Goal: Task Accomplishment & Management: Manage account settings

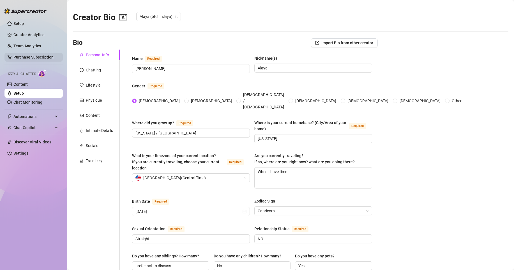
click at [31, 58] on link "Purchase Subscription" at bounding box center [33, 57] width 40 height 4
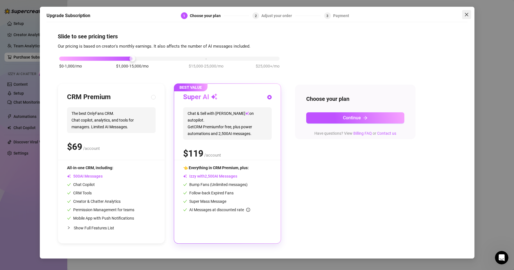
click at [466, 14] on icon "close" at bounding box center [466, 14] width 3 height 3
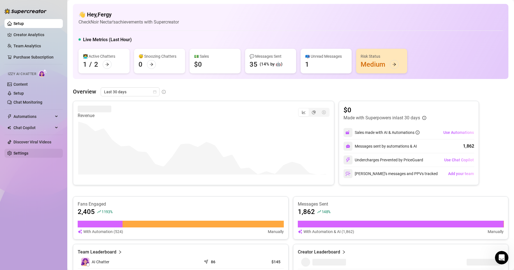
click at [20, 154] on link "Settings" at bounding box center [20, 153] width 15 height 4
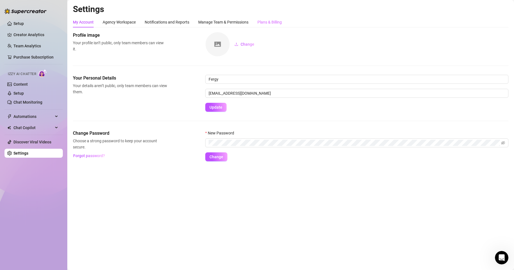
click at [264, 27] on div "Plans & Billing" at bounding box center [270, 22] width 24 height 11
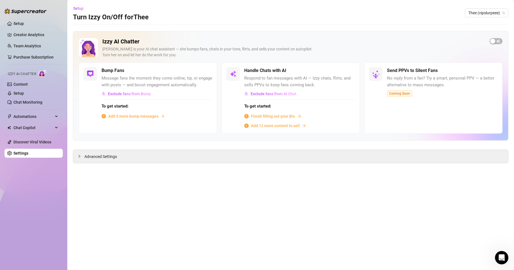
click at [127, 118] on span "Add 5 more bump messages" at bounding box center [133, 116] width 50 height 6
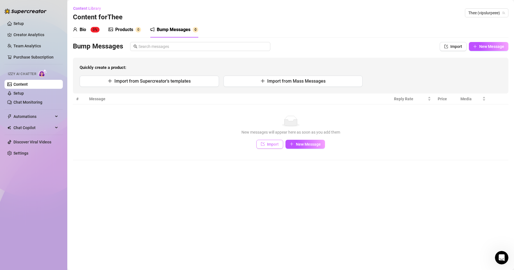
click at [274, 144] on span "Import" at bounding box center [273, 144] width 12 height 4
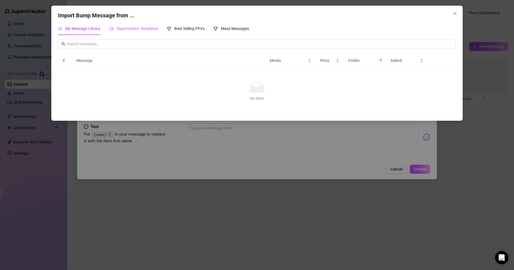
click at [150, 29] on span "Supercreator Templates" at bounding box center [138, 28] width 42 height 4
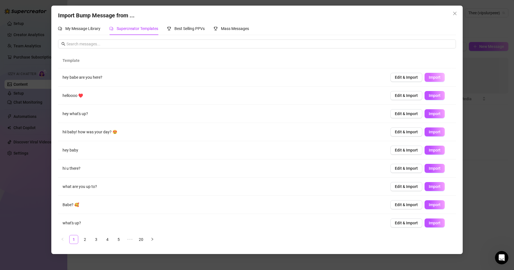
click at [429, 77] on span "Import" at bounding box center [435, 77] width 12 height 4
click at [429, 96] on span "Import" at bounding box center [435, 95] width 12 height 4
click at [431, 115] on span "Import" at bounding box center [435, 114] width 12 height 4
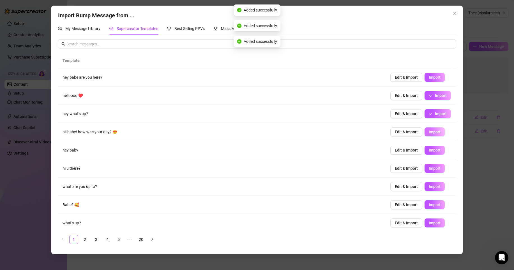
click at [431, 135] on button "Import" at bounding box center [435, 132] width 20 height 9
click at [431, 151] on span "Import" at bounding box center [435, 150] width 12 height 4
click at [429, 169] on span "Import" at bounding box center [435, 168] width 12 height 4
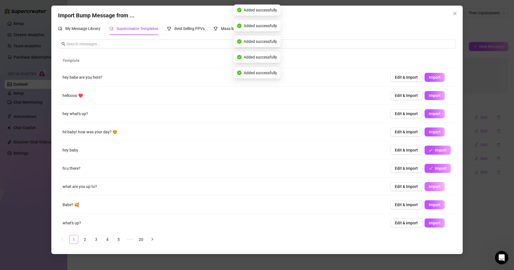
click at [430, 188] on span "Import" at bounding box center [435, 187] width 12 height 4
click at [429, 204] on span "Import" at bounding box center [435, 205] width 12 height 4
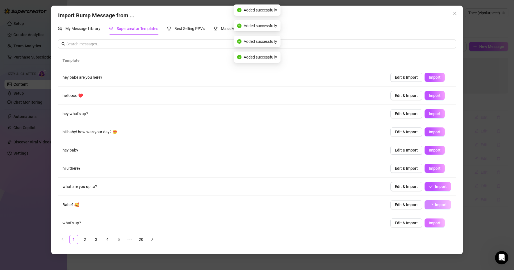
click at [429, 224] on span "Import" at bounding box center [435, 223] width 12 height 4
click at [94, 241] on link "3" at bounding box center [96, 240] width 8 height 8
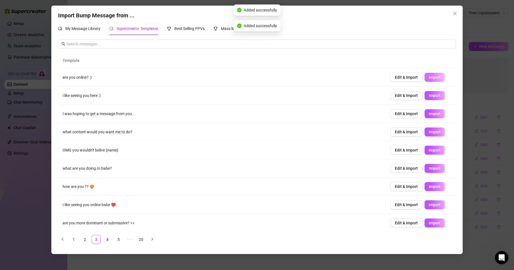
click at [431, 78] on span "Import" at bounding box center [435, 77] width 12 height 4
click at [429, 92] on button "Import" at bounding box center [435, 95] width 20 height 9
click at [429, 116] on span "Import" at bounding box center [435, 114] width 12 height 4
click at [430, 132] on span "Import" at bounding box center [435, 132] width 12 height 4
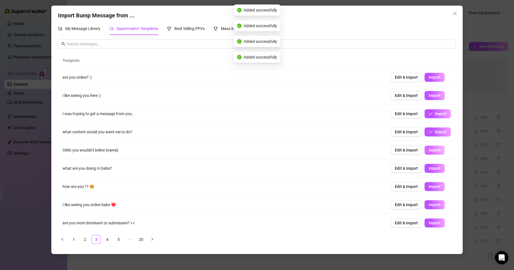
click at [431, 151] on span "Import" at bounding box center [435, 150] width 12 height 4
click at [429, 168] on span "Import" at bounding box center [435, 168] width 12 height 4
click at [429, 185] on span "Import" at bounding box center [435, 187] width 12 height 4
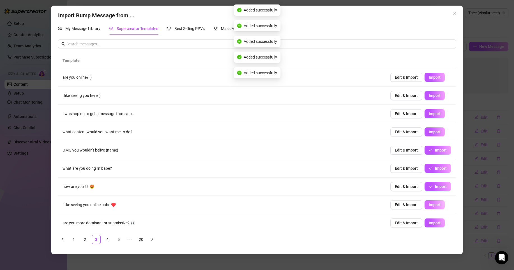
click at [429, 203] on span "Import" at bounding box center [435, 205] width 12 height 4
click at [432, 223] on span "Import" at bounding box center [435, 223] width 12 height 4
click at [120, 241] on link "5" at bounding box center [118, 240] width 8 height 8
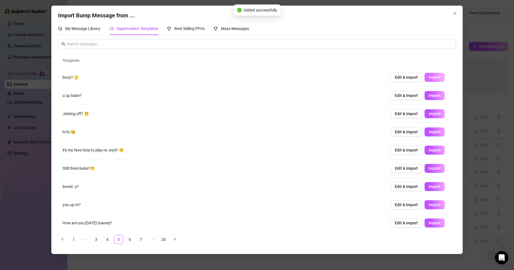
click at [426, 74] on button "Import" at bounding box center [435, 77] width 20 height 9
click at [427, 93] on button "Import" at bounding box center [435, 95] width 20 height 9
click at [429, 112] on span "Import" at bounding box center [435, 114] width 12 height 4
click at [428, 128] on button "Import" at bounding box center [435, 132] width 20 height 9
type textarea "hi hi 😘"
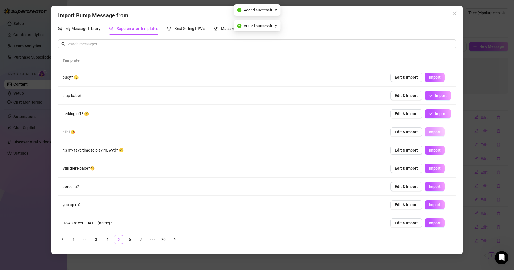
type input "0"
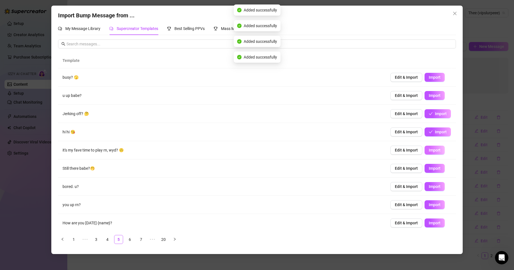
click at [429, 151] on span "Import" at bounding box center [435, 150] width 12 height 4
click at [429, 171] on button "Import" at bounding box center [435, 168] width 20 height 9
click at [429, 188] on span "Import" at bounding box center [435, 187] width 12 height 4
click at [429, 201] on button "Import" at bounding box center [435, 205] width 20 height 9
click at [429, 219] on td "Edit & Import Import" at bounding box center [421, 223] width 70 height 18
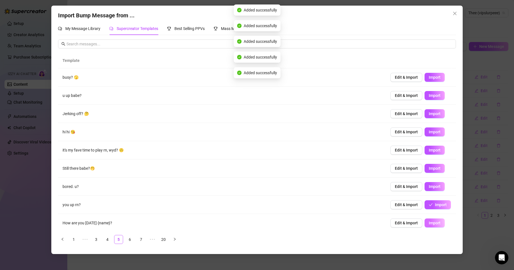
click at [430, 221] on span "Import" at bounding box center [435, 223] width 12 height 4
click at [166, 240] on link "20" at bounding box center [163, 240] width 8 height 8
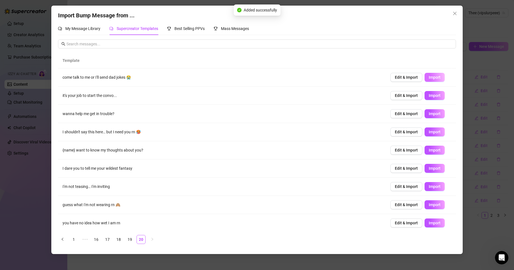
click at [429, 76] on span "Import" at bounding box center [435, 77] width 12 height 4
click at [429, 94] on span "Import" at bounding box center [435, 95] width 12 height 4
click at [431, 118] on div "Edit & Import Import" at bounding box center [420, 113] width 61 height 9
click at [433, 113] on span "Import" at bounding box center [435, 114] width 12 height 4
click at [431, 128] on button "Import" at bounding box center [435, 132] width 20 height 9
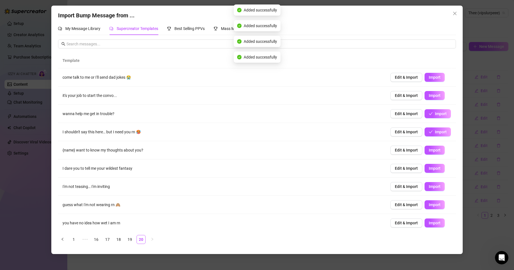
click at [426, 157] on td "Edit & Import Import" at bounding box center [421, 150] width 70 height 18
click at [433, 150] on span "Import" at bounding box center [435, 150] width 12 height 4
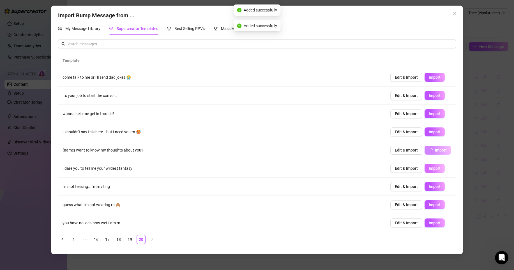
click at [430, 167] on span "Import" at bounding box center [435, 168] width 12 height 4
click at [429, 187] on span "Import" at bounding box center [435, 187] width 12 height 4
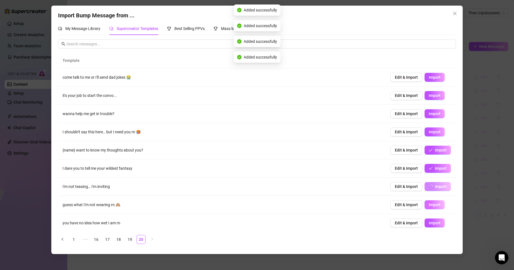
click at [430, 204] on span "Import" at bounding box center [435, 205] width 12 height 4
type textarea "guess what I'm not wearing rn 🙈"
type input "0"
click at [429, 222] on span "Import" at bounding box center [435, 223] width 12 height 4
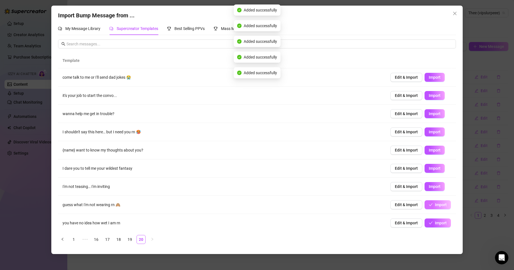
scroll to position [20, 0]
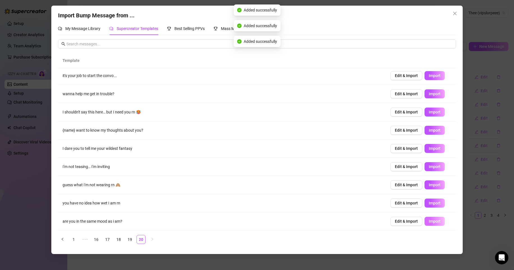
click at [430, 219] on button "Import" at bounding box center [435, 221] width 20 height 9
click at [129, 240] on link "19" at bounding box center [130, 240] width 8 height 8
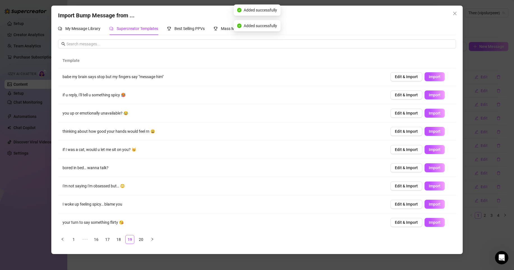
scroll to position [0, 0]
click at [429, 79] on span "Import" at bounding box center [435, 77] width 12 height 4
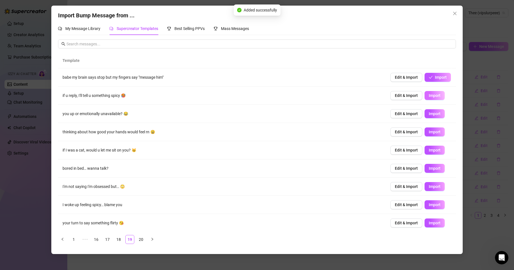
click at [430, 96] on span "Import" at bounding box center [435, 95] width 12 height 4
click at [429, 112] on span "Import" at bounding box center [435, 114] width 12 height 4
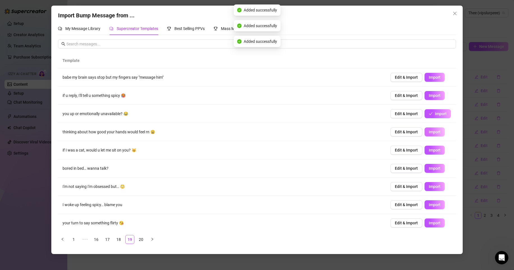
click at [430, 130] on span "Import" at bounding box center [435, 132] width 12 height 4
click at [426, 155] on button "Import" at bounding box center [435, 150] width 20 height 9
click at [429, 171] on button "Import" at bounding box center [435, 168] width 20 height 9
type textarea "bored in bed… wanna talk?"
type input "0"
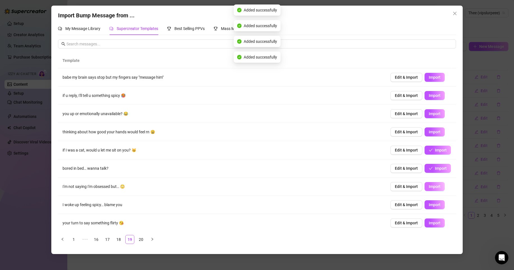
click at [429, 186] on span "Import" at bounding box center [435, 187] width 12 height 4
click at [429, 204] on span "Import" at bounding box center [435, 205] width 12 height 4
click at [429, 225] on span "Import" at bounding box center [435, 223] width 12 height 4
type textarea "your turn to say something flirty 😘"
type input "0"
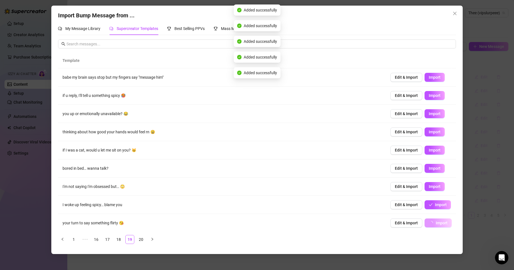
scroll to position [20, 0]
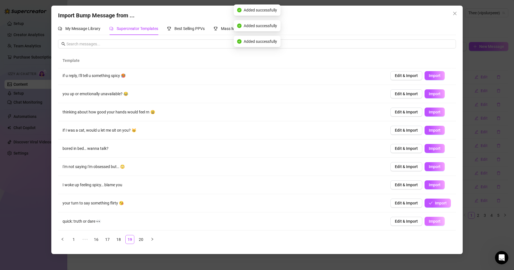
click at [432, 219] on span "Import" at bounding box center [435, 221] width 12 height 4
type textarea "quick: truth or dare 👀"
click at [456, 15] on icon "close" at bounding box center [455, 13] width 4 height 4
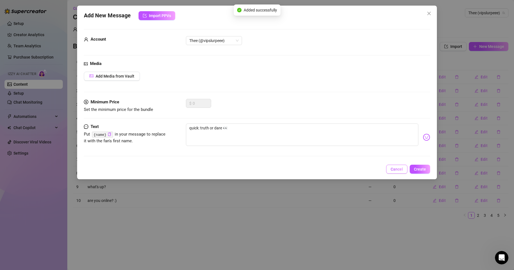
click at [397, 168] on span "Cancel" at bounding box center [397, 169] width 12 height 4
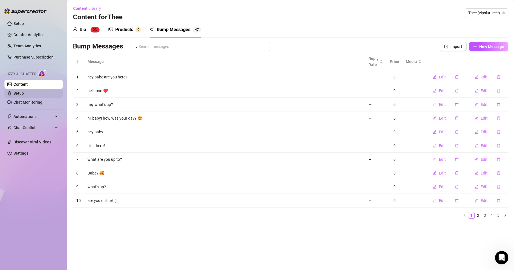
click at [24, 91] on link "Setup" at bounding box center [18, 93] width 10 height 4
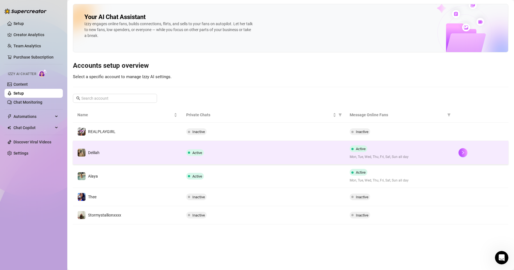
click at [401, 153] on div "Active Mon, Tue, Wed, Thu, Fri, Sat, Sun all day" at bounding box center [400, 153] width 100 height 14
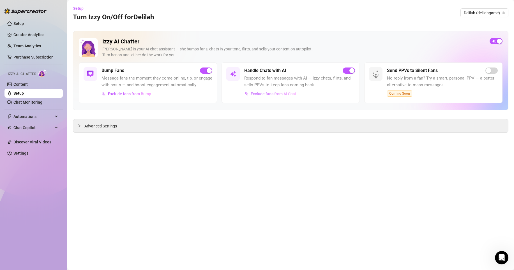
click at [293, 95] on span "Exclude fans from AI Chat" at bounding box center [274, 94] width 46 height 4
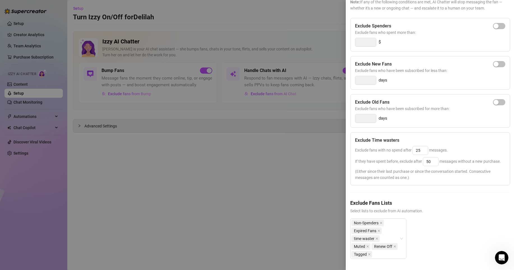
scroll to position [60, 0]
click at [314, 233] on div at bounding box center [257, 135] width 514 height 270
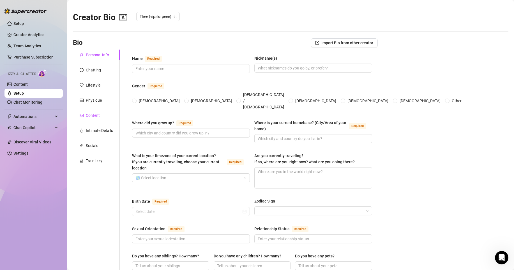
click at [93, 114] on div "Content" at bounding box center [93, 115] width 14 height 6
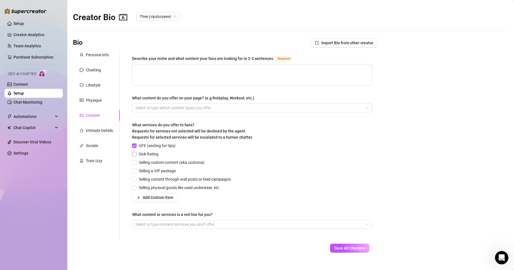
click at [155, 151] on span "Dick Rating" at bounding box center [149, 154] width 24 height 6
click at [136, 152] on input "Dick Rating" at bounding box center [134, 154] width 4 height 4
checkbox input "true"
click at [148, 162] on span "Selling custom content (aka customs)" at bounding box center [172, 163] width 70 height 6
click at [136, 162] on input "Selling custom content (aka customs)" at bounding box center [134, 162] width 4 height 4
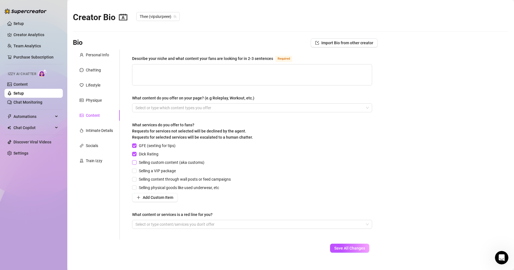
checkbox input "true"
click at [146, 171] on span "Selling a VIP package" at bounding box center [158, 171] width 42 height 6
click at [136, 171] on input "Selling a VIP package" at bounding box center [134, 171] width 4 height 4
checkbox input "true"
click at [145, 180] on span "Selling content through wall posts or feed campaigns" at bounding box center [185, 179] width 96 height 6
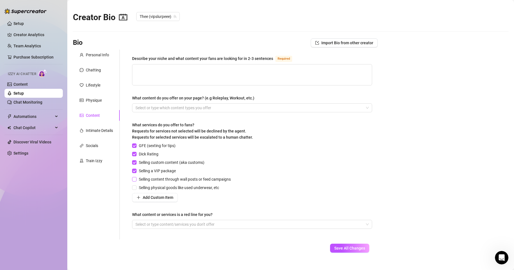
click at [136, 180] on input "Selling content through wall posts or feed campaigns" at bounding box center [134, 179] width 4 height 4
checkbox input "true"
click at [145, 187] on span "Selling physical goods like used underwear, etc" at bounding box center [179, 188] width 85 height 6
click at [136, 187] on input "Selling physical goods like used underwear, etc" at bounding box center [134, 188] width 4 height 4
checkbox input "true"
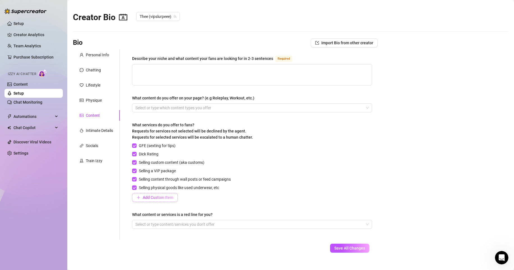
click at [153, 200] on button "Add Custom Item" at bounding box center [155, 197] width 46 height 9
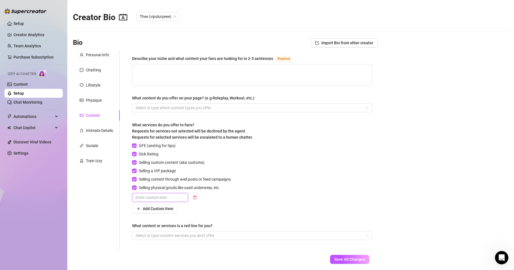
click at [154, 199] on input "text" at bounding box center [160, 197] width 56 height 9
type input "FT CALLS"
click at [236, 196] on div "GFE (sexting for tips) Dick Rating Selling custom content (aka customs) Selling…" at bounding box center [252, 178] width 240 height 71
click at [258, 73] on textarea "Describe your niche and what content your fans are looking for in 2-3 sentences…" at bounding box center [252, 75] width 240 height 21
drag, startPoint x: 132, startPoint y: 59, endPoint x: 272, endPoint y: 58, distance: 140.8
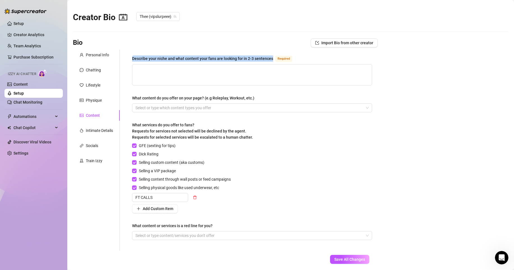
click at [272, 58] on div "Describe your niche and what content your fans are looking for in 2-3 sentences…" at bounding box center [252, 150] width 251 height 201
copy div "Describe your niche and what content your fans are looking for in 2-3 sentences"
click at [220, 62] on div "Describe your niche and what content your fans are looking for in 2-3 sentences…" at bounding box center [252, 59] width 240 height 9
click at [214, 71] on textarea "Describe your niche and what content your fans are looking for in 2-3 sentences…" at bounding box center [252, 75] width 240 height 21
paste textarea "Slurpee is all about raw, unfiltered, full-explicit fun 🍭🔥 From solo play to ha…"
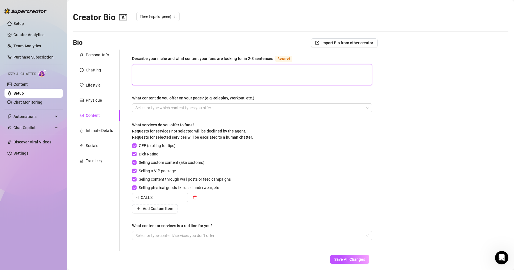
type textarea "Slurpee is all about raw, unfiltered, full-explicit fun 🍭🔥 From solo play to ha…"
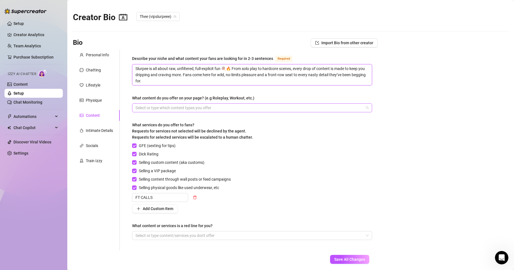
click at [158, 107] on div at bounding box center [249, 108] width 232 height 8
type textarea "Slurpee is all about raw, unfiltered, full-explicit fun 🍭🔥 From solo play to ha…"
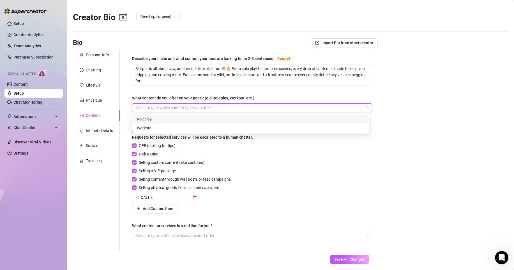
click at [149, 119] on div "Roleplay" at bounding box center [251, 119] width 228 height 6
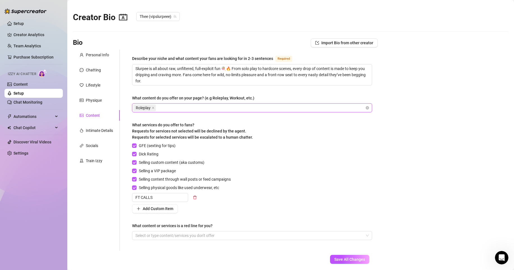
click at [175, 108] on div "Roleplay" at bounding box center [249, 108] width 232 height 8
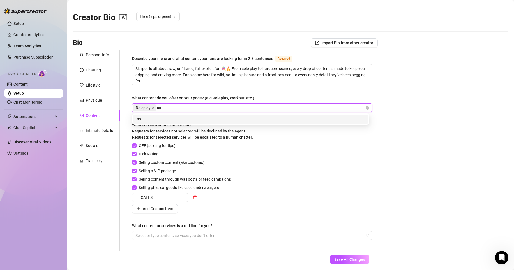
type input "solo"
click at [169, 118] on div "solo" at bounding box center [251, 119] width 228 height 6
type input "blowjob"
click at [193, 116] on div "blowjob" at bounding box center [251, 119] width 228 height 6
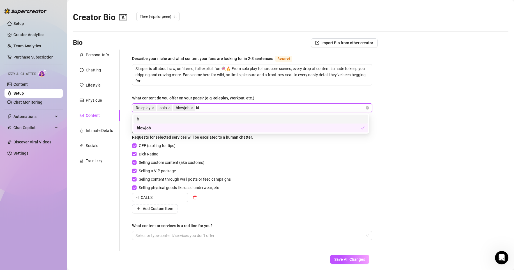
type input "bbc"
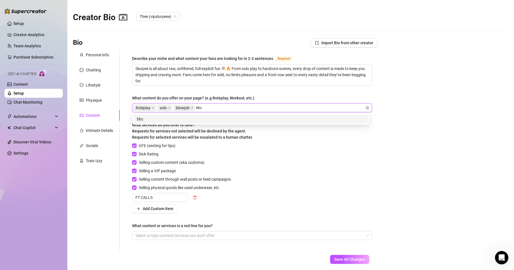
click at [196, 118] on div "bbc" at bounding box center [251, 119] width 228 height 6
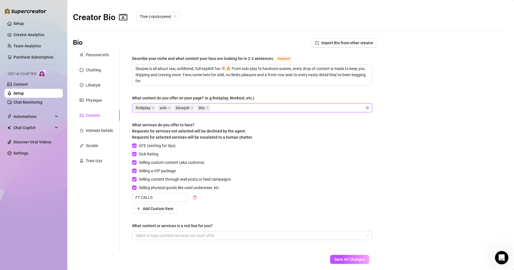
click at [235, 107] on div "Roleplay solo blowjob bbc" at bounding box center [249, 108] width 232 height 8
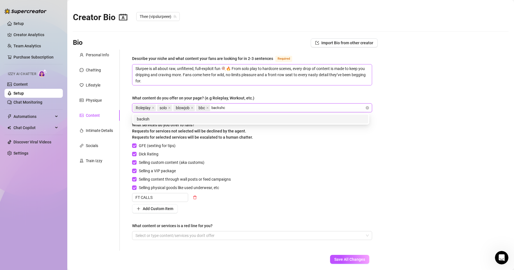
type input "backshot"
click at [233, 117] on div "backshot" at bounding box center [251, 119] width 228 height 6
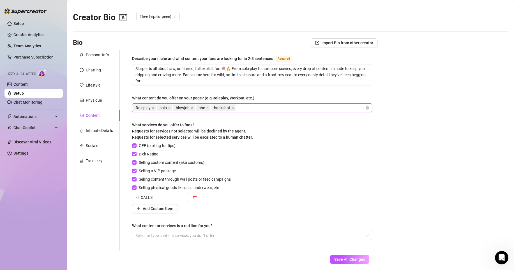
click at [260, 107] on div "Roleplay solo blowjob bbc backshot" at bounding box center [249, 108] width 232 height 8
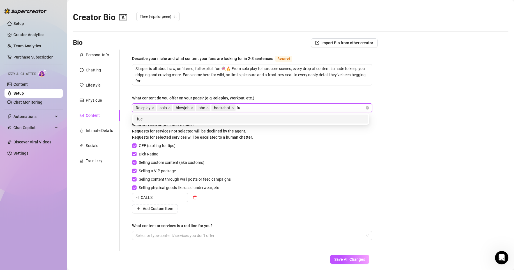
type input "f"
type input "pussyfuck"
click at [243, 116] on div "pussyfuck" at bounding box center [251, 119] width 228 height 6
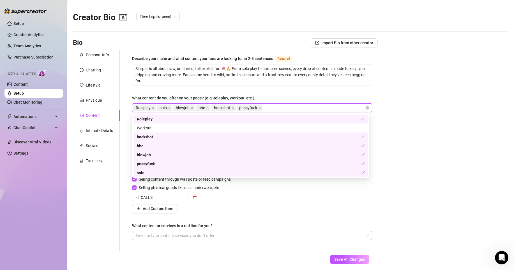
click at [246, 233] on div at bounding box center [249, 236] width 232 height 8
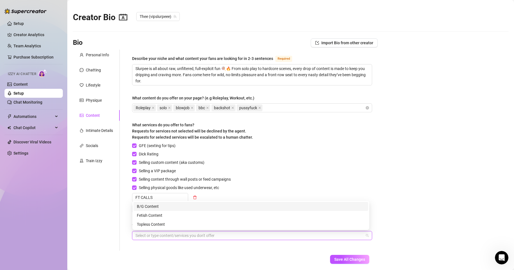
click at [234, 208] on div "B/G Content" at bounding box center [251, 207] width 228 height 6
click at [221, 215] on div "Fetish Content" at bounding box center [251, 216] width 228 height 6
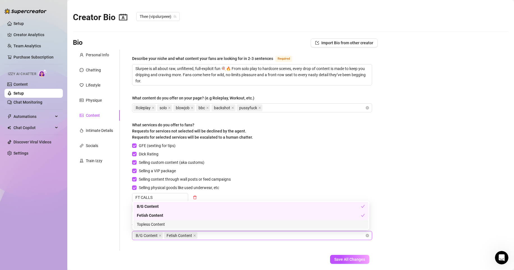
click at [213, 227] on div "Topless Content" at bounding box center [251, 225] width 228 height 6
click at [350, 263] on button "Save All Changes" at bounding box center [349, 259] width 39 height 9
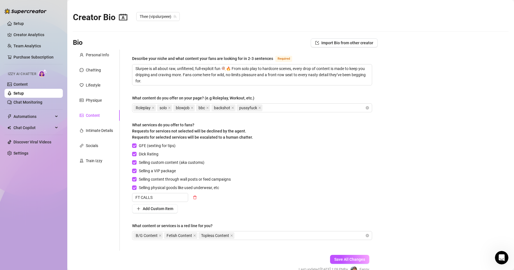
click at [96, 116] on div "Content" at bounding box center [93, 115] width 14 height 6
click at [332, 44] on span "Import Bio from other creator" at bounding box center [347, 43] width 52 height 4
click at [358, 58] on input "search" at bounding box center [339, 58] width 44 height 8
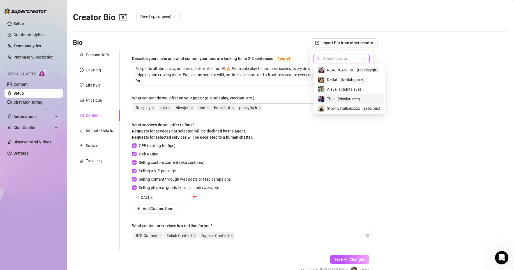
click at [337, 96] on div "Thee ( vipslurpeee )" at bounding box center [349, 99] width 62 height 7
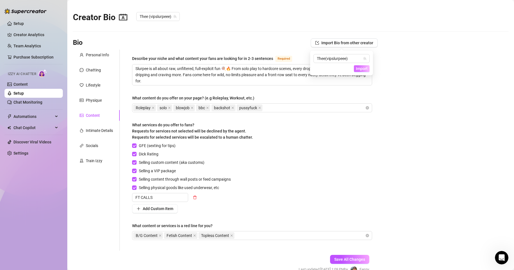
click at [366, 66] on span "Import" at bounding box center [362, 68] width 12 height 4
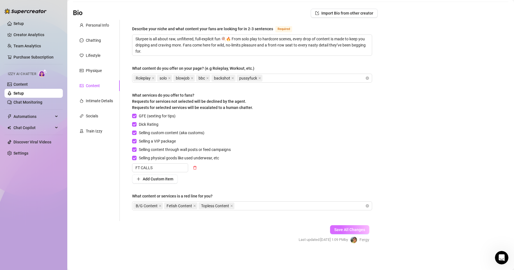
click at [339, 231] on span "Save All Changes" at bounding box center [349, 230] width 31 height 4
click at [96, 70] on div "Physique" at bounding box center [94, 71] width 16 height 6
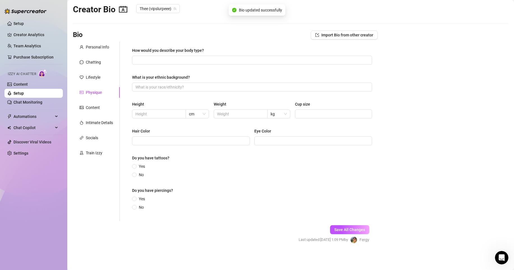
scroll to position [8, 0]
click at [94, 141] on div "Socials" at bounding box center [92, 138] width 12 height 6
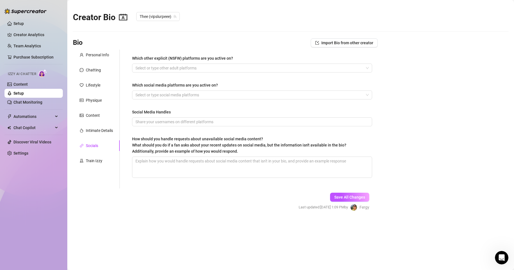
scroll to position [0, 0]
click at [96, 160] on div "Train Izzy" at bounding box center [94, 161] width 17 height 6
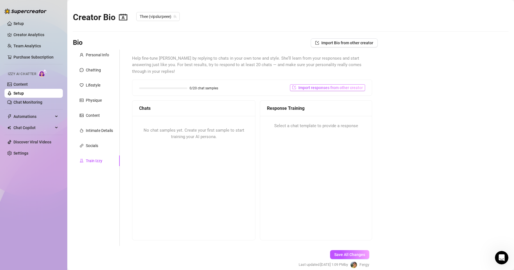
click at [310, 86] on span "Import responses from other creator" at bounding box center [330, 88] width 65 height 4
click at [329, 96] on input "search" at bounding box center [322, 95] width 44 height 8
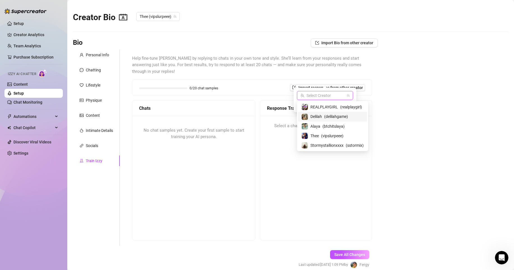
click at [321, 119] on span "Delilah" at bounding box center [317, 117] width 12 height 6
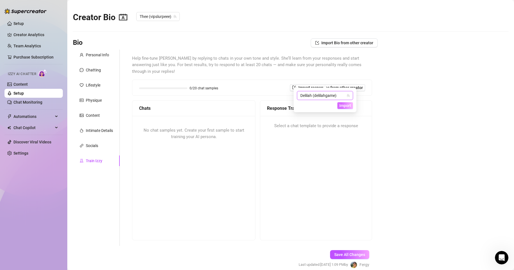
click at [344, 107] on span "Import" at bounding box center [345, 106] width 12 height 4
click at [346, 108] on span "Import" at bounding box center [345, 106] width 12 height 4
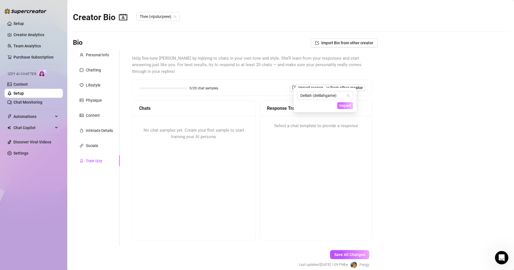
click at [346, 108] on span "Import" at bounding box center [345, 106] width 12 height 4
click at [346, 107] on span "Import" at bounding box center [345, 106] width 12 height 4
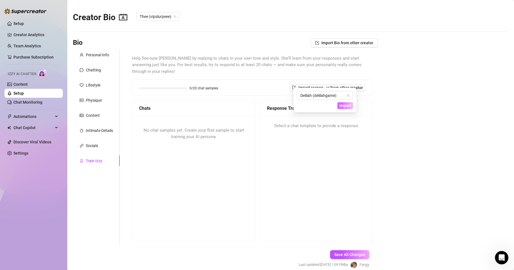
click at [346, 107] on span "Import" at bounding box center [345, 106] width 12 height 4
click at [334, 253] on span "Save All Changes" at bounding box center [349, 255] width 31 height 4
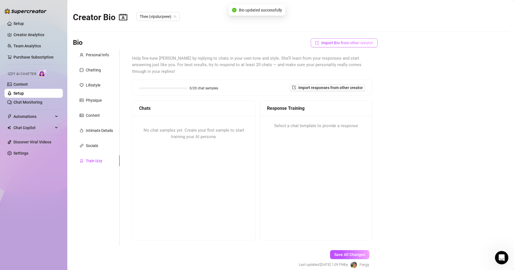
click at [350, 43] on span "Import Bio from other creator" at bounding box center [347, 43] width 52 height 4
click at [353, 59] on span "Thee ( vipslurpeee )" at bounding box center [341, 58] width 49 height 8
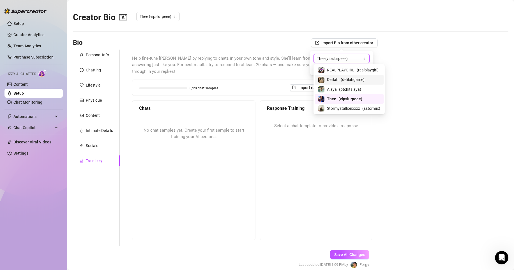
click at [336, 80] on span "Delilah" at bounding box center [333, 80] width 12 height 6
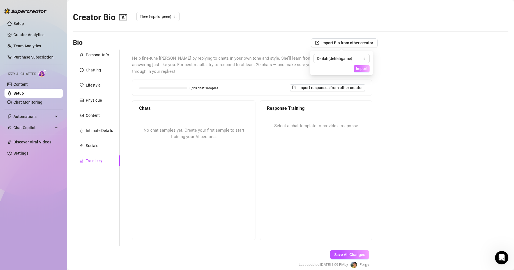
click at [364, 67] on span "Import" at bounding box center [362, 68] width 12 height 4
click at [346, 250] on button "Save All Changes" at bounding box center [349, 254] width 39 height 9
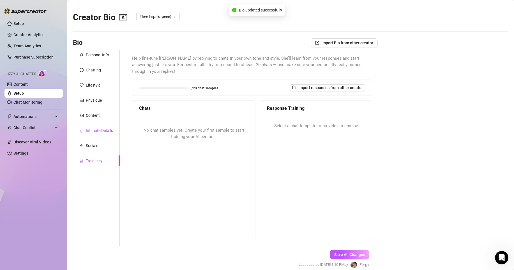
click at [98, 128] on div "Intimate Details" at bounding box center [99, 131] width 27 height 6
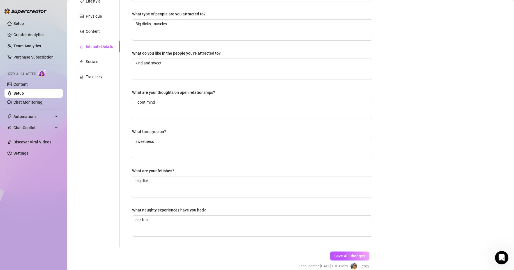
scroll to position [111, 0]
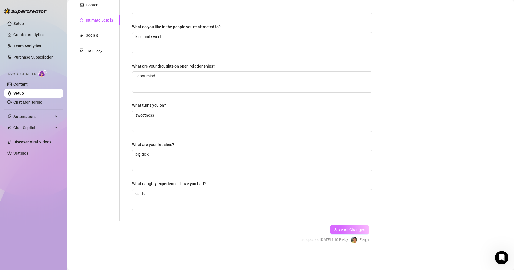
click at [339, 233] on button "Save All Changes" at bounding box center [349, 230] width 39 height 9
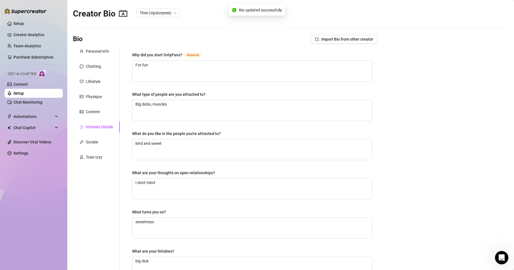
scroll to position [0, 0]
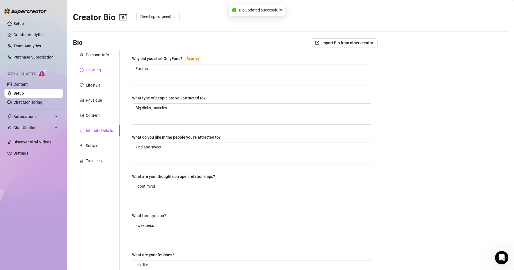
click at [93, 72] on div "Chatting" at bounding box center [93, 70] width 15 height 6
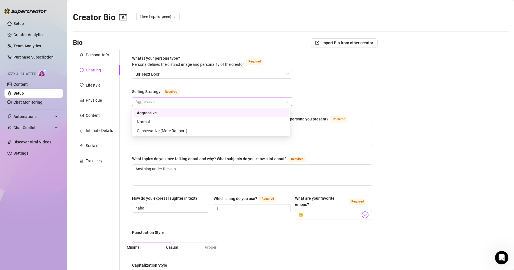
click at [153, 99] on span "Aggressive" at bounding box center [211, 102] width 153 height 8
click at [204, 91] on div "Selling Strategy Required" at bounding box center [212, 92] width 160 height 9
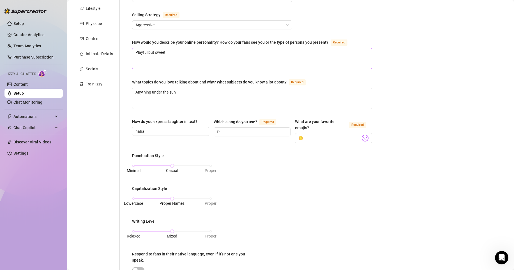
scroll to position [80, 0]
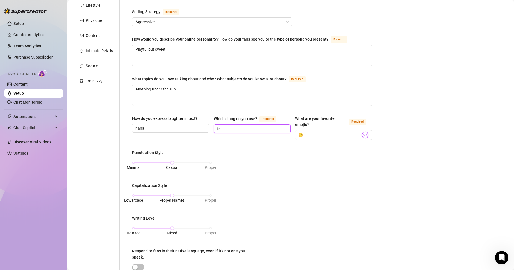
click at [227, 130] on input "fr" at bounding box center [251, 129] width 69 height 6
type input "fr shorty"
click at [267, 179] on div "Punctuation Style Minimal Casual Proper Capitalization Style Lowercase Proper N…" at bounding box center [252, 219] width 240 height 139
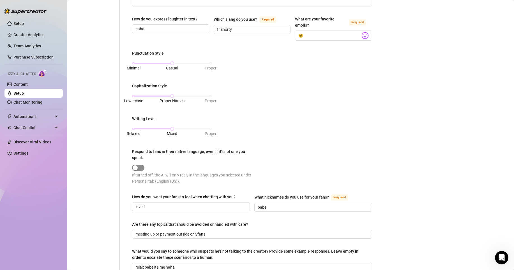
scroll to position [253, 0]
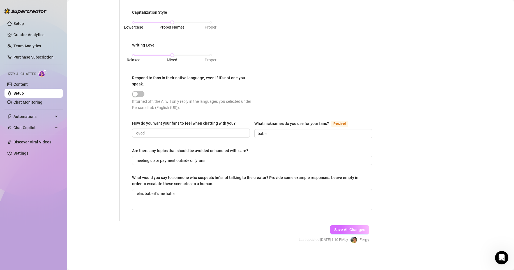
click at [337, 230] on span "Save All Changes" at bounding box center [349, 230] width 31 height 4
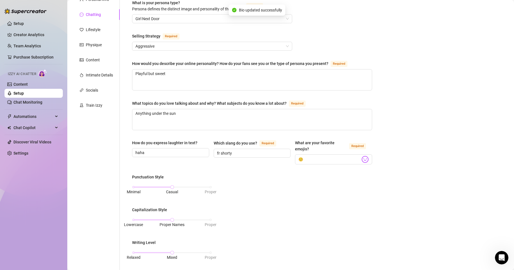
scroll to position [0, 0]
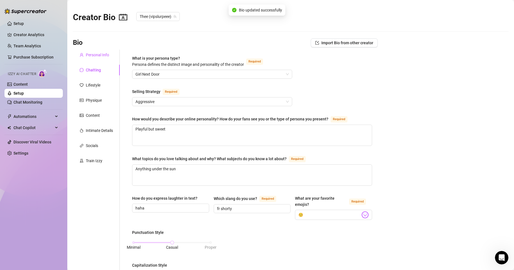
click at [95, 54] on div "Personal Info" at bounding box center [97, 55] width 23 height 6
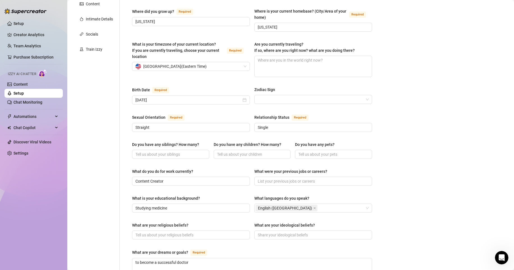
scroll to position [289, 0]
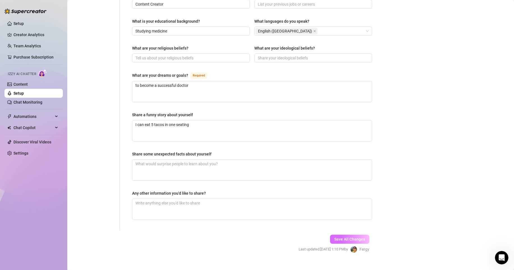
click at [346, 237] on span "Save All Changes" at bounding box center [349, 239] width 31 height 4
click at [342, 235] on button "Save All Changes" at bounding box center [349, 239] width 39 height 9
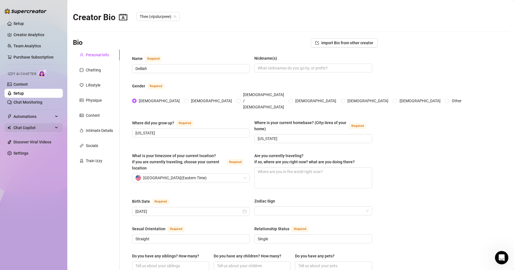
click at [40, 129] on span "Chat Copilot" at bounding box center [33, 127] width 40 height 9
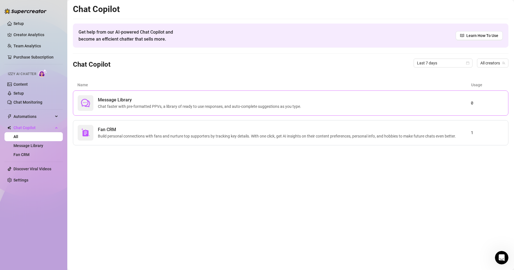
click at [321, 108] on div "Message Library Chat faster with pre-formatted PPVs, a library of ready to use …" at bounding box center [274, 103] width 393 height 16
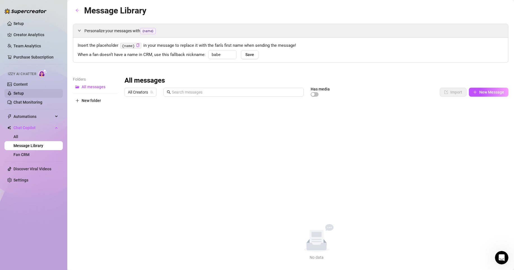
click at [16, 92] on link "Setup" at bounding box center [18, 93] width 10 height 4
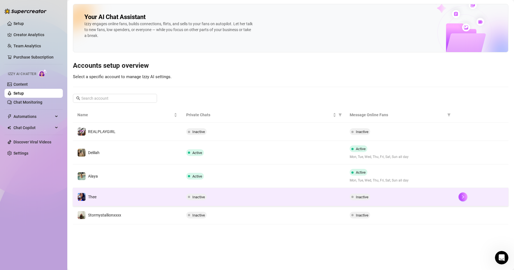
click at [289, 202] on td "Inactive" at bounding box center [263, 197] width 163 height 18
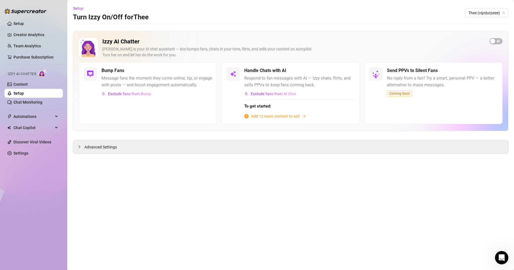
click at [298, 115] on span "Add 12 more content to sell" at bounding box center [275, 116] width 49 height 6
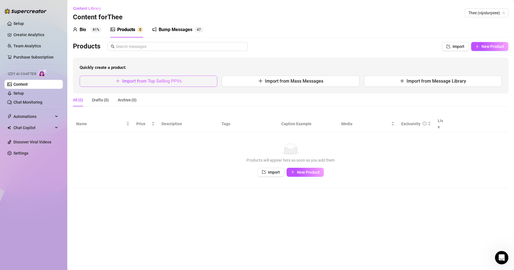
click at [197, 79] on button "Import from Top Selling PPVs" at bounding box center [149, 81] width 138 height 11
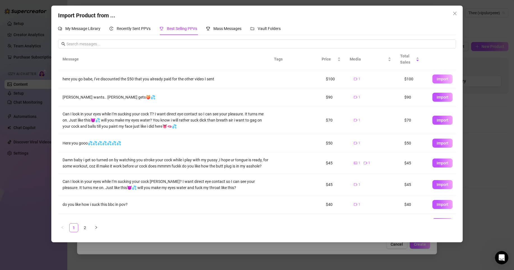
click at [437, 80] on span "Import" at bounding box center [443, 79] width 12 height 4
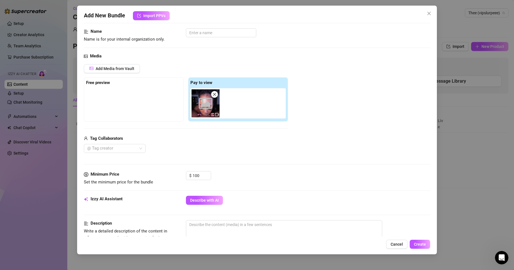
scroll to position [77, 0]
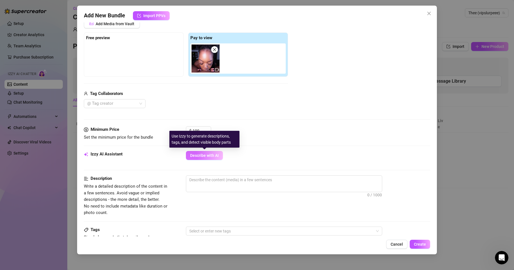
click at [213, 156] on span "Describe with AI" at bounding box center [204, 155] width 29 height 4
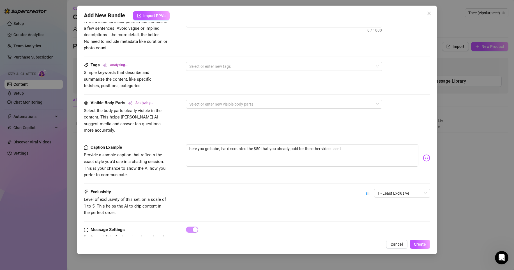
scroll to position [257, 0]
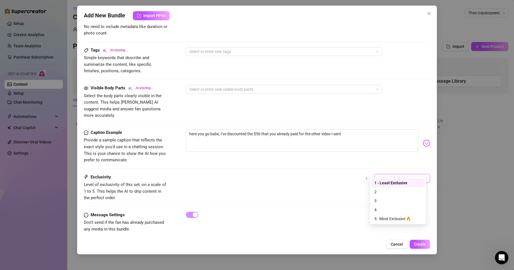
click at [404, 174] on span "1 - Least Exclusive" at bounding box center [402, 178] width 49 height 8
click at [385, 201] on div "3" at bounding box center [397, 201] width 47 height 6
click at [393, 174] on span "3" at bounding box center [402, 178] width 49 height 8
click at [387, 220] on div "5 - Most Exclusive 🔥" at bounding box center [397, 219] width 47 height 6
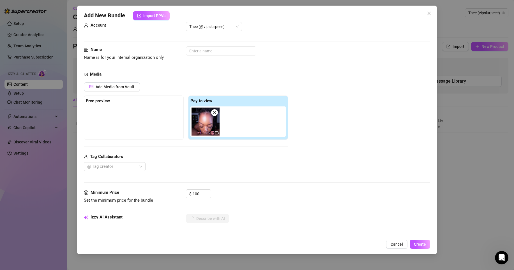
scroll to position [0, 0]
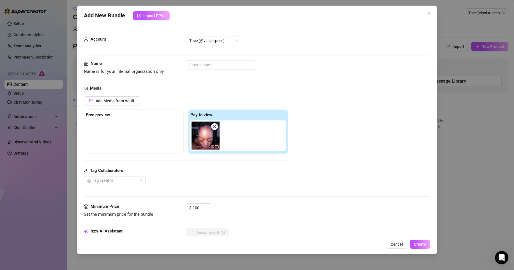
type textarea "Delilah,"
type textarea "Delilah, wearing"
type textarea "Delilah, wearing a"
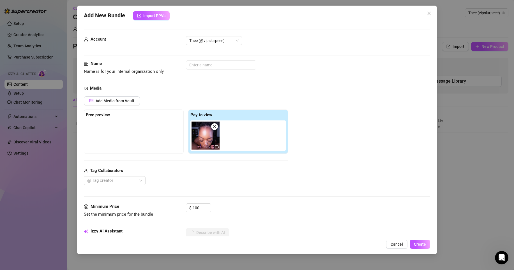
type textarea "Delilah, wearing a"
type textarea "Delilah, wearing a skimpy"
type textarea "Delilah, wearing a skimpy blue"
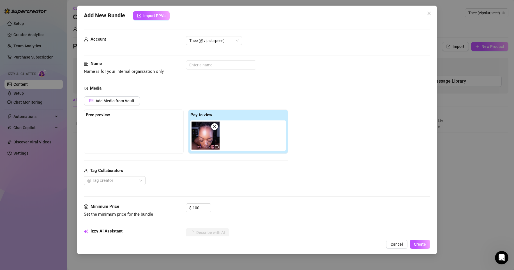
type textarea "Delilah, wearing a skimpy blue bikini,"
type textarea "Delilah, wearing a skimpy blue bikini, is"
type textarea "Delilah, wearing a skimpy blue bikini, is on"
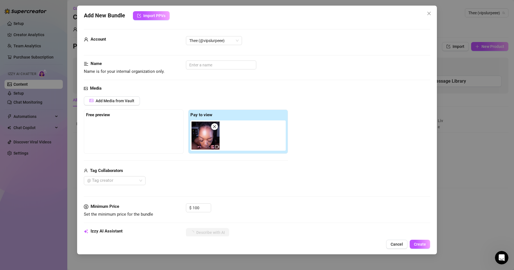
type textarea "Delilah, wearing a skimpy blue bikini, is on"
type textarea "Delilah, wearing a skimpy blue bikini, is on her"
type textarea "Delilah, wearing a skimpy blue bikini, is on her knees"
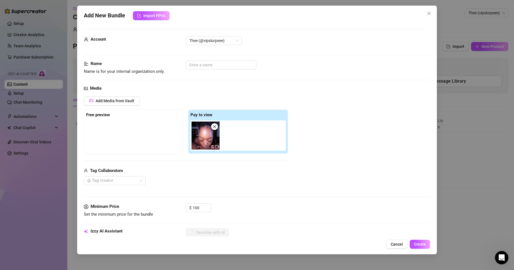
type textarea "Delilah, wearing a skimpy blue bikini, is on her knees stroking"
type textarea "Delilah, wearing a skimpy blue bikini, is on her knees stroking and"
type textarea "Delilah, wearing a skimpy blue bikini, is on her knees stroking and sucking"
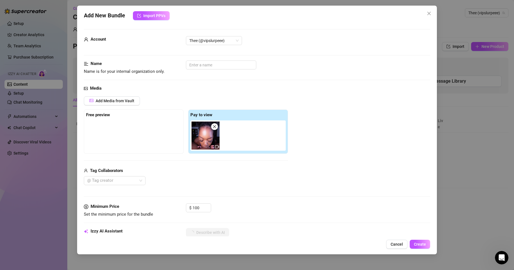
type textarea "Delilah, wearing a skimpy blue bikini, is on her knees stroking and sucking"
type textarea "Delilah, wearing a skimpy blue bikini, is on her knees stroking and sucking a"
type textarea "Delilah, wearing a skimpy blue bikini, is on her knees stroking and sucking a t…"
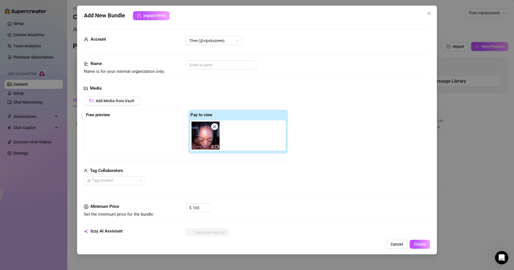
type textarea "Delilah, wearing a skimpy blue bikini, is on her knees stroking and sucking a t…"
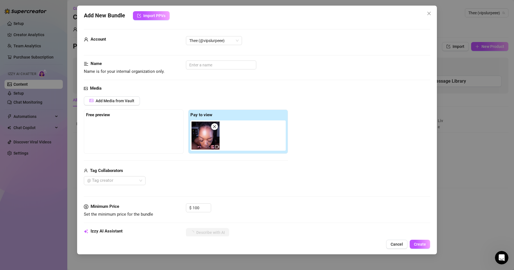
type textarea "Delilah, wearing a skimpy blue bikini, is on her knees stroking and sucking a t…"
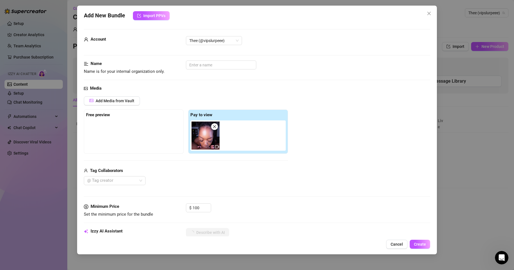
type textarea "Delilah, wearing a skimpy blue bikini, is on her knees stroking and sucking a t…"
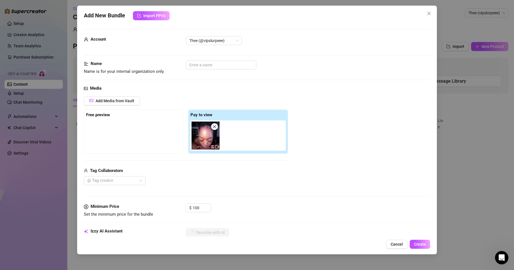
type textarea "Delilah, wearing a skimpy blue bikini, is on her knees stroking and sucking a t…"
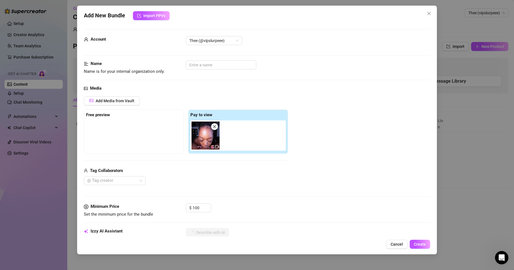
type textarea "Delilah, wearing a skimpy blue bikini, is on her knees stroking and sucking a t…"
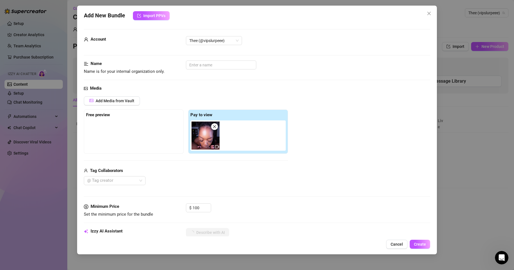
type textarea "Delilah, wearing a skimpy blue bikini, is on her knees stroking and sucking a t…"
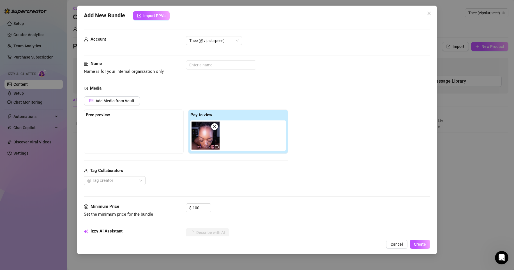
type textarea "Delilah, wearing a skimpy blue bikini, is on her knees stroking and sucking a t…"
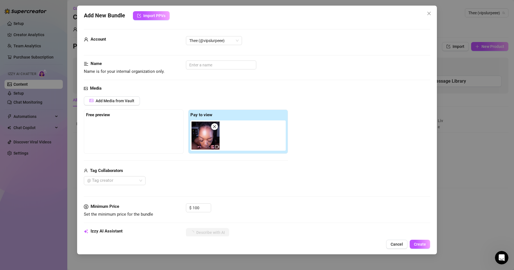
type textarea "Delilah, wearing a skimpy blue bikini, is on her knees stroking and sucking a t…"
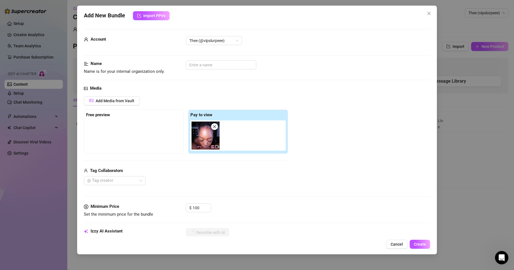
type textarea "Delilah, wearing a skimpy blue bikini, is on her knees stroking and sucking a t…"
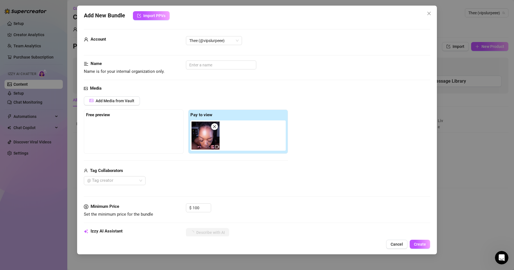
type textarea "Delilah, wearing a skimpy blue bikini, is on her knees stroking and sucking a t…"
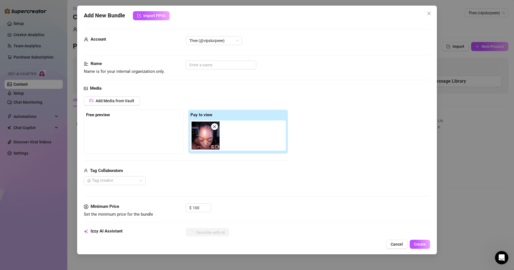
type textarea "Delilah, wearing a skimpy blue bikini, is on her knees stroking and sucking a t…"
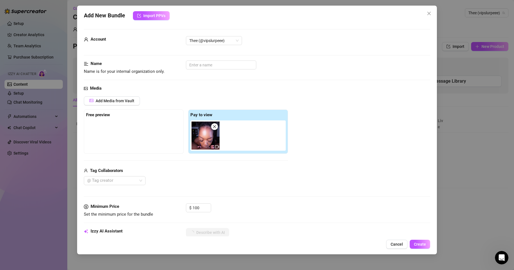
type textarea "Delilah, wearing a skimpy blue bikini, is on her knees stroking and sucking a t…"
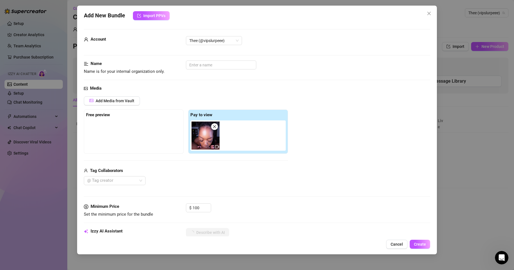
type textarea "Delilah, wearing a skimpy blue bikini, is on her knees stroking and sucking a t…"
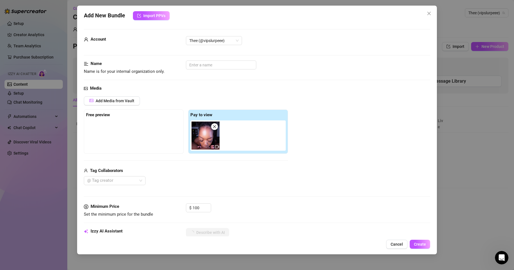
type textarea "Delilah, wearing a skimpy blue bikini, is on her knees stroking and sucking a t…"
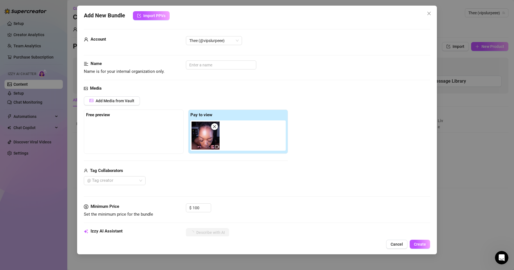
type textarea "Delilah, wearing a skimpy blue bikini, is on her knees stroking and sucking a t…"
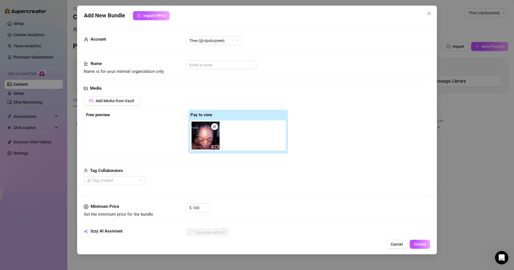
type textarea "Delilah, wearing a skimpy blue bikini, is on her knees stroking and sucking a t…"
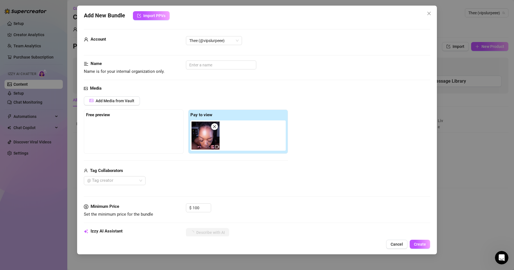
type textarea "Delilah, wearing a skimpy blue bikini, is on her knees stroking and sucking a t…"
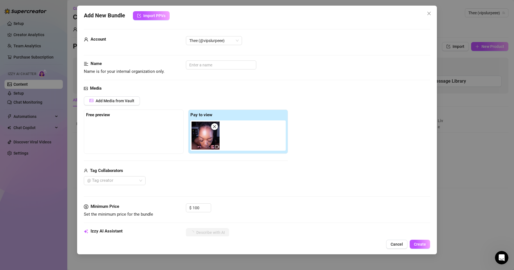
type textarea "Delilah, wearing a skimpy blue bikini, is on her knees stroking and sucking a t…"
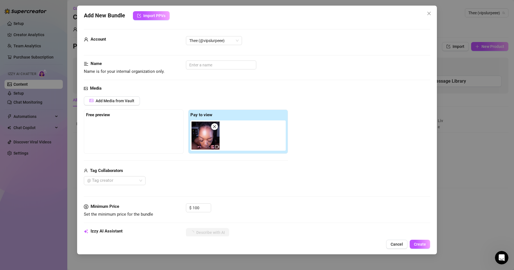
type textarea "Delilah, wearing a skimpy blue bikini, is on her knees stroking and sucking a t…"
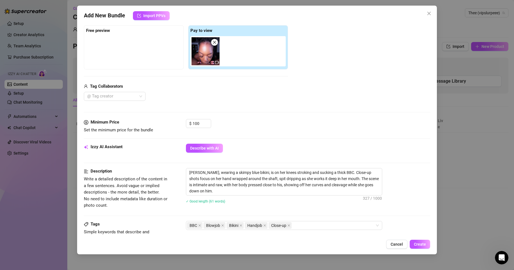
scroll to position [66, 0]
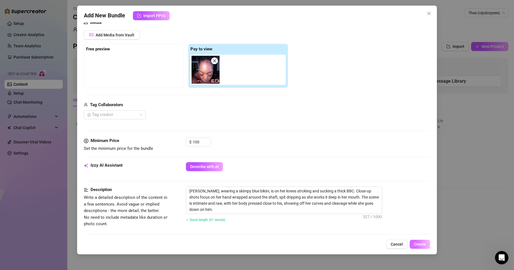
click at [419, 243] on span "Create" at bounding box center [420, 244] width 12 height 4
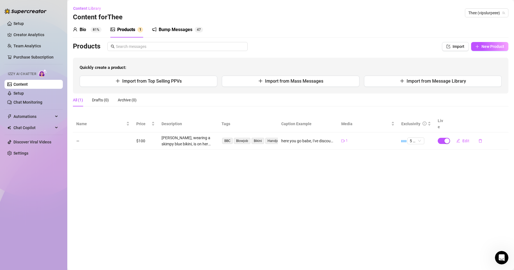
click at [195, 70] on span "Quickly create a product:" at bounding box center [291, 68] width 422 height 7
click at [187, 81] on button "Import from Top Selling PPVs" at bounding box center [149, 81] width 138 height 11
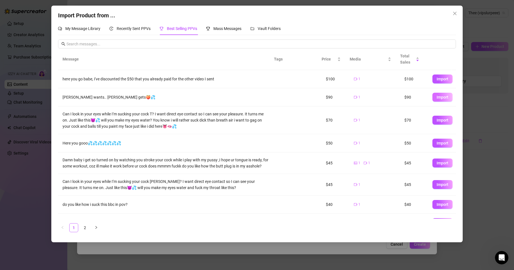
click at [442, 96] on span "Import" at bounding box center [443, 97] width 12 height 4
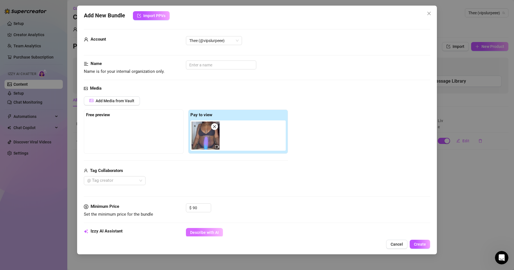
click at [201, 233] on span "Describe with AI" at bounding box center [204, 233] width 29 height 4
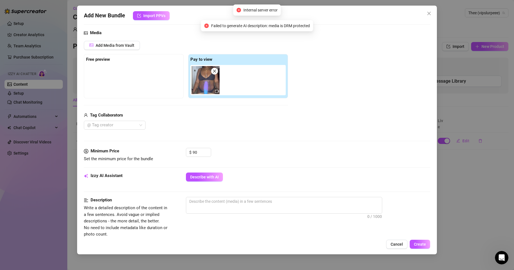
scroll to position [52, 0]
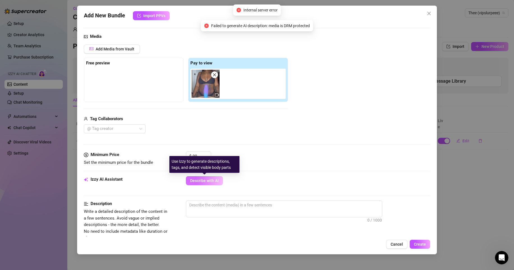
click at [210, 181] on span "Describe with AI" at bounding box center [204, 181] width 29 height 4
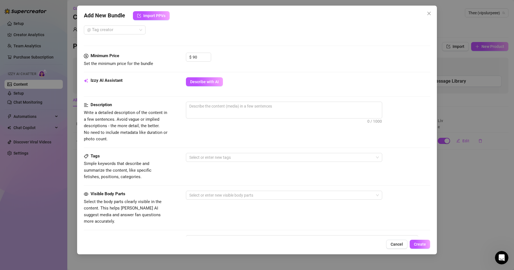
scroll to position [146, 0]
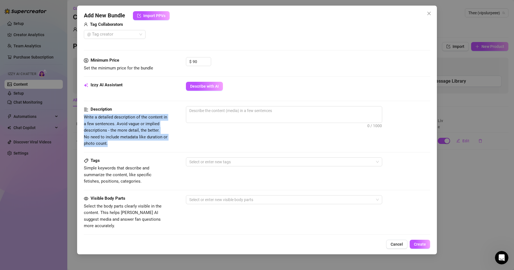
drag, startPoint x: 109, startPoint y: 143, endPoint x: 82, endPoint y: 119, distance: 36.2
click at [82, 119] on div "Add New Bundle Import PPVs Account Thee (@vipslurpeee) Name Name is for your in…" at bounding box center [257, 130] width 360 height 249
copy span "Write a detailed description of the content in a few sentences. Avoid vague or …"
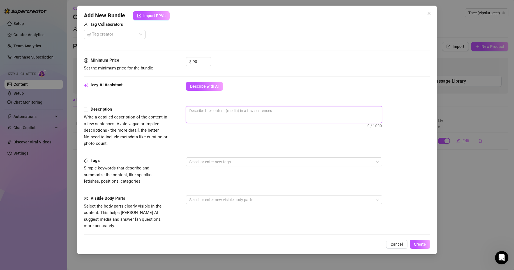
click at [231, 112] on textarea at bounding box center [284, 111] width 196 height 8
paste textarea "In this video I’m completely naked, giving you a raw view as I take my dildo de…"
type textarea "In this video I’m completely naked, giving you a raw view as I take my dildo de…"
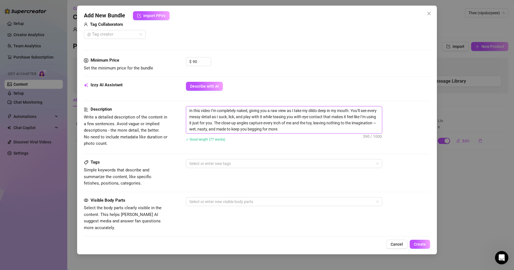
scroll to position [0, 0]
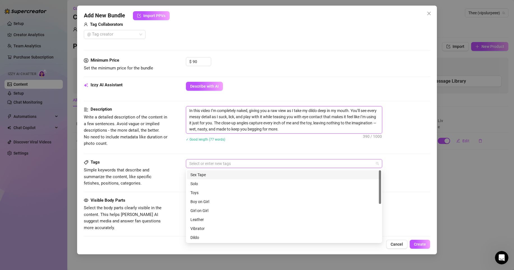
click at [237, 164] on div at bounding box center [281, 164] width 188 height 8
type textarea "In this video I’m completely naked, giving you a raw view as I take my dildo de…"
click at [218, 184] on div "Solo" at bounding box center [283, 184] width 187 height 6
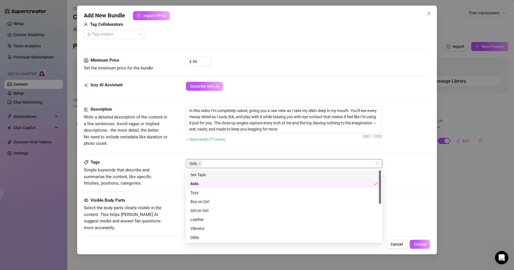
click at [234, 164] on div "Solo" at bounding box center [281, 164] width 188 height 8
click at [235, 164] on div "Solo" at bounding box center [281, 164] width 188 height 8
click at [209, 237] on div "Dildo" at bounding box center [283, 238] width 187 height 6
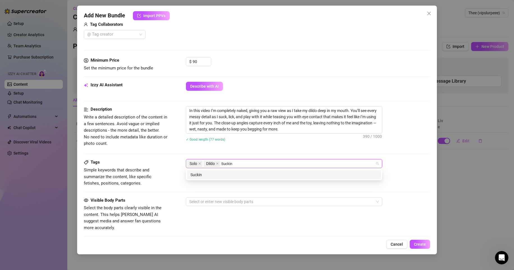
type input "Sucking"
click at [229, 176] on div "Sucking" at bounding box center [283, 175] width 187 height 6
type input "tits"
click at [249, 175] on div "tits" at bounding box center [283, 175] width 187 height 6
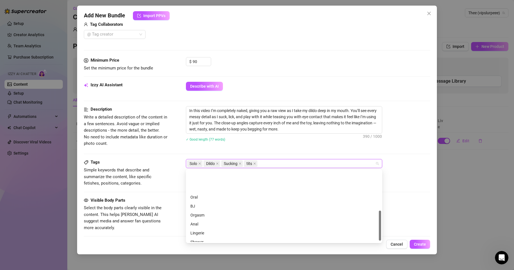
scroll to position [99, 0]
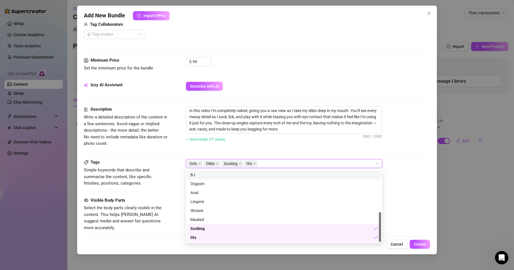
click at [203, 177] on div "BJ" at bounding box center [283, 175] width 187 height 6
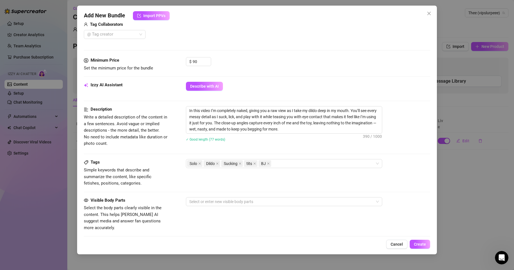
click at [170, 195] on div "Tags Simple keywords that describe and summarize the content, like specific fet…" at bounding box center [257, 178] width 346 height 38
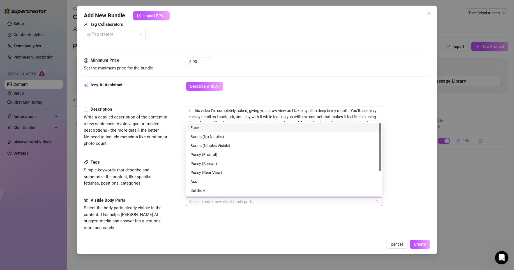
click at [214, 203] on div at bounding box center [281, 202] width 188 height 8
click at [222, 146] on div "Boobs (Nipples Visible)" at bounding box center [283, 146] width 187 height 6
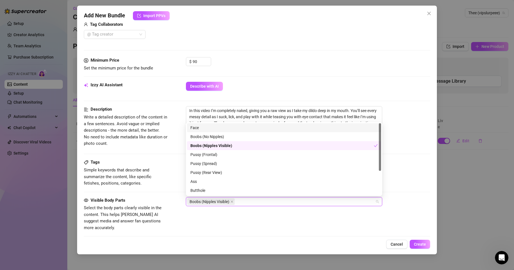
click at [196, 129] on div "Face" at bounding box center [283, 128] width 187 height 6
click at [210, 173] on div "Pussy (Rear View)" at bounding box center [283, 173] width 187 height 6
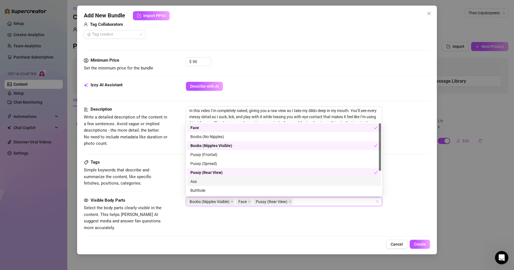
click at [209, 183] on div "Ass" at bounding box center [283, 182] width 187 height 6
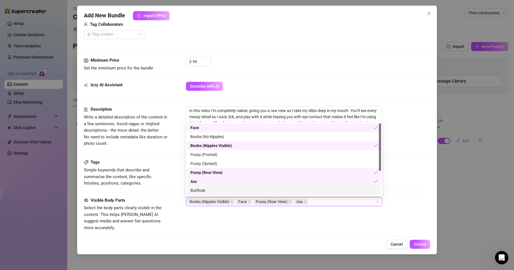
click at [324, 228] on div "Visible Body Parts Select the body parts clearly visible in the content. This h…" at bounding box center [257, 219] width 346 height 45
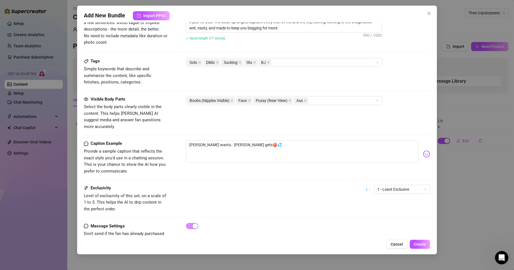
scroll to position [259, 0]
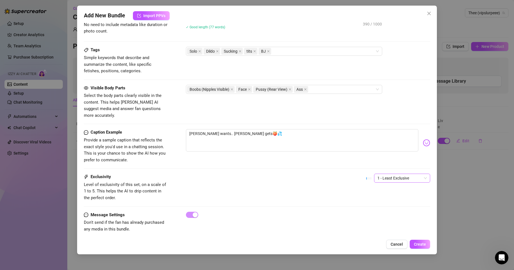
click at [395, 174] on span "1 - Least Exclusive" at bounding box center [402, 178] width 49 height 8
click at [381, 198] on div "3" at bounding box center [397, 201] width 47 height 6
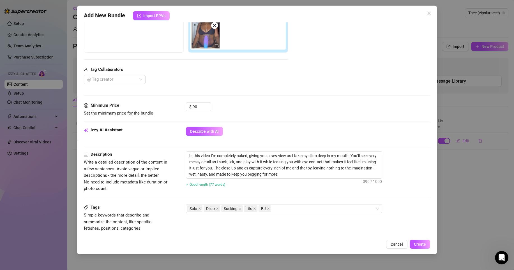
scroll to position [0, 0]
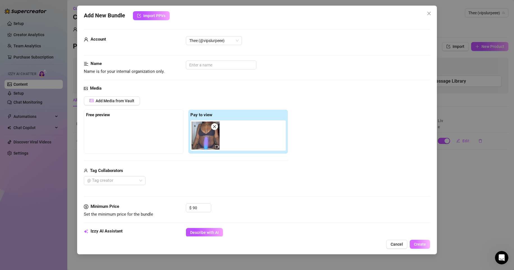
click at [420, 242] on span "Create" at bounding box center [420, 244] width 12 height 4
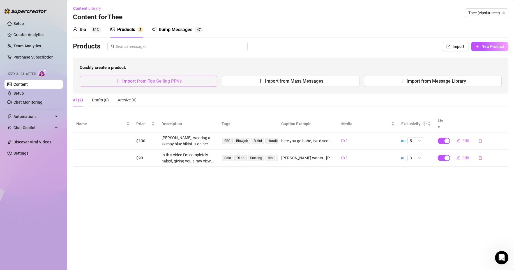
click at [206, 83] on button "Import from Top Selling PPVs" at bounding box center [149, 81] width 138 height 11
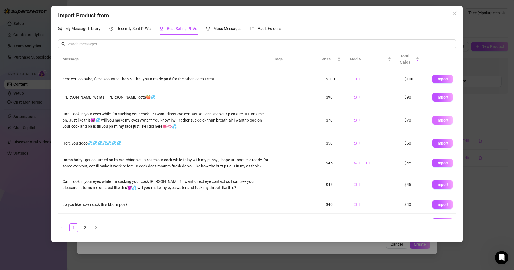
click at [436, 123] on button "Import" at bounding box center [443, 120] width 20 height 9
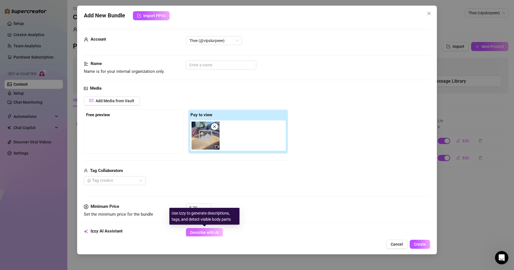
click at [208, 231] on span "Describe with AI" at bounding box center [204, 233] width 29 height 4
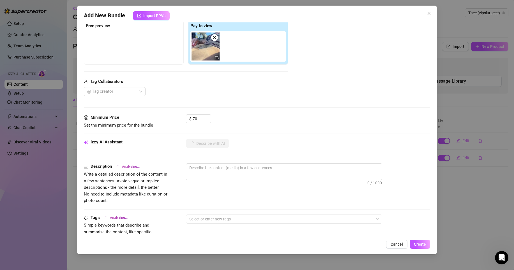
scroll to position [90, 0]
type textarea "In"
type textarea "In a"
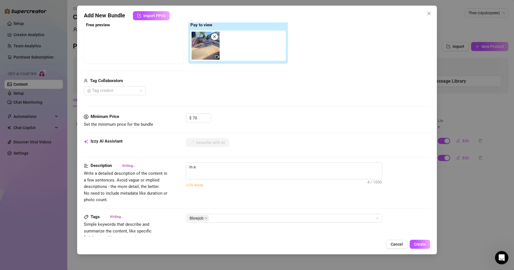
type textarea "In a car,"
type textarea "In a car, Blue"
type textarea "In a car, Blue Slurpee"
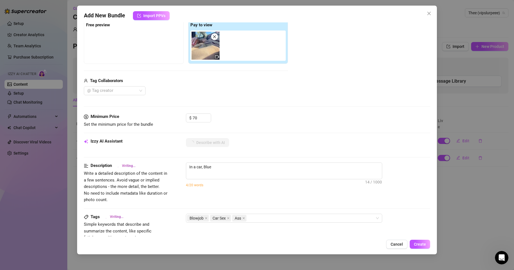
type textarea "In a car, Blue Slurpee"
type textarea "In a car, Blue Slurpee is"
type textarea "In a car, Blue Slurpee is on"
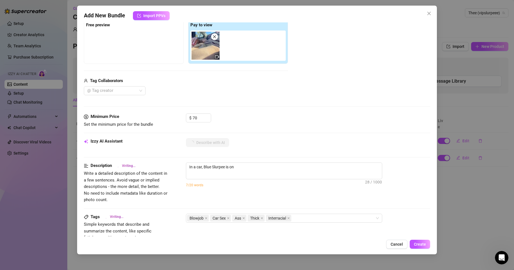
type textarea "In a car, Blue Slurpee is on her"
type textarea "In a car, Blue Slurpee is on her knees"
type textarea "In a car, Blue Slurpee is on her knees between"
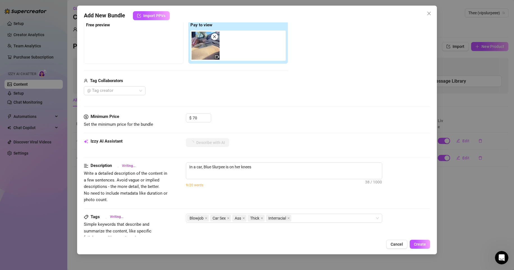
type textarea "In a car, Blue Slurpee is on her knees between"
type textarea "In a car, Blue Slurpee is on her knees between a"
type textarea "In a car, Blue Slurpee is on her knees between a man's"
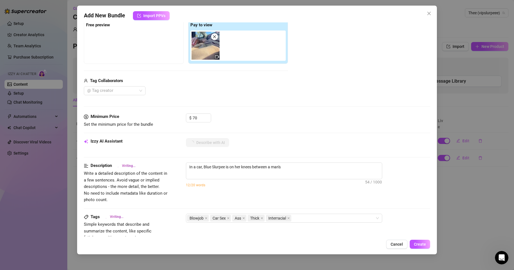
type textarea "In a car, Blue Slurpee is on her knees between a man's legs,"
type textarea "In a car, Blue Slurpee is on her knees between a man's legs, sucking"
type textarea "In a car, Blue Slurpee is on her knees between a man's legs, sucking his"
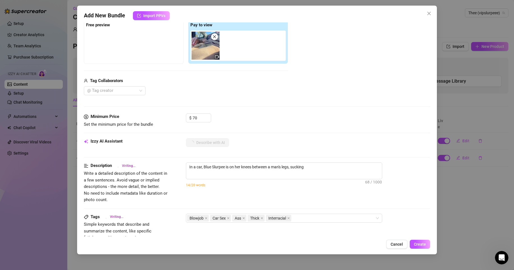
type textarea "In a car, Blue Slurpee is on her knees between a man's legs, sucking his"
type textarea "In a car, Blue Slurpee is on her knees between a man's legs, sucking his thick"
type textarea "In a car, Blue Slurpee is on her knees between a man's legs, sucking his thick …"
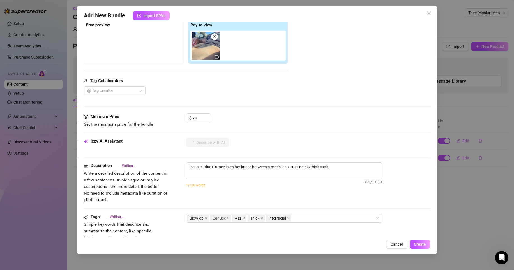
type textarea "In a car, Blue Slurpee is on her knees between a man's legs, sucking his thick …"
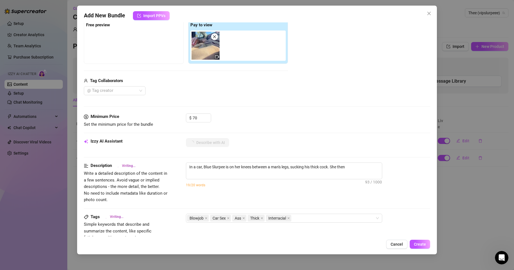
type textarea "In a car, Blue Slurpee is on her knees between a man's legs, sucking his thick …"
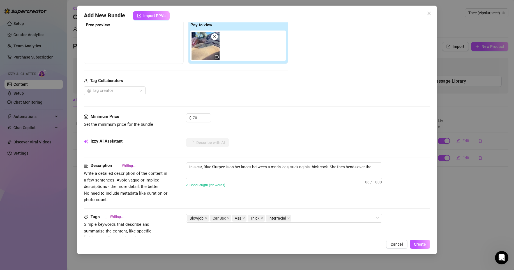
type textarea "In a car, Blue Slurpee is on her knees between a man's legs, sucking his thick …"
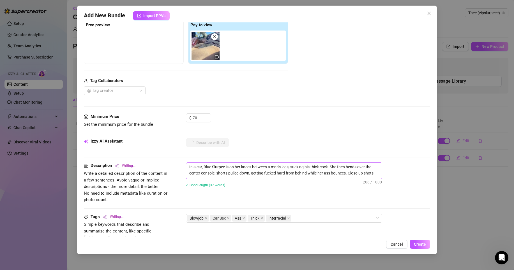
scroll to position [257, 0]
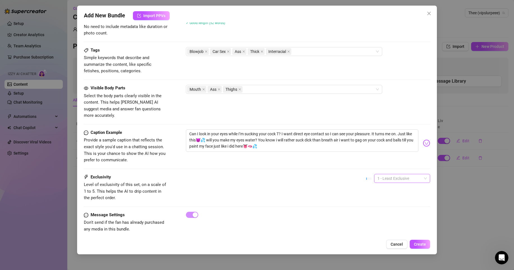
click at [389, 174] on span "1 - Least Exclusive" at bounding box center [402, 178] width 49 height 8
click at [381, 200] on div "3" at bounding box center [397, 201] width 47 height 6
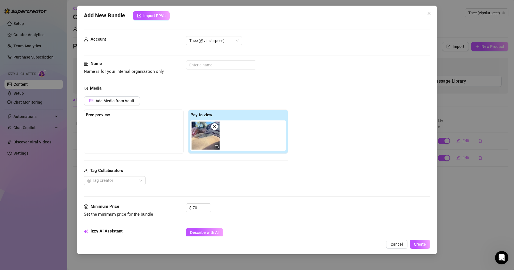
scroll to position [93, 0]
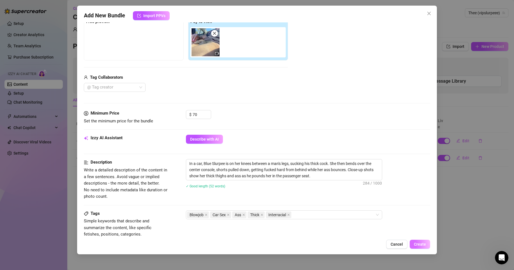
click at [420, 245] on span "Create" at bounding box center [420, 244] width 12 height 4
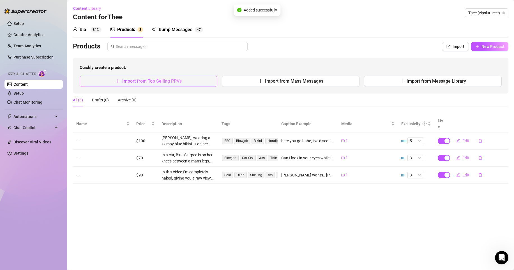
click at [194, 84] on button "Import from Top Selling PPVs" at bounding box center [149, 81] width 138 height 11
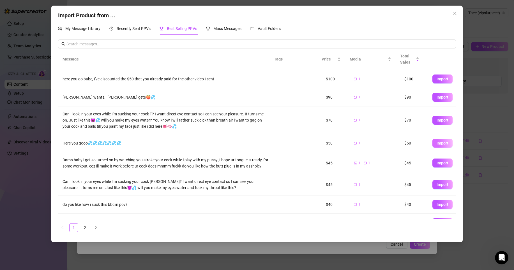
click at [435, 141] on button "Import" at bounding box center [443, 143] width 20 height 9
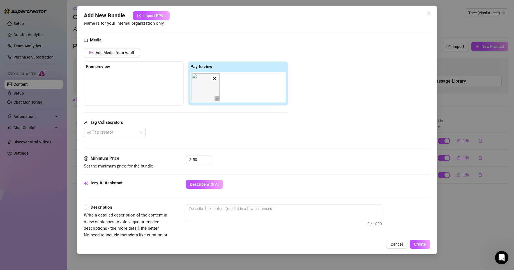
scroll to position [56, 0]
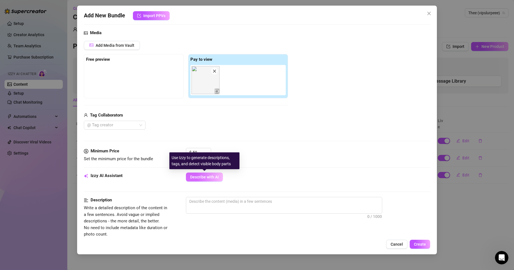
click at [206, 173] on button "Describe with AI" at bounding box center [204, 177] width 37 height 9
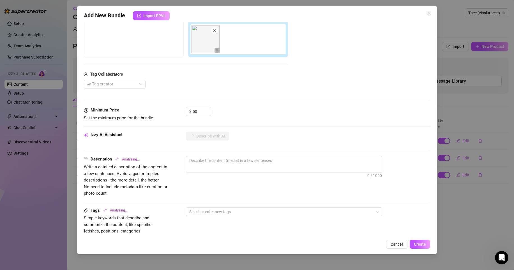
scroll to position [257, 0]
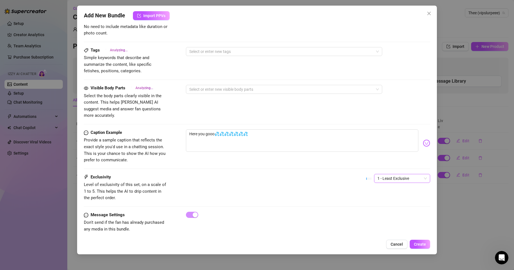
click at [401, 174] on span "1 - Least Exclusive" at bounding box center [402, 178] width 49 height 8
click at [381, 198] on div "3" at bounding box center [397, 201] width 47 height 6
click at [412, 244] on button "Create" at bounding box center [420, 244] width 20 height 9
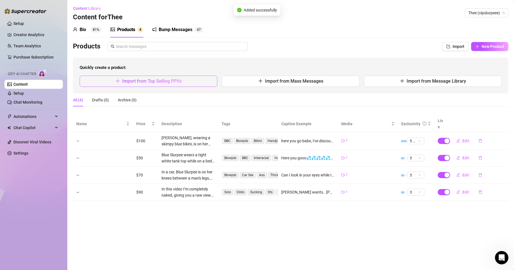
click at [166, 82] on span "Import from Top Selling PPVs" at bounding box center [151, 81] width 59 height 5
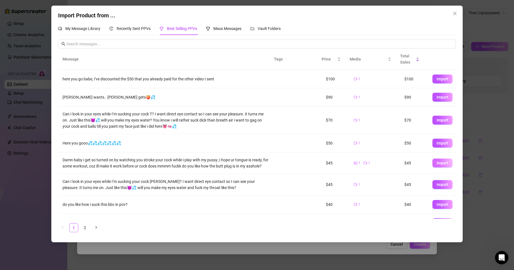
click at [437, 165] on span "Import" at bounding box center [443, 163] width 12 height 4
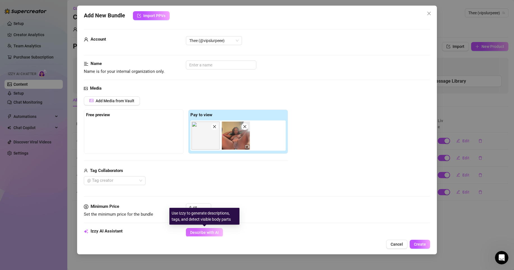
click at [197, 235] on button "Describe with AI" at bounding box center [204, 232] width 37 height 9
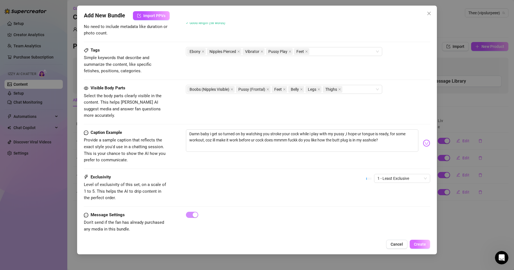
click at [420, 247] on button "Create" at bounding box center [420, 244] width 20 height 9
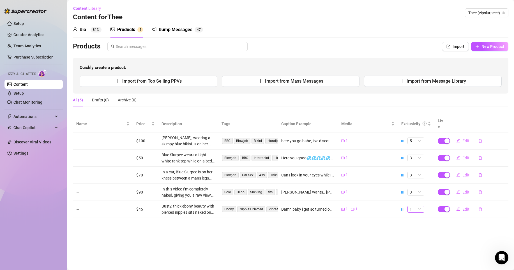
click at [417, 206] on span "1" at bounding box center [416, 209] width 12 height 6
click at [469, 207] on button "Edit" at bounding box center [463, 209] width 22 height 9
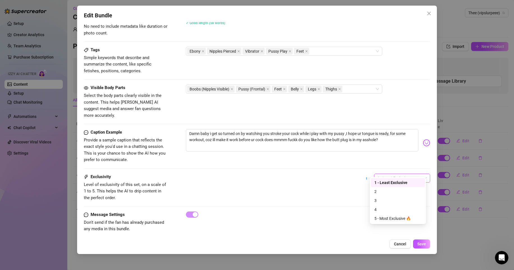
click at [392, 174] on span "1 - Least Exclusive" at bounding box center [402, 178] width 49 height 8
click at [385, 206] on div "4" at bounding box center [398, 209] width 54 height 9
click at [424, 246] on span "Save" at bounding box center [421, 244] width 9 height 4
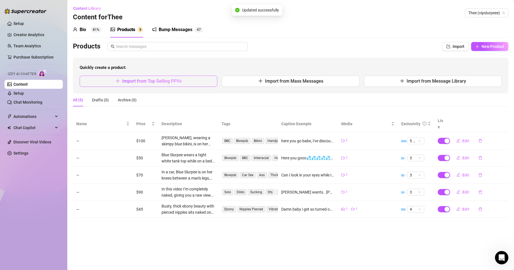
click at [187, 79] on button "Import from Top Selling PPVs" at bounding box center [149, 81] width 138 height 11
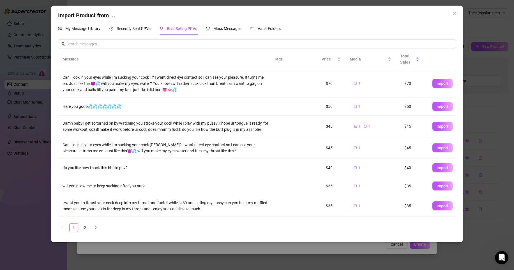
scroll to position [37, 0]
click at [437, 188] on span "Import" at bounding box center [443, 185] width 12 height 4
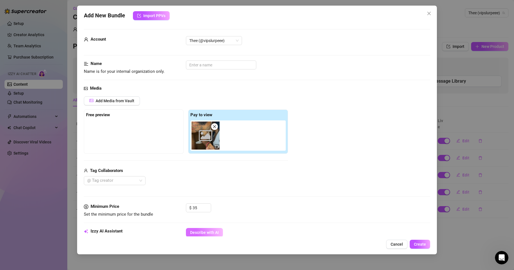
click at [217, 235] on button "Describe with AI" at bounding box center [204, 232] width 37 height 9
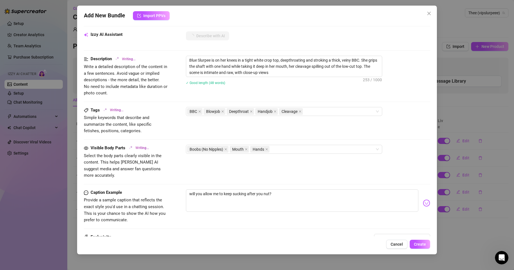
scroll to position [198, 0]
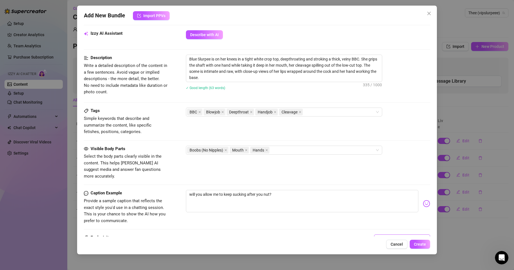
click at [411, 235] on span "1 - Least Exclusive" at bounding box center [402, 239] width 49 height 8
click at [397, 221] on div "5 - Most Exclusive 🔥" at bounding box center [397, 221] width 47 height 6
click at [414, 241] on button "Create" at bounding box center [420, 244] width 20 height 9
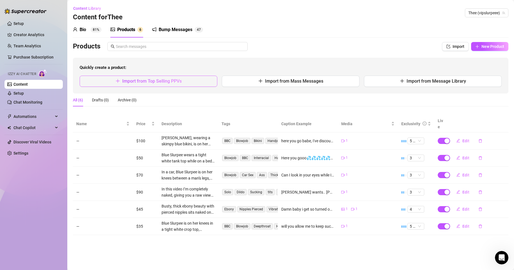
click at [201, 82] on button "Import from Top Selling PPVs" at bounding box center [149, 81] width 138 height 11
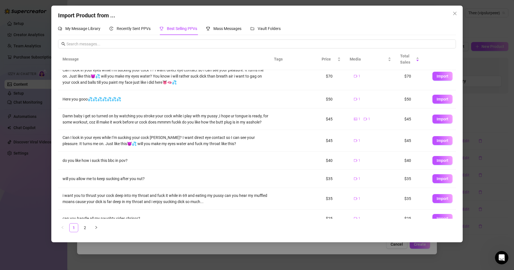
scroll to position [44, 0]
click at [437, 201] on span "Import" at bounding box center [443, 198] width 12 height 4
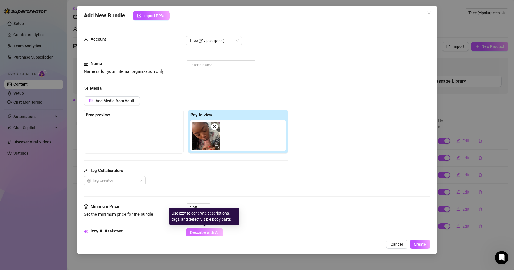
click at [217, 232] on span "Describe with AI" at bounding box center [204, 233] width 29 height 4
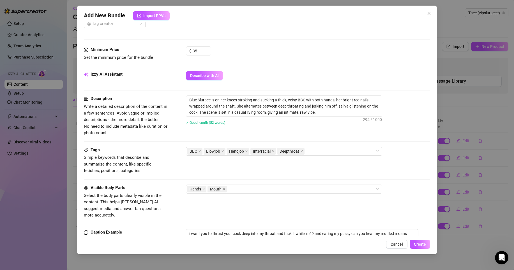
scroll to position [257, 0]
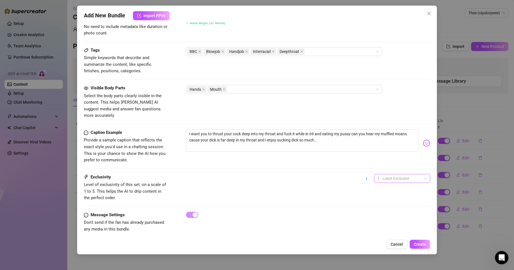
click at [406, 174] on span "1 - Least Exclusive" at bounding box center [402, 178] width 49 height 8
click at [388, 192] on div "2" at bounding box center [397, 192] width 47 height 6
click at [425, 244] on span "Create" at bounding box center [420, 244] width 12 height 4
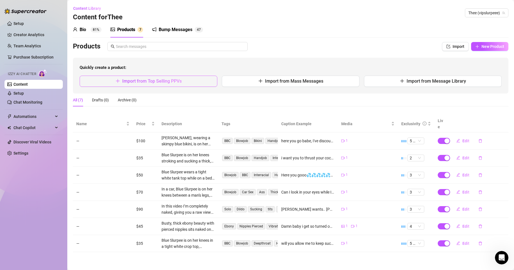
click at [203, 84] on button "Import from Top Selling PPVs" at bounding box center [149, 81] width 138 height 11
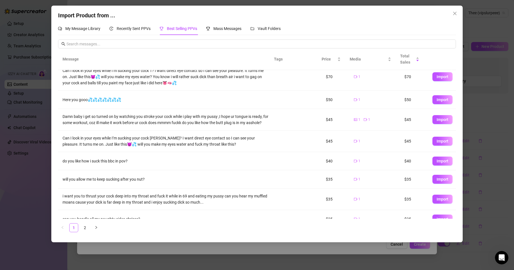
scroll to position [59, 0]
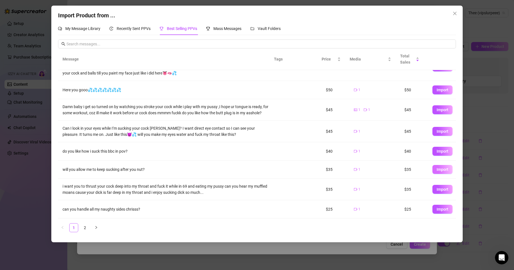
click at [439, 172] on button "Import" at bounding box center [443, 169] width 20 height 9
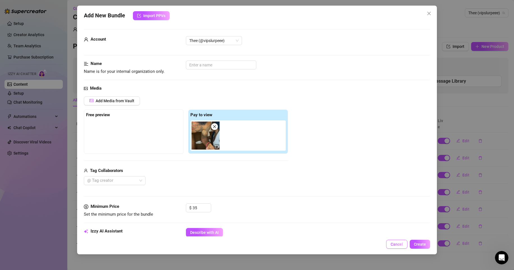
click at [397, 242] on button "Cancel" at bounding box center [396, 244] width 21 height 9
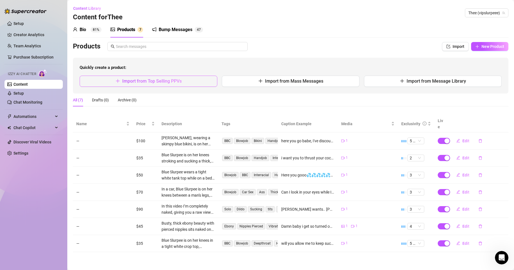
click at [172, 80] on span "Import from Top Selling PPVs" at bounding box center [151, 81] width 59 height 5
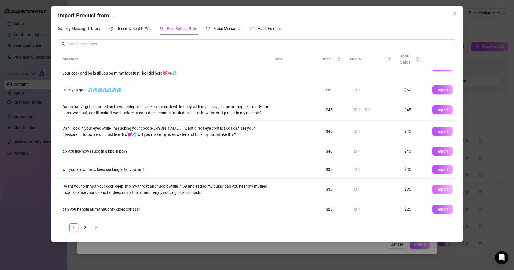
click at [440, 192] on button "Import" at bounding box center [443, 189] width 20 height 9
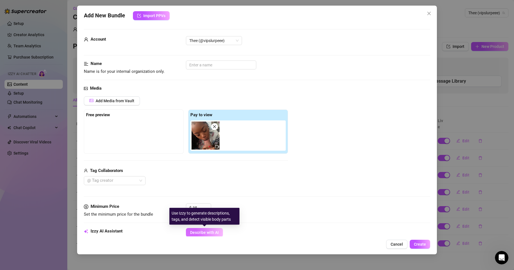
click at [205, 235] on span "Describe with AI" at bounding box center [204, 233] width 29 height 4
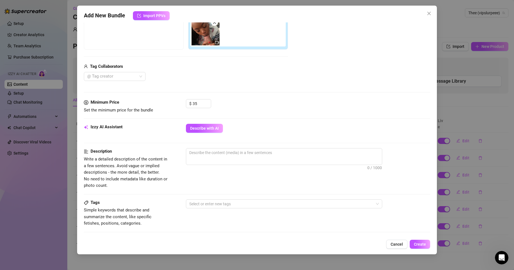
scroll to position [36, 0]
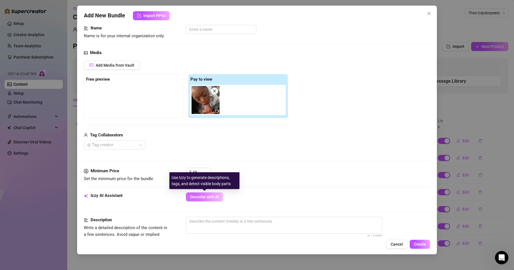
click at [204, 197] on span "Describe with AI" at bounding box center [204, 197] width 29 height 4
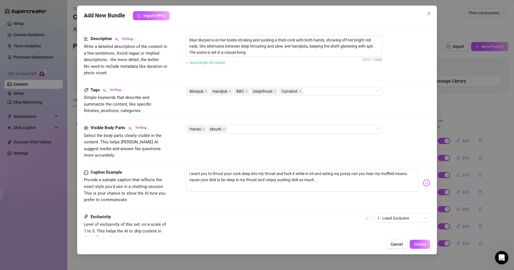
scroll to position [257, 0]
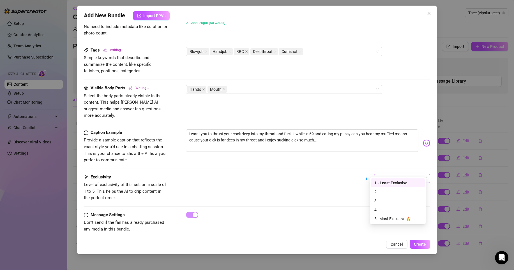
click at [406, 174] on span "1 - Least Exclusive" at bounding box center [402, 178] width 49 height 8
click at [383, 201] on div "3" at bounding box center [397, 201] width 47 height 6
click at [419, 243] on span "Create" at bounding box center [420, 244] width 12 height 4
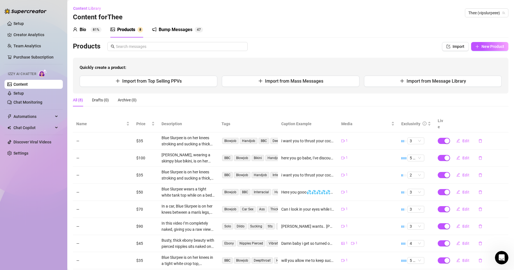
scroll to position [1, 0]
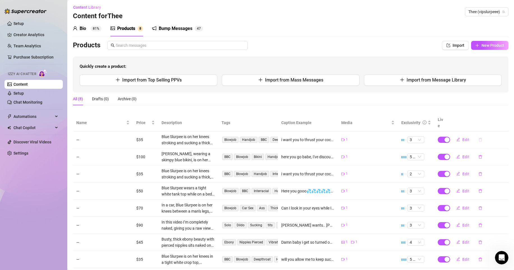
click at [479, 138] on icon "delete" at bounding box center [481, 140] width 4 height 4
click at [504, 118] on span "Yes" at bounding box center [505, 119] width 7 height 4
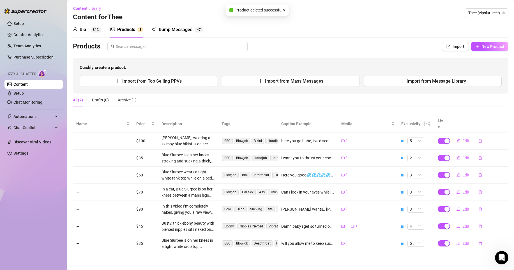
scroll to position [0, 0]
click at [144, 80] on span "Import from Top Selling PPVs" at bounding box center [151, 81] width 59 height 5
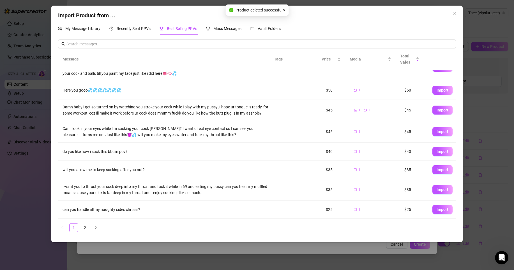
scroll to position [59, 0]
click at [439, 213] on button "Import" at bounding box center [443, 209] width 20 height 9
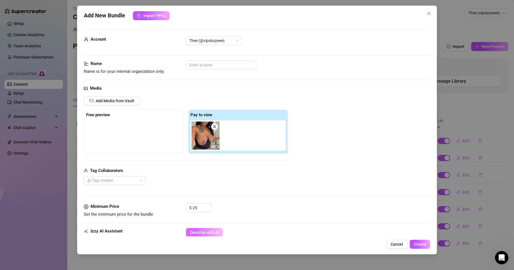
click at [206, 229] on button "Describe with AI" at bounding box center [204, 232] width 37 height 9
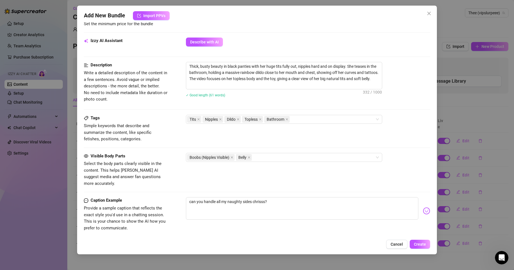
scroll to position [213, 0]
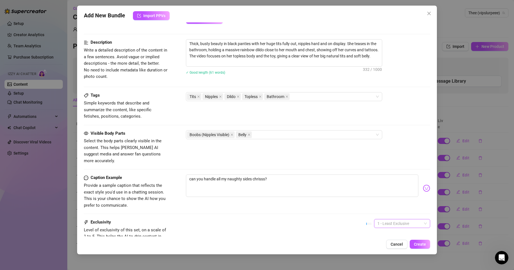
click at [413, 220] on span "1 - Least Exclusive" at bounding box center [402, 224] width 49 height 8
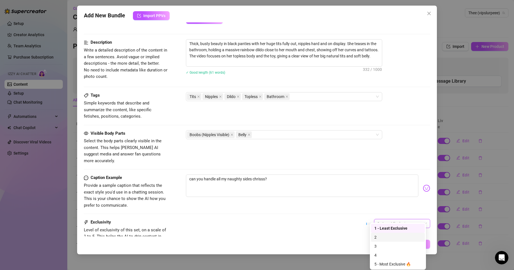
click at [379, 238] on div "2" at bounding box center [397, 238] width 47 height 6
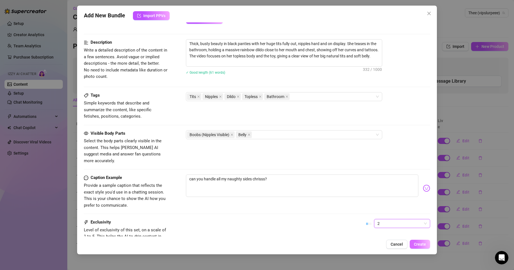
click at [422, 245] on span "Create" at bounding box center [420, 244] width 12 height 4
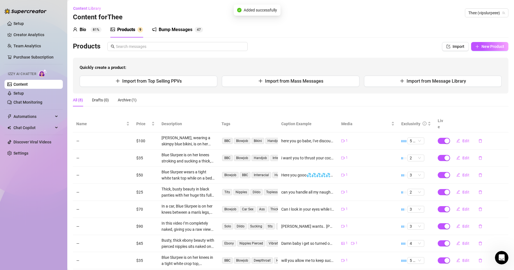
scroll to position [10, 0]
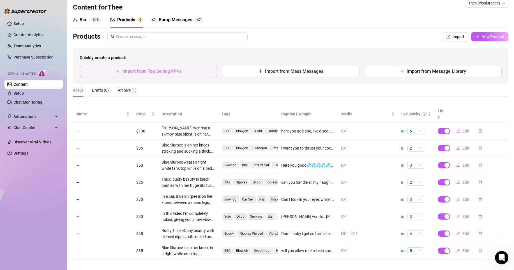
click at [180, 67] on button "Import from Top Selling PPVs" at bounding box center [149, 71] width 138 height 11
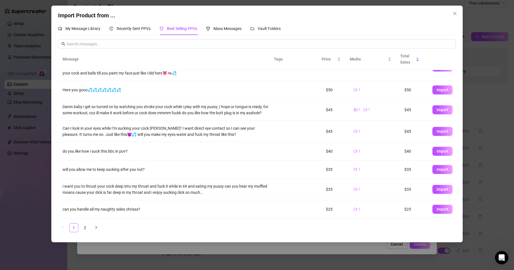
scroll to position [59, 0]
click at [84, 230] on link "2" at bounding box center [85, 228] width 8 height 8
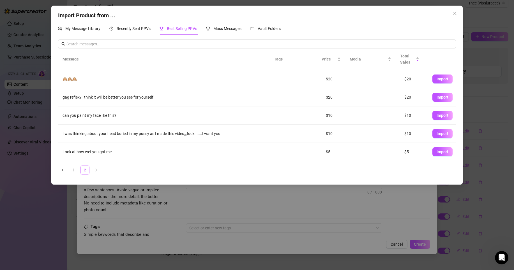
scroll to position [0, 0]
click at [440, 80] on span "Import" at bounding box center [443, 79] width 12 height 4
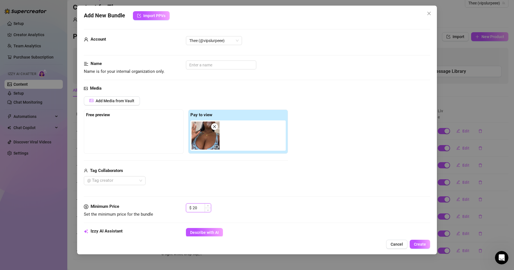
drag, startPoint x: 198, startPoint y: 208, endPoint x: 194, endPoint y: 208, distance: 3.5
click at [194, 208] on input "20" at bounding box center [202, 208] width 18 height 8
click at [210, 235] on span "Describe with AI" at bounding box center [204, 233] width 29 height 4
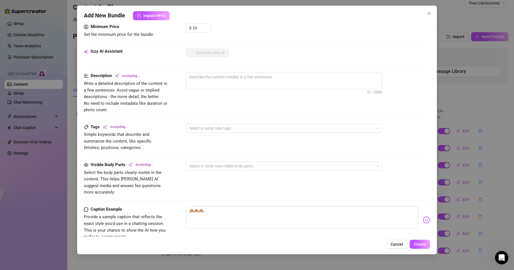
scroll to position [185, 0]
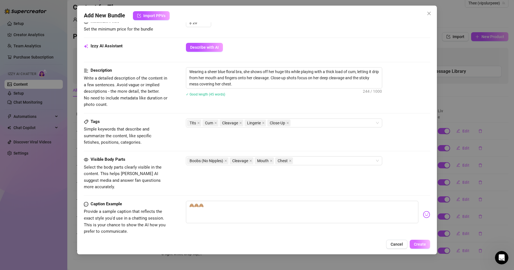
click at [424, 244] on span "Create" at bounding box center [420, 244] width 12 height 4
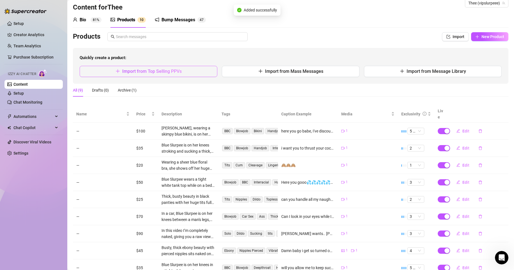
click at [160, 72] on span "Import from Top Selling PPVs" at bounding box center [151, 71] width 59 height 5
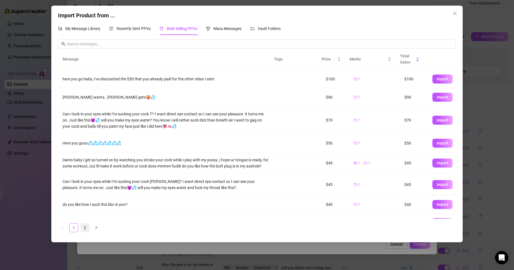
click at [86, 227] on link "2" at bounding box center [85, 228] width 8 height 8
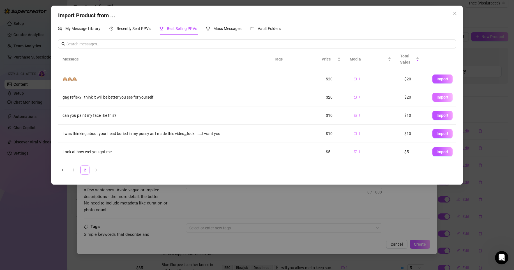
click at [437, 95] on span "Import" at bounding box center [443, 97] width 12 height 4
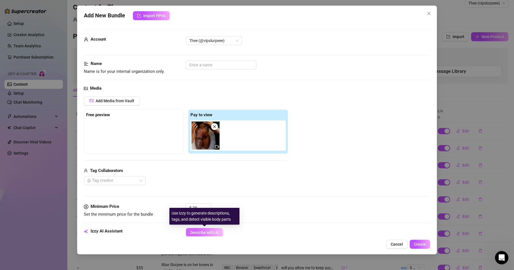
click at [206, 231] on span "Describe with AI" at bounding box center [204, 233] width 29 height 4
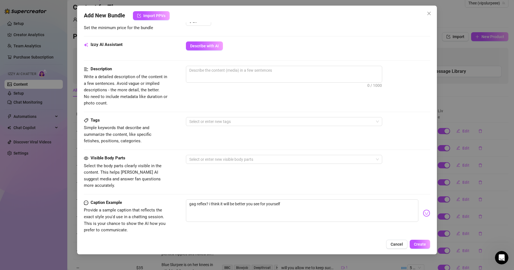
scroll to position [184, 0]
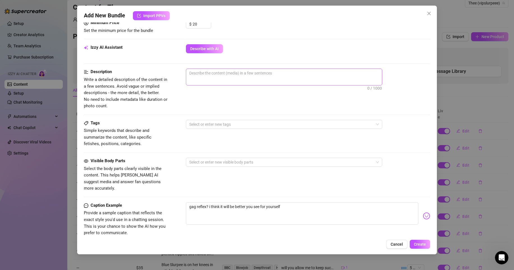
click at [326, 77] on span "0 / 1000" at bounding box center [284, 77] width 196 height 17
click at [256, 76] on textarea at bounding box center [284, 73] width 196 height 8
paste textarea "Slurpee kneels down, fully naked, curves glistening under soft light, teasing w…"
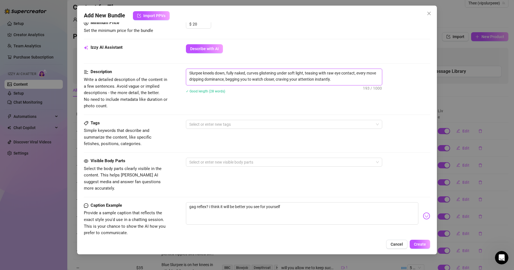
scroll to position [0, 0]
click at [231, 122] on div at bounding box center [281, 125] width 188 height 8
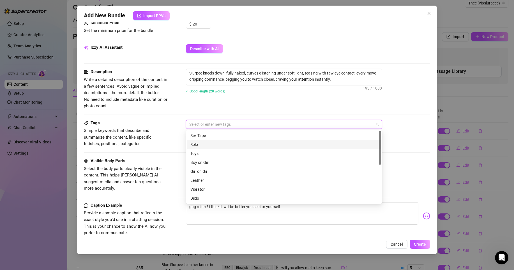
click at [207, 144] on div "Solo" at bounding box center [283, 145] width 187 height 6
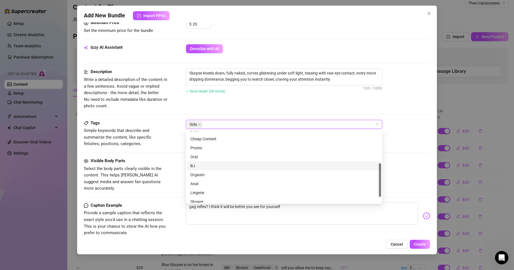
click at [210, 166] on div "BJ" at bounding box center [283, 166] width 187 height 6
click at [196, 158] on div "Oral" at bounding box center [283, 157] width 187 height 6
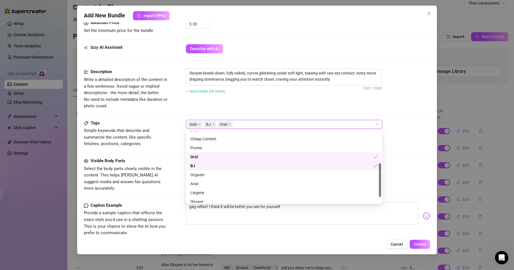
click at [157, 149] on div "Tags Simple keywords that describe and summarize the content, like specific fet…" at bounding box center [257, 139] width 346 height 38
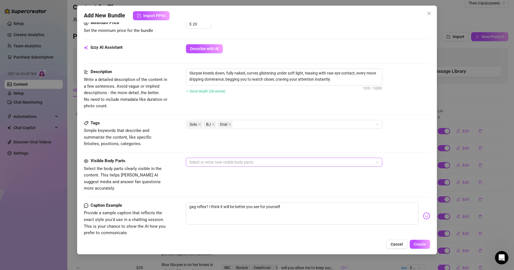
click at [217, 160] on div at bounding box center [281, 162] width 188 height 8
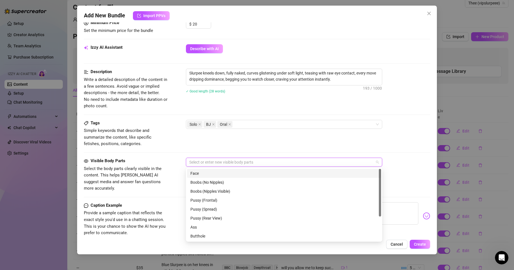
click at [207, 174] on div "Face" at bounding box center [283, 174] width 187 height 6
click at [204, 183] on div "Boobs (No Nipples)" at bounding box center [283, 183] width 187 height 6
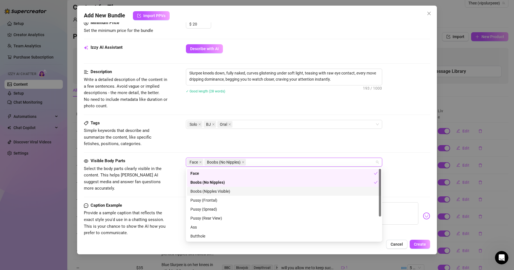
click at [202, 189] on div "Boobs (Nipples Visible)" at bounding box center [283, 191] width 187 height 6
click at [205, 182] on div "Boobs (No Nipples)" at bounding box center [281, 183] width 183 height 6
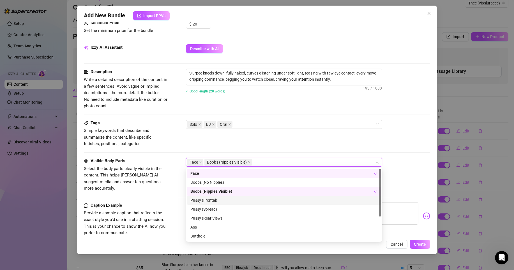
click at [204, 203] on div "Pussy (Frontal)" at bounding box center [283, 200] width 187 height 6
click at [230, 228] on div "Ass" at bounding box center [283, 227] width 187 height 6
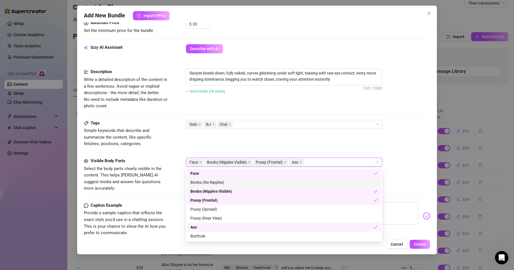
click at [324, 140] on div "Tags Simple keywords that describe and summarize the content, like specific fet…" at bounding box center [257, 133] width 346 height 27
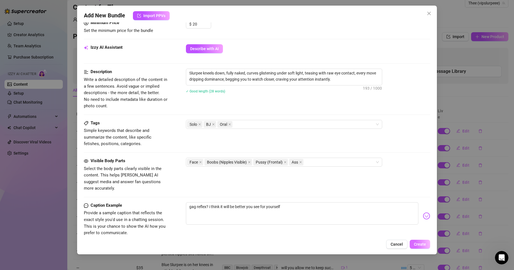
click at [416, 246] on span "Create" at bounding box center [420, 244] width 12 height 4
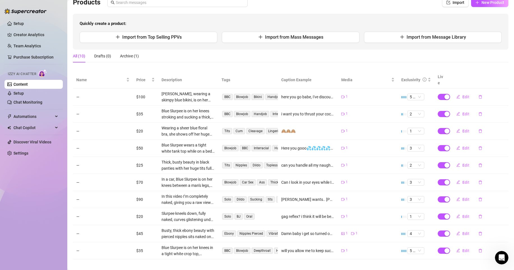
scroll to position [0, 0]
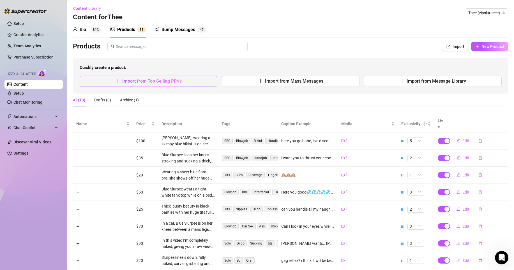
click at [188, 81] on button "Import from Top Selling PPVs" at bounding box center [149, 81] width 138 height 11
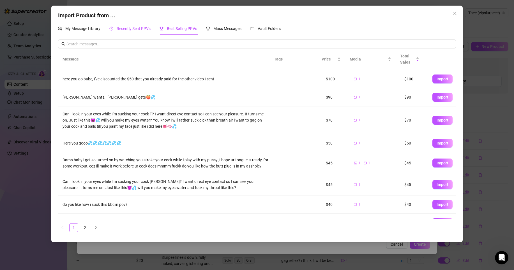
click at [140, 27] on span "Recently Sent PPVs" at bounding box center [134, 28] width 34 height 4
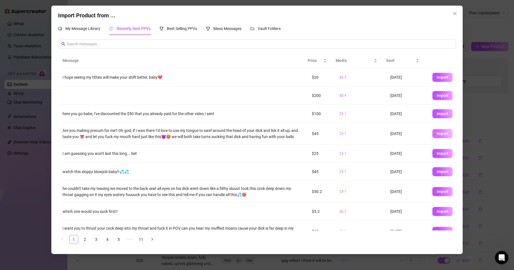
click at [437, 134] on span "Import" at bounding box center [443, 134] width 12 height 4
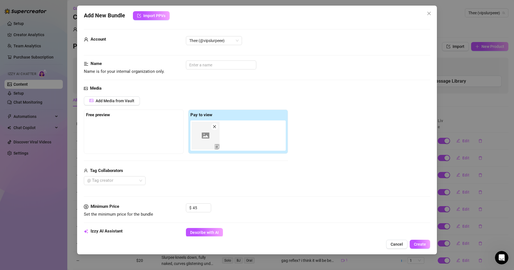
scroll to position [20, 0]
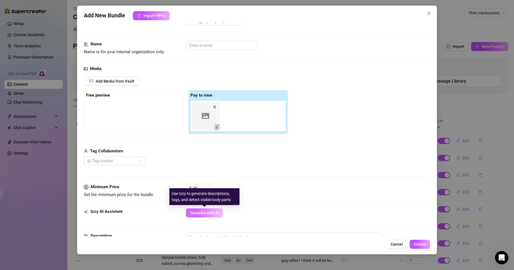
click at [210, 212] on span "Describe with AI" at bounding box center [204, 213] width 29 height 4
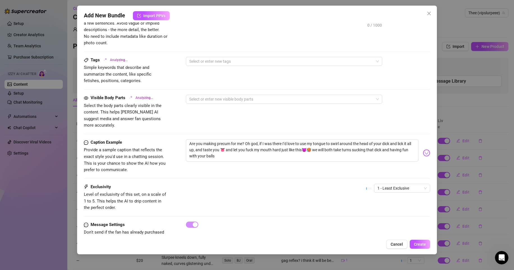
scroll to position [257, 0]
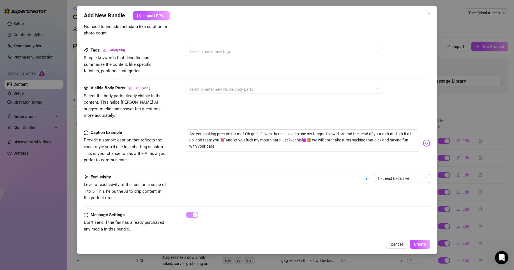
click at [390, 175] on span "1 - Least Exclusive" at bounding box center [402, 178] width 49 height 8
click at [383, 194] on div "2" at bounding box center [397, 192] width 47 height 6
click at [390, 174] on span "2" at bounding box center [402, 178] width 49 height 8
click at [376, 200] on div "3" at bounding box center [397, 201] width 47 height 6
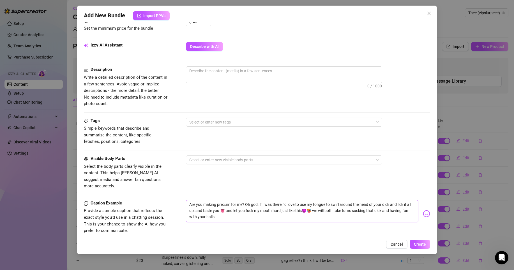
scroll to position [143, 0]
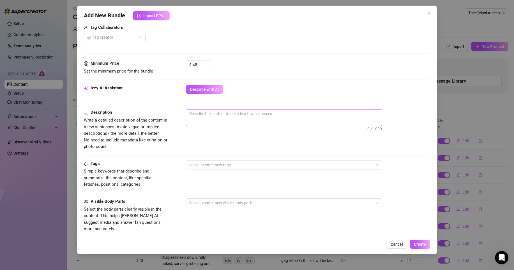
click at [231, 123] on span "0 / 1000" at bounding box center [284, 117] width 196 height 17
click at [231, 119] on span "0 / 1000" at bounding box center [284, 117] width 196 height 17
click at [232, 116] on textarea at bounding box center [284, 114] width 196 height 8
paste textarea "Completely naked, body on full display, every curve and detail captured up clos…"
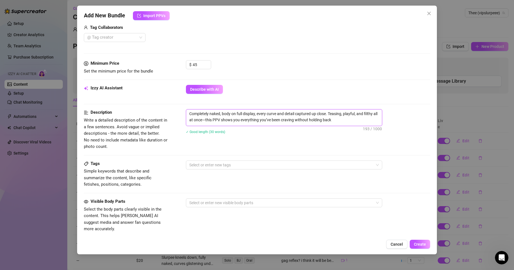
scroll to position [0, 0]
click at [213, 165] on div at bounding box center [281, 165] width 188 height 8
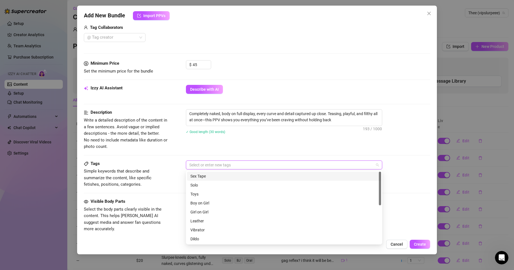
click at [208, 177] on div "Sex Tape" at bounding box center [283, 176] width 187 height 6
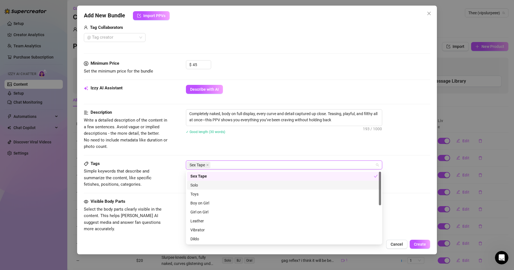
click at [203, 185] on div "Solo" at bounding box center [283, 185] width 187 height 6
click at [208, 165] on icon "close" at bounding box center [207, 165] width 3 height 3
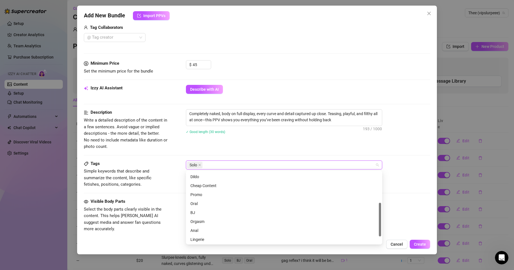
scroll to position [66, 0]
click at [202, 208] on div "BJ" at bounding box center [283, 209] width 187 height 6
click at [210, 175] on div "Dildo" at bounding box center [283, 173] width 187 height 6
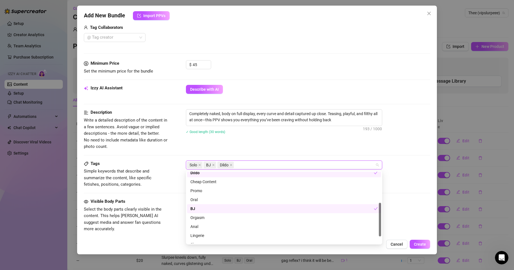
click at [259, 129] on div "✓ Good length (30 words)" at bounding box center [308, 132] width 244 height 6
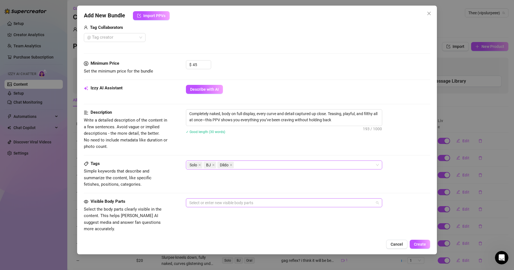
click at [224, 204] on div at bounding box center [281, 203] width 188 height 8
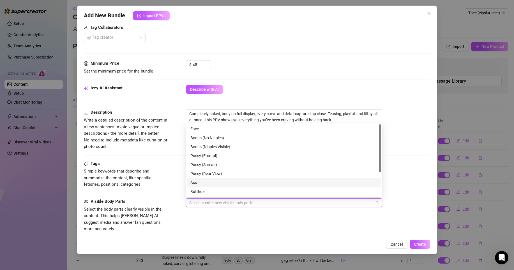
click at [214, 186] on div "Ass" at bounding box center [283, 183] width 187 height 6
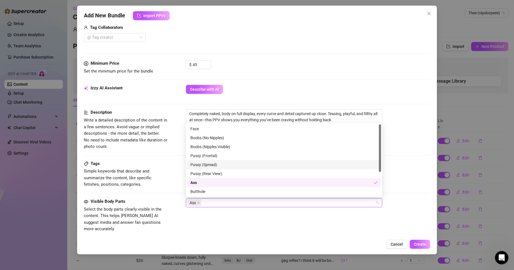
click at [214, 168] on div "Pussy (Spread)" at bounding box center [283, 165] width 187 height 6
click at [209, 132] on div "Face" at bounding box center [283, 129] width 187 height 6
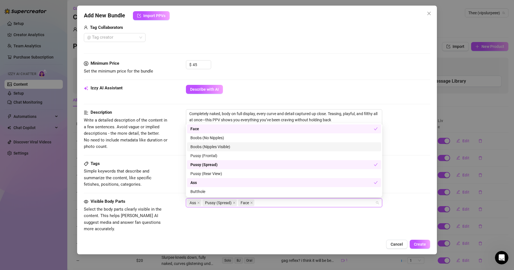
click at [210, 147] on div "Boobs (Nipples Visible)" at bounding box center [283, 147] width 187 height 6
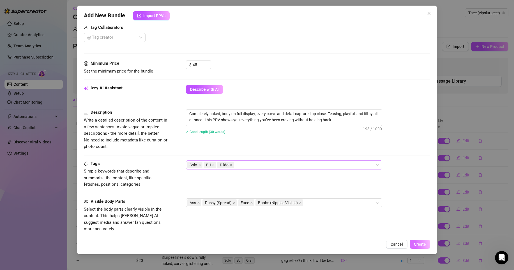
click at [415, 242] on button "Create" at bounding box center [420, 244] width 20 height 9
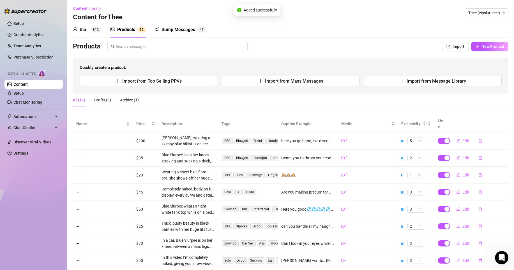
scroll to position [60, 0]
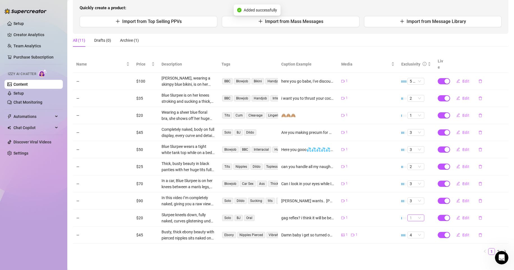
click at [412, 215] on span "1" at bounding box center [416, 218] width 12 height 6
click at [351, 203] on td "1" at bounding box center [368, 201] width 60 height 17
click at [464, 216] on span "Edit" at bounding box center [466, 218] width 7 height 4
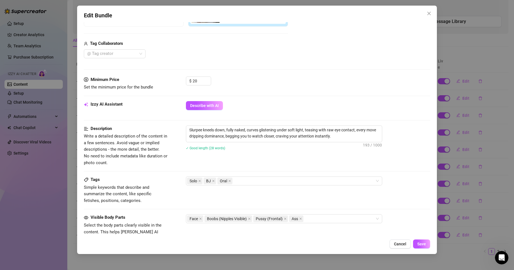
scroll to position [257, 0]
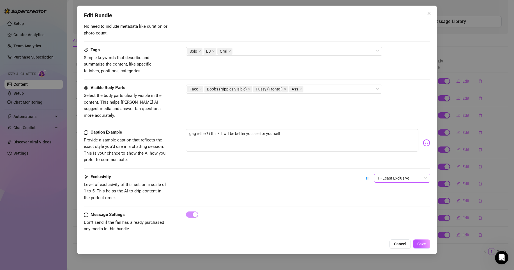
click at [380, 174] on span "1 - Least Exclusive" at bounding box center [402, 178] width 49 height 8
click at [379, 190] on div "2" at bounding box center [397, 192] width 47 height 6
click at [419, 244] on span "Save" at bounding box center [421, 244] width 9 height 4
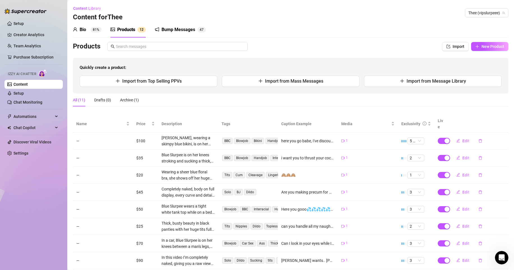
scroll to position [60, 0]
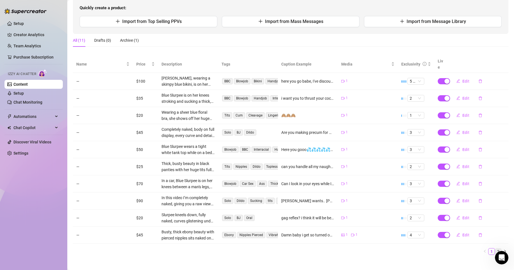
click at [495, 249] on link "2" at bounding box center [498, 252] width 6 height 6
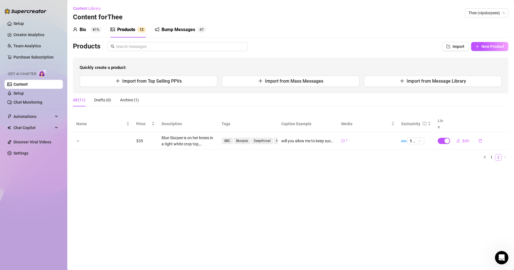
scroll to position [0, 0]
click at [193, 83] on button "Import from Top Selling PPVs" at bounding box center [149, 81] width 138 height 11
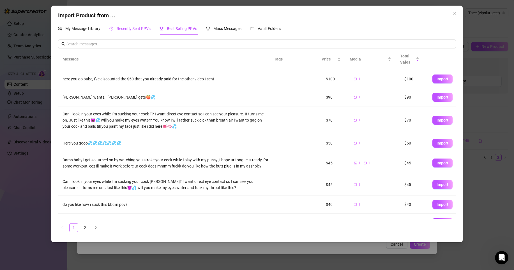
click at [137, 27] on span "Recently Sent PPVs" at bounding box center [134, 28] width 34 height 4
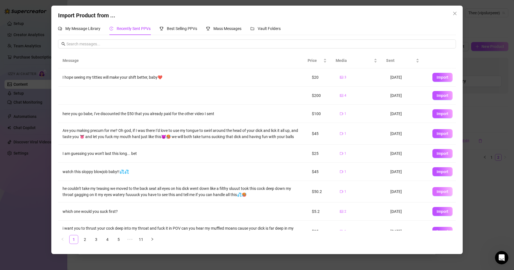
click at [440, 194] on span "Import" at bounding box center [443, 192] width 12 height 4
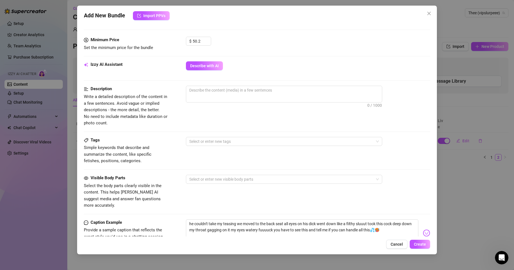
scroll to position [162, 0]
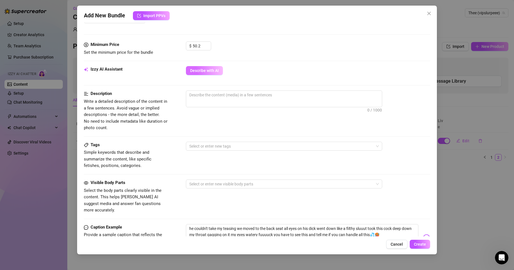
click at [211, 70] on span "Describe with AI" at bounding box center [204, 70] width 29 height 4
click at [209, 90] on form "Account Thee (@vipslurpeee) Name Name is for your internal organization only. M…" at bounding box center [257, 102] width 346 height 471
click at [208, 101] on span "0 / 1000" at bounding box center [284, 99] width 196 height 17
click at [207, 95] on textarea at bounding box center [284, 95] width 196 height 8
paste textarea "Naked, teasing, dripping wet and begging your eyes to stay locked on me—this is…"
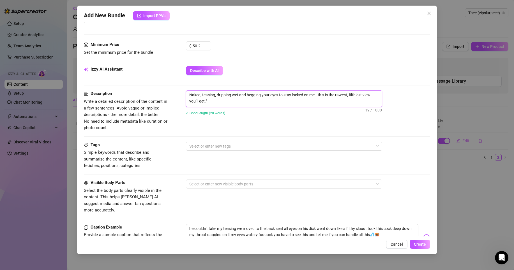
scroll to position [0, 0]
click at [199, 148] on div at bounding box center [281, 146] width 188 height 8
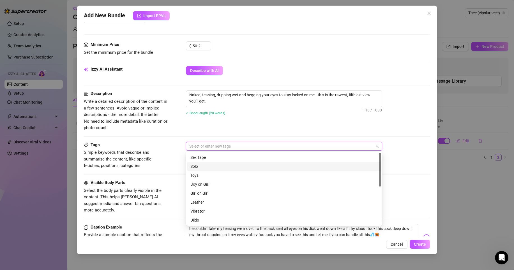
click at [197, 166] on div "Solo" at bounding box center [283, 167] width 187 height 6
click at [203, 159] on div "Sex Tape" at bounding box center [283, 158] width 187 height 6
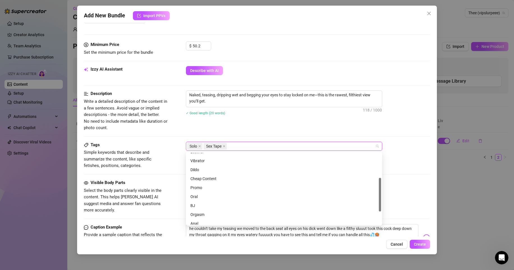
scroll to position [58, 0]
click at [202, 189] on div "Oral" at bounding box center [283, 190] width 187 height 6
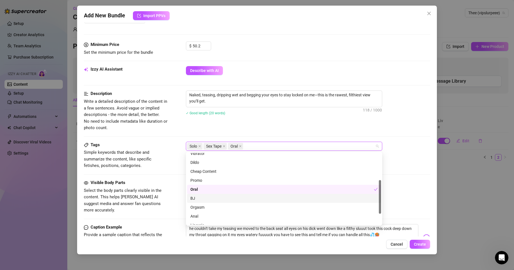
click at [197, 195] on div "BJ" at bounding box center [284, 198] width 194 height 9
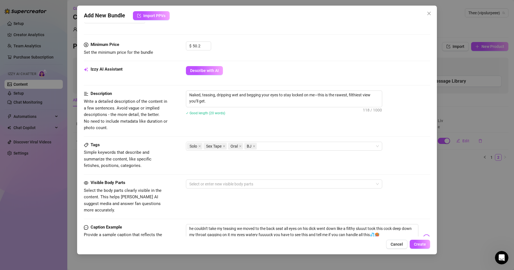
click at [173, 182] on div "Visible Body Parts Select the body parts clearly visible in the content. This h…" at bounding box center [257, 197] width 346 height 34
click at [206, 186] on div at bounding box center [281, 184] width 188 height 8
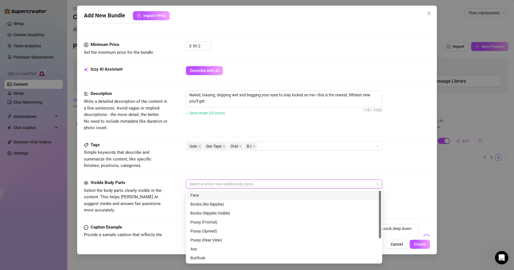
click at [199, 198] on div "Face" at bounding box center [283, 195] width 187 height 6
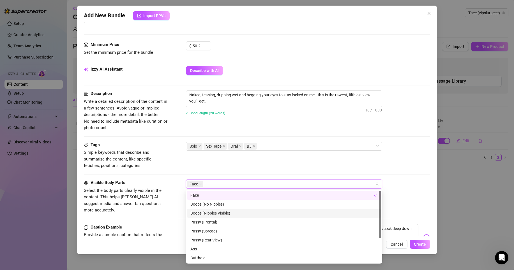
click at [204, 214] on div "Boobs (Nipples Visible)" at bounding box center [283, 213] width 187 height 6
click at [194, 248] on div "Ass" at bounding box center [283, 249] width 187 height 6
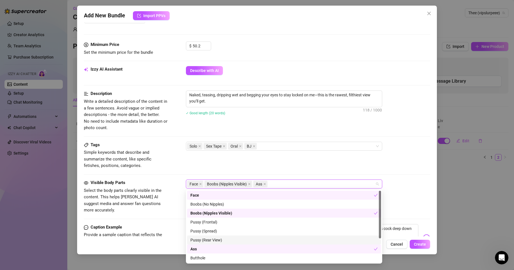
click at [197, 238] on div "Pussy (Rear View)" at bounding box center [283, 240] width 187 height 6
click at [355, 153] on div "Tags Simple keywords that describe and summarize the content, like specific fet…" at bounding box center [257, 155] width 346 height 27
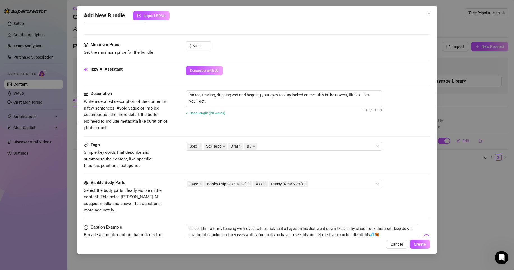
scroll to position [257, 0]
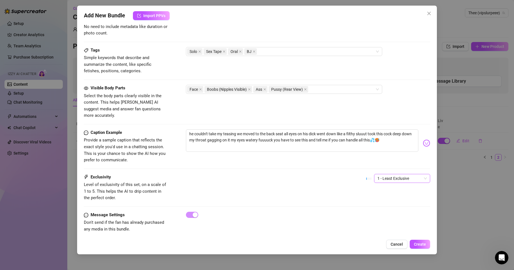
click at [401, 174] on span "1 - Least Exclusive" at bounding box center [402, 178] width 49 height 8
click at [386, 208] on div "4" at bounding box center [397, 210] width 47 height 6
click at [417, 247] on button "Create" at bounding box center [420, 244] width 20 height 9
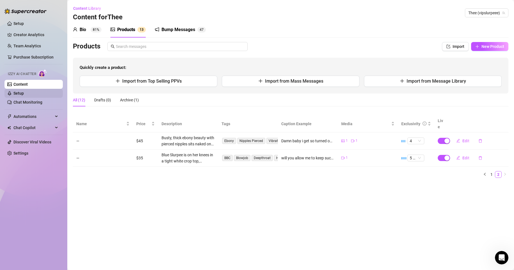
click at [24, 95] on link "Setup" at bounding box center [18, 93] width 10 height 4
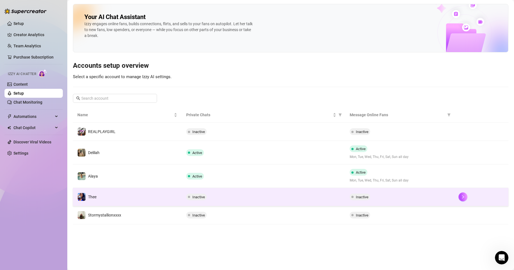
click at [375, 194] on div "Inactive" at bounding box center [400, 197] width 100 height 7
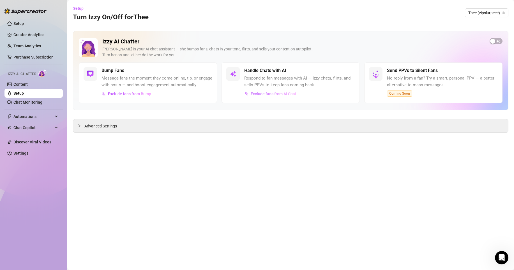
click at [295, 94] on span "Exclude fans from AI Chat" at bounding box center [274, 94] width 46 height 4
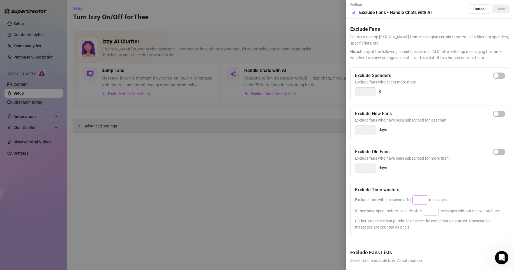
click at [420, 203] on input at bounding box center [420, 200] width 15 height 8
click at [430, 214] on input at bounding box center [430, 211] width 15 height 8
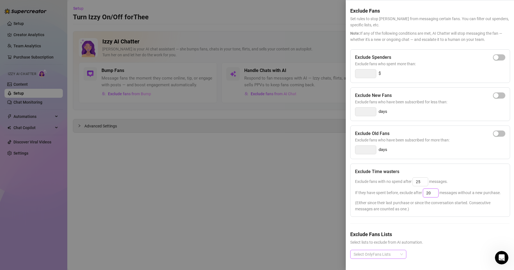
click at [391, 251] on div at bounding box center [375, 255] width 48 height 8
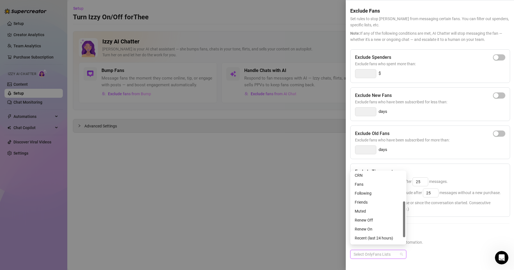
scroll to position [72, 0]
click at [372, 205] on div "Muted" at bounding box center [378, 203] width 47 height 6
click at [364, 239] on div "Tagged" at bounding box center [378, 239] width 47 height 6
click at [367, 213] on div "Renew Off" at bounding box center [378, 212] width 47 height 6
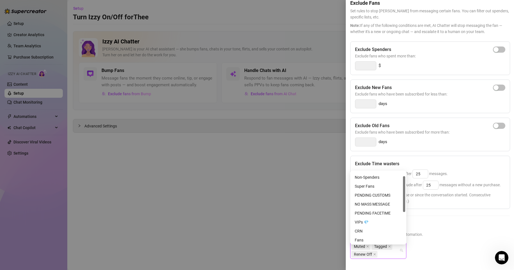
scroll to position [0, 0]
click at [369, 185] on div "Non-Spenders" at bounding box center [378, 185] width 47 height 6
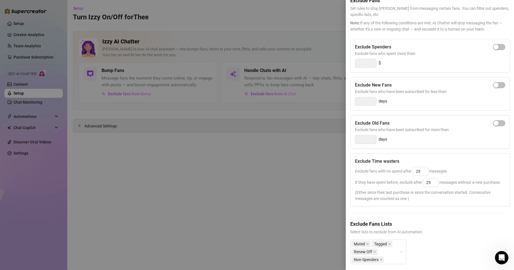
click at [419, 228] on h5 "Exclude Fans Lists" at bounding box center [429, 224] width 159 height 8
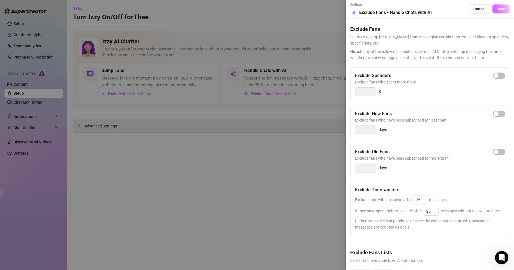
click at [498, 10] on span "Save" at bounding box center [501, 9] width 9 height 4
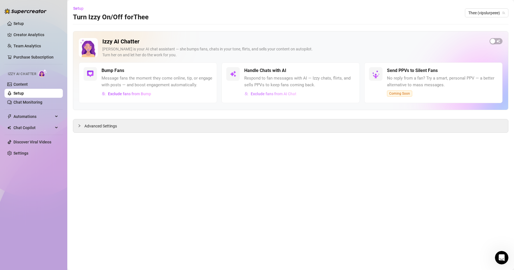
click at [277, 94] on span "Exclude fans from AI Chat" at bounding box center [274, 94] width 46 height 4
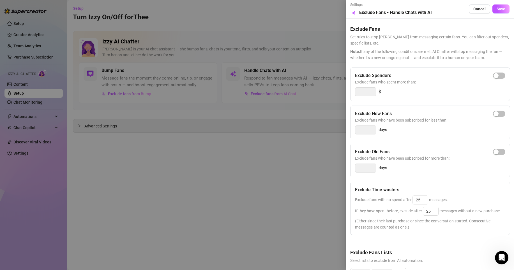
click at [263, 150] on div at bounding box center [257, 135] width 514 height 270
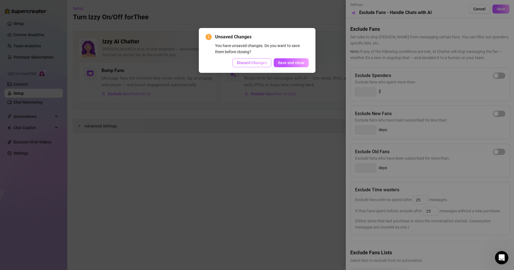
click at [249, 61] on span "Discard Changes" at bounding box center [252, 63] width 30 height 4
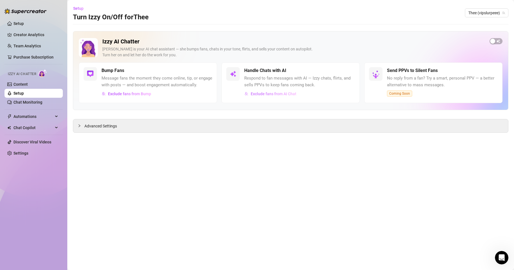
click at [287, 93] on span "Exclude fans from AI Chat" at bounding box center [274, 94] width 46 height 4
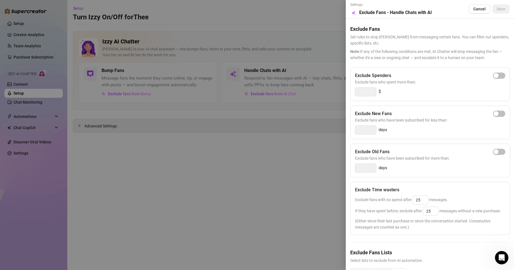
click at [266, 128] on div at bounding box center [257, 135] width 514 height 270
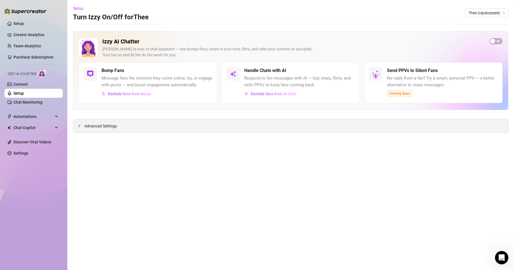
click at [337, 123] on div "Advanced Settings" at bounding box center [290, 125] width 435 height 13
click at [111, 125] on span "Advanced Settings" at bounding box center [100, 126] width 33 height 6
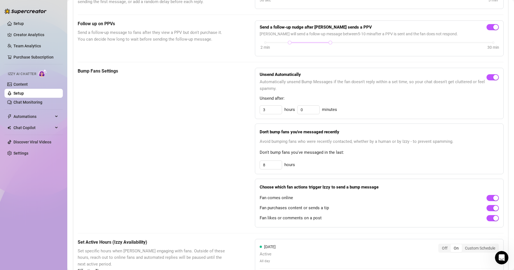
scroll to position [173, 0]
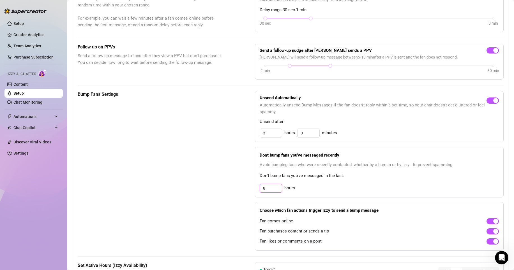
drag, startPoint x: 274, startPoint y: 196, endPoint x: 218, endPoint y: 196, distance: 55.5
click at [218, 196] on div "Bump Fans Settings Unsend Automatically Automatically unsend Bump Messages if t…" at bounding box center [291, 171] width 426 height 160
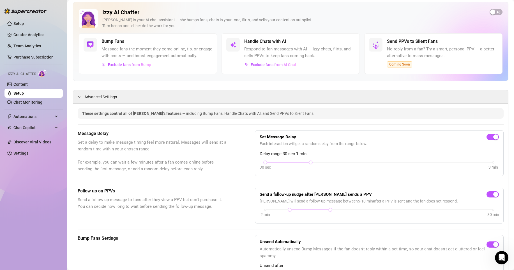
scroll to position [0, 0]
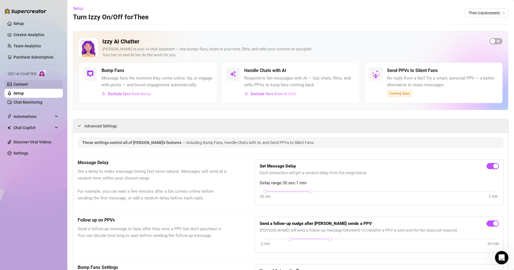
click at [28, 84] on link "Content" at bounding box center [20, 84] width 14 height 4
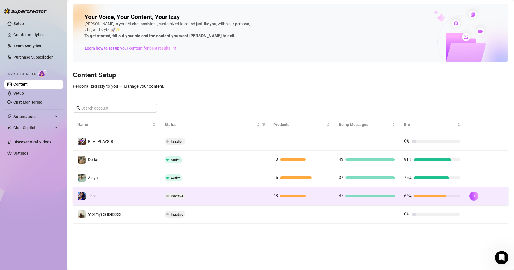
click at [466, 195] on td at bounding box center [486, 196] width 43 height 18
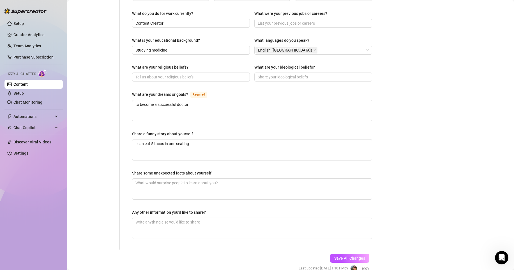
scroll to position [273, 0]
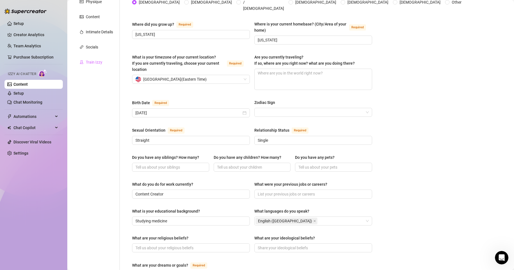
click at [107, 66] on div "Train Izzy" at bounding box center [96, 62] width 47 height 11
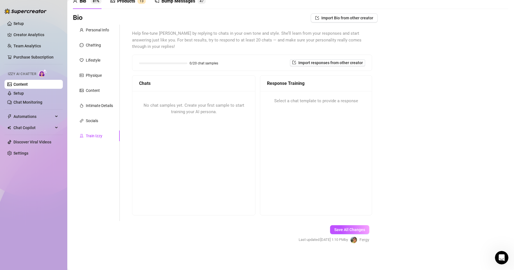
scroll to position [22, 0]
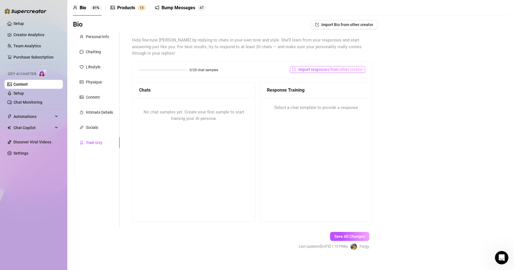
click at [336, 66] on button "Import responses from other creator" at bounding box center [327, 69] width 75 height 7
click at [344, 85] on span "Import" at bounding box center [345, 87] width 12 height 4
click at [351, 77] on div "Select Creator" at bounding box center [325, 77] width 56 height 9
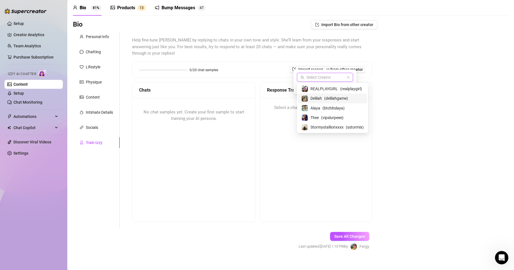
click at [324, 98] on span "( delilahgame )" at bounding box center [336, 98] width 24 height 6
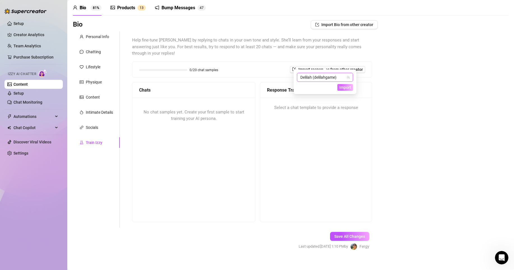
click at [348, 89] on span "Import" at bounding box center [345, 87] width 12 height 4
click at [340, 158] on div "Response Training Select a chat template to provide a response" at bounding box center [316, 152] width 112 height 140
click at [333, 66] on button "Import responses from other creator" at bounding box center [327, 69] width 75 height 7
click at [270, 143] on div "Response Training Select a chat template to provide a response" at bounding box center [316, 152] width 112 height 140
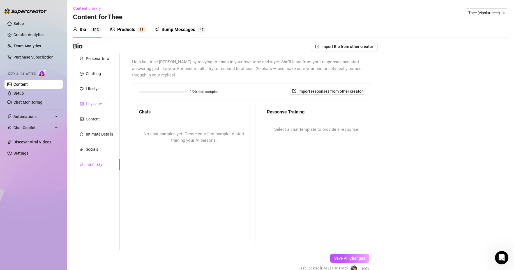
click at [100, 106] on div "Physique" at bounding box center [94, 104] width 16 height 6
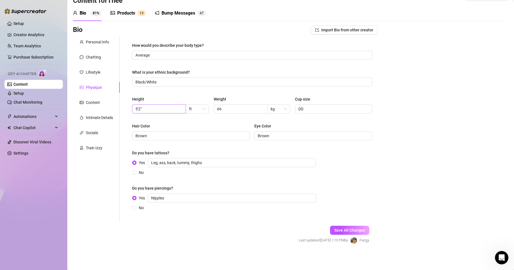
scroll to position [11, 0]
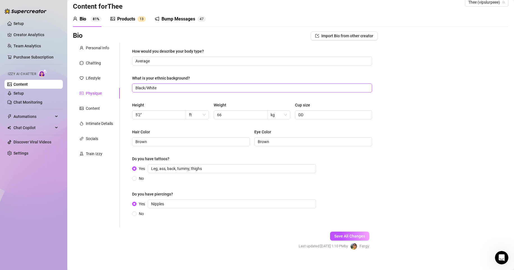
click at [167, 90] on input "Black/White" at bounding box center [251, 88] width 232 height 6
type input "Black"
click at [337, 233] on button "Save All Changes" at bounding box center [349, 236] width 39 height 9
click at [96, 121] on div "Intimate Details" at bounding box center [99, 124] width 27 height 6
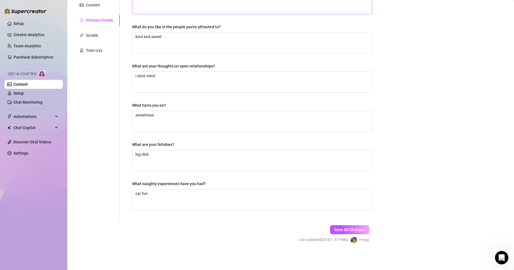
scroll to position [1, 0]
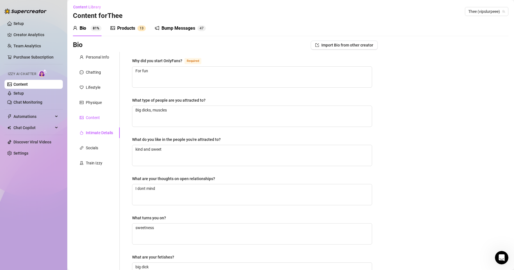
click at [91, 116] on div "Content" at bounding box center [93, 118] width 14 height 6
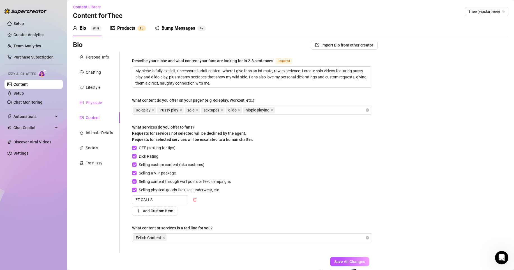
click at [105, 103] on div "Physique" at bounding box center [96, 102] width 47 height 11
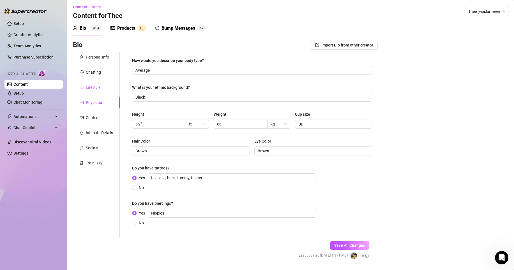
click at [93, 82] on div "Lifestyle" at bounding box center [96, 87] width 47 height 11
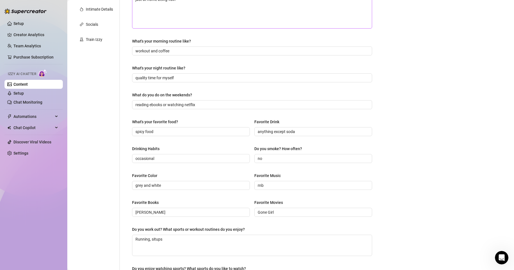
scroll to position [0, 0]
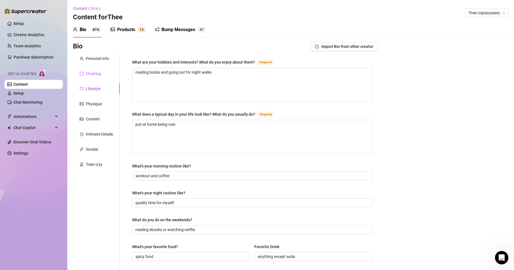
click at [96, 74] on div "Chatting" at bounding box center [93, 74] width 15 height 6
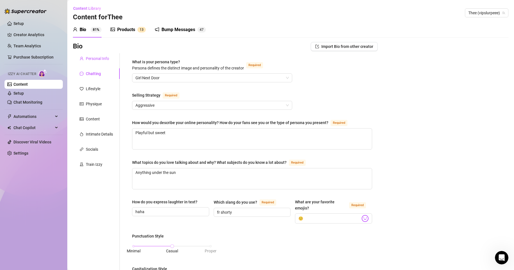
click at [98, 59] on div "Personal Info" at bounding box center [97, 59] width 23 height 6
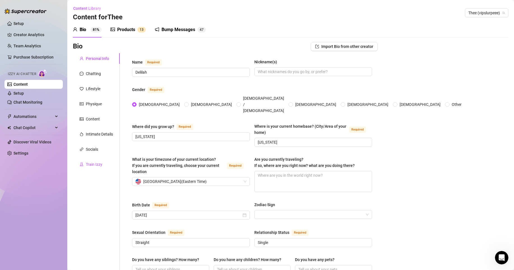
click at [100, 167] on div "Train Izzy" at bounding box center [94, 165] width 17 height 6
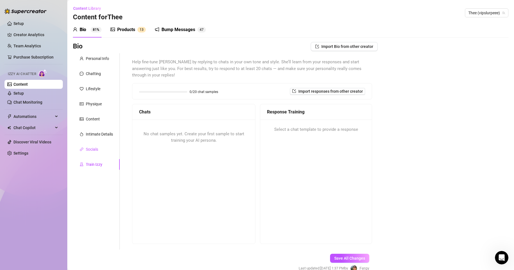
click at [92, 148] on div "Socials" at bounding box center [92, 149] width 12 height 6
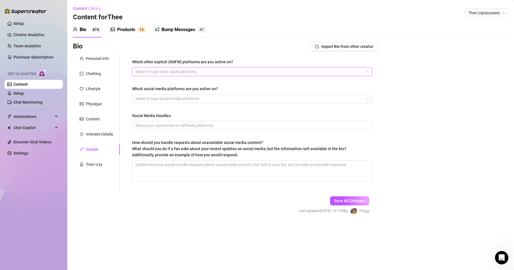
click at [174, 70] on div at bounding box center [249, 72] width 232 height 8
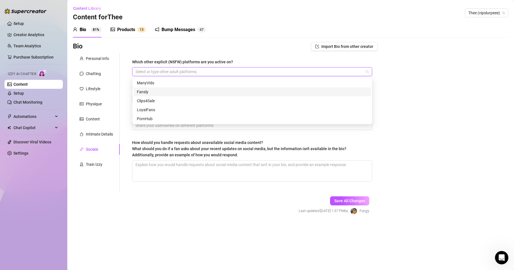
click at [153, 91] on div "Fansly" at bounding box center [252, 92] width 231 height 6
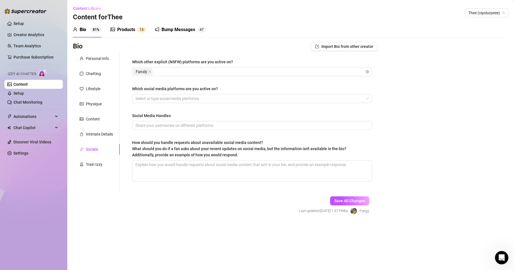
click at [419, 119] on div "Bio Import Bio from other creator Personal Info Chatting Lifestyle Physique Con…" at bounding box center [291, 133] width 436 height 183
click at [283, 100] on div at bounding box center [249, 99] width 232 height 8
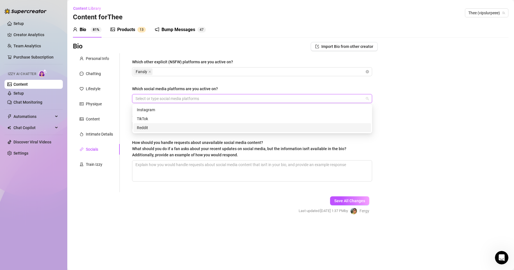
click at [192, 127] on div "Reddit" at bounding box center [252, 128] width 231 height 6
click at [179, 118] on div "TikTok" at bounding box center [252, 119] width 231 height 6
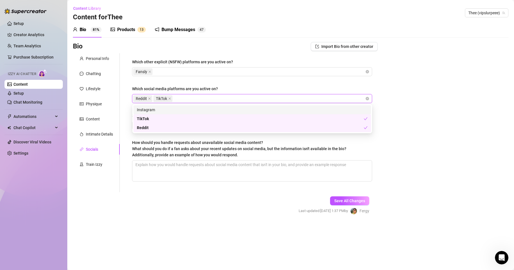
click at [235, 110] on div "Instagram" at bounding box center [252, 110] width 231 height 6
click at [385, 118] on div "Bio Import Bio from other creator Personal Info Chatting Lifestyle Physique Con…" at bounding box center [291, 133] width 436 height 183
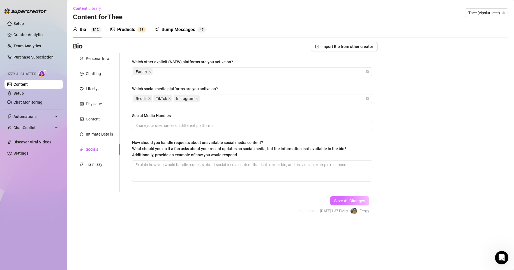
click at [347, 201] on span "Save All Changes" at bounding box center [349, 201] width 31 height 4
click at [93, 135] on div "Intimate Details" at bounding box center [99, 134] width 27 height 6
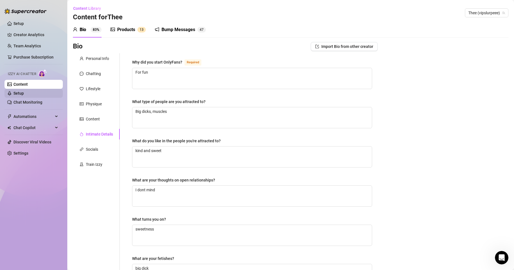
click at [24, 93] on link "Setup" at bounding box center [18, 93] width 10 height 4
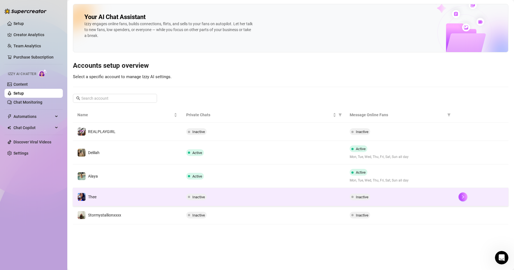
click at [381, 198] on div "Inactive" at bounding box center [400, 197] width 100 height 7
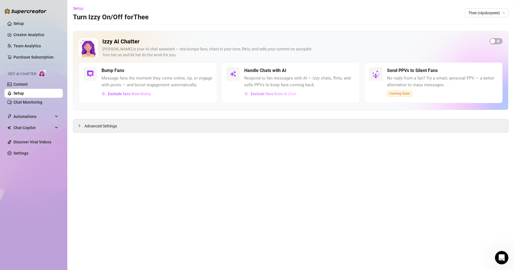
click at [273, 94] on span "Exclude fans from AI Chat" at bounding box center [274, 94] width 46 height 4
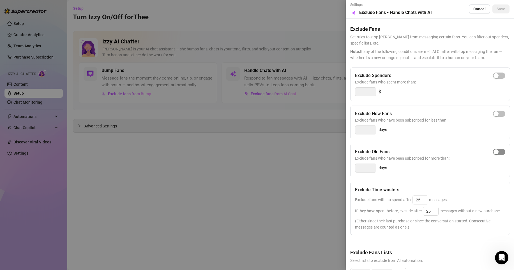
click at [494, 152] on div "button" at bounding box center [496, 152] width 5 height 5
type input "14"
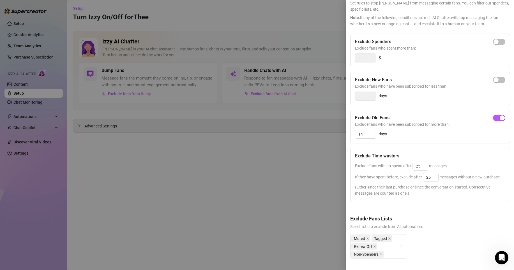
scroll to position [42, 0]
click at [493, 115] on span "button" at bounding box center [499, 118] width 12 height 6
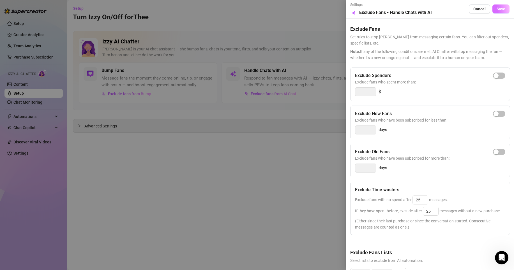
click at [497, 8] on span "Save" at bounding box center [501, 9] width 9 height 4
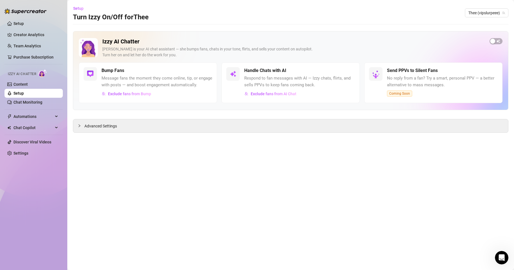
click at [24, 92] on link "Setup" at bounding box center [18, 93] width 10 height 4
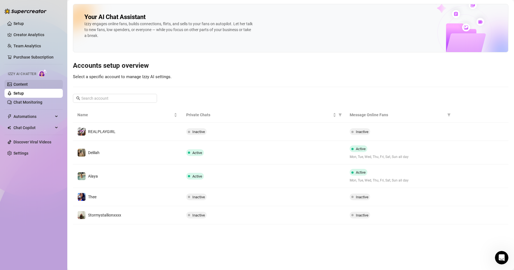
click at [28, 82] on link "Content" at bounding box center [20, 84] width 14 height 4
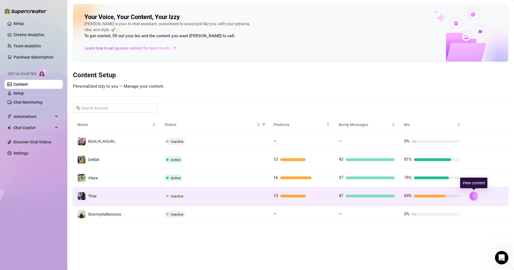
click at [477, 194] on button "button" at bounding box center [474, 196] width 9 height 9
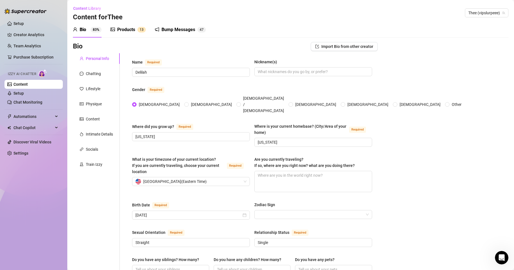
click at [180, 24] on div "Bump Messages 4 7" at bounding box center [180, 30] width 51 height 16
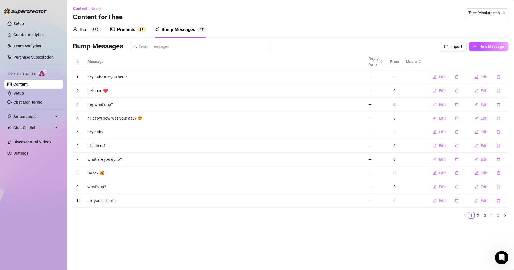
click at [130, 29] on div "Products" at bounding box center [126, 29] width 18 height 7
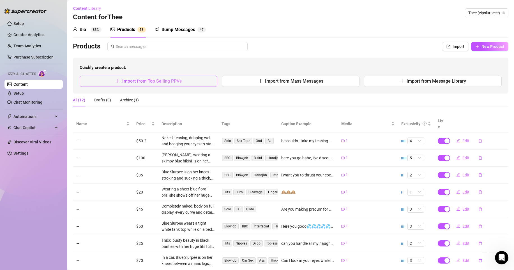
click at [173, 82] on span "Import from Top Selling PPVs" at bounding box center [151, 81] width 59 height 5
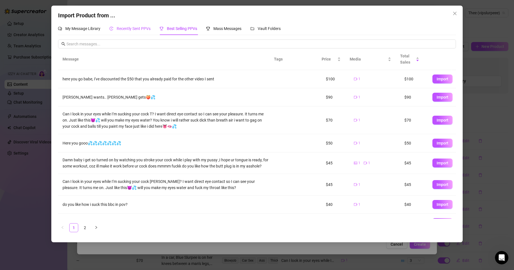
click at [145, 27] on span "Recently Sent PPVs" at bounding box center [134, 28] width 34 height 4
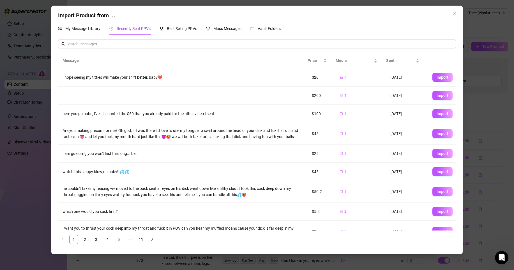
scroll to position [36, 0]
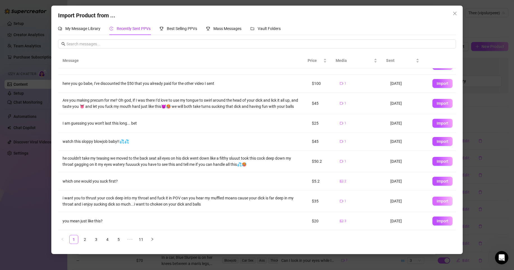
click at [438, 199] on span "Import" at bounding box center [443, 201] width 12 height 4
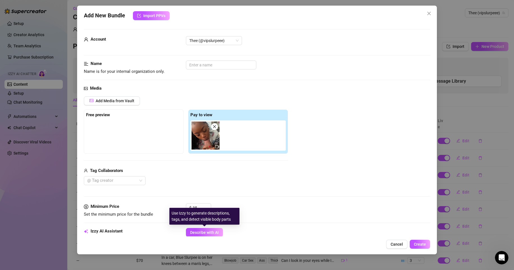
click at [206, 237] on div "Add New Bundle Import PPVs Account Thee (@vipslurpeee) Name Name is for your in…" at bounding box center [257, 130] width 360 height 249
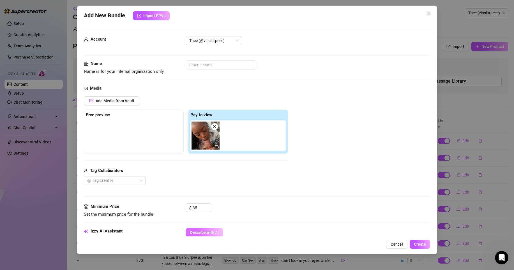
click at [213, 229] on button "Describe with AI" at bounding box center [204, 232] width 37 height 9
type textarea "Delilah"
type textarea "Delilah is"
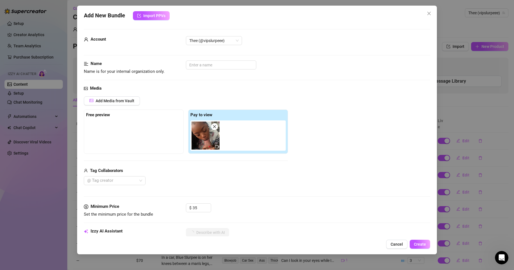
type textarea "Delilah is on"
type textarea "Delilah is on her"
type textarea "Delilah is on her knees"
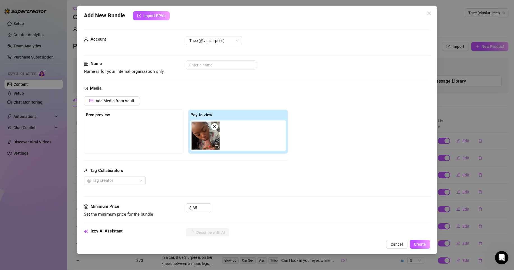
type textarea "Delilah is on her knees"
type textarea "Delilah is on her knees stroking"
type textarea "Delilah is on her knees stroking a"
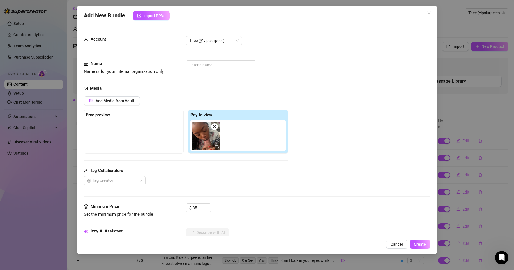
type textarea "Delilah is on her knees stroking a thick,"
type textarea "Delilah is on her knees stroking a thick, veiny"
type textarea "Delilah is on her knees stroking a thick, veiny BBC"
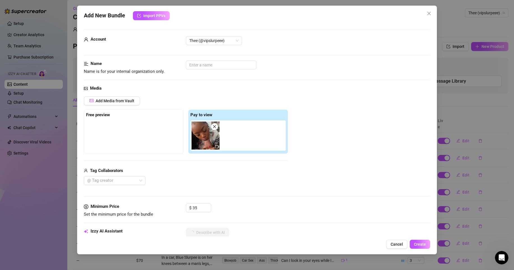
type textarea "Delilah is on her knees stroking a thick, veiny BBC"
type textarea "Delilah is on her knees stroking a thick, veiny BBC with"
type textarea "Delilah is on her knees stroking a thick, veiny BBC with both"
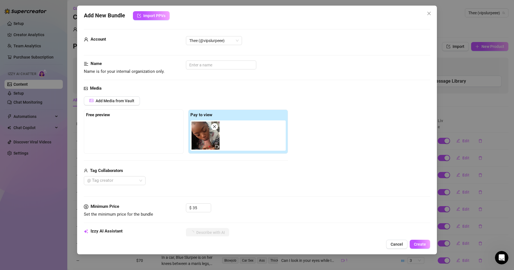
type textarea "Delilah is on her knees stroking a thick, veiny BBC with both hands,"
type textarea "Delilah is on her knees stroking a thick, veiny BBC with both hands, her"
type textarea "Delilah is on her knees stroking a thick, veiny BBC with both hands, her bright"
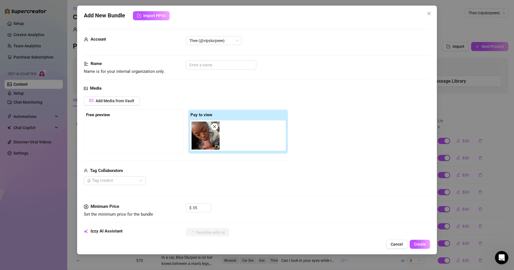
type textarea "Delilah is on her knees stroking a thick, veiny BBC with both hands, her bright"
type textarea "Delilah is on her knees stroking a thick, veiny BBC with both hands, her bright…"
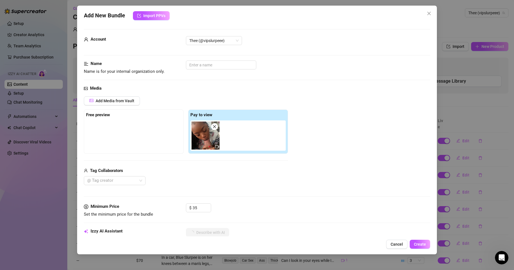
type textarea "Delilah is on her knees stroking a thick, veiny BBC with both hands, her bright…"
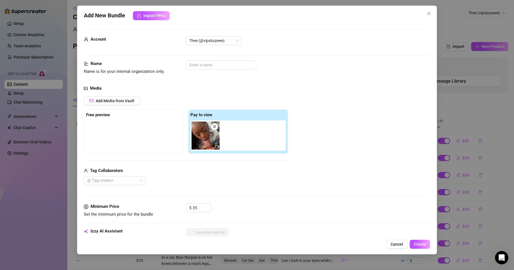
type textarea "Delilah is on her knees stroking a thick, veiny BBC with both hands, her bright…"
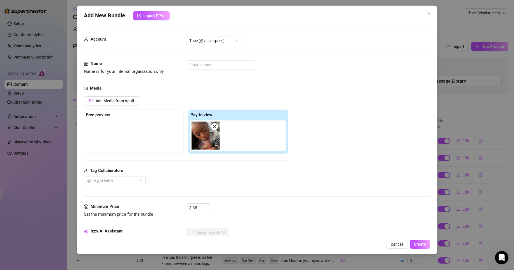
type textarea "Delilah is on her knees stroking a thick, veiny BBC with both hands, her bright…"
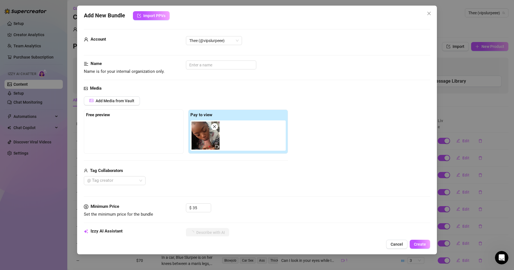
type textarea "Delilah is on her knees stroking a thick, veiny BBC with both hands, her bright…"
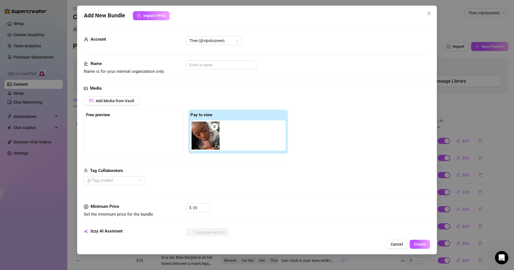
scroll to position [159, 0]
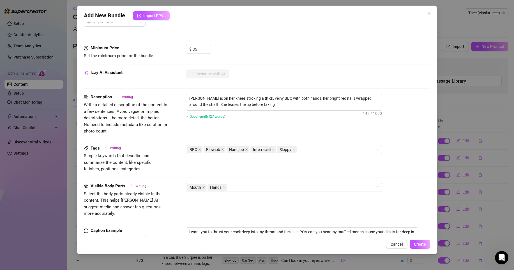
type textarea "Delilah is on her knees stroking a thick, veiny BBC with both hands, her bright…"
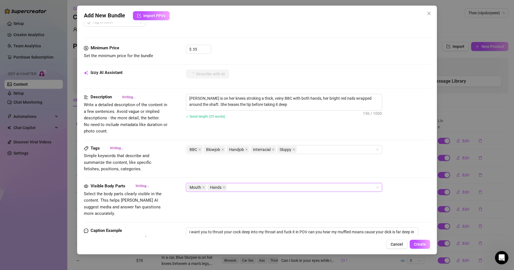
type textarea "Delilah is on her knees stroking a thick, veiny BBC with both hands, her bright…"
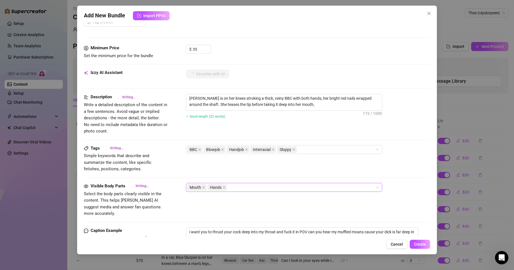
type textarea "Delilah is on her knees stroking a thick, veiny BBC with both hands, her bright…"
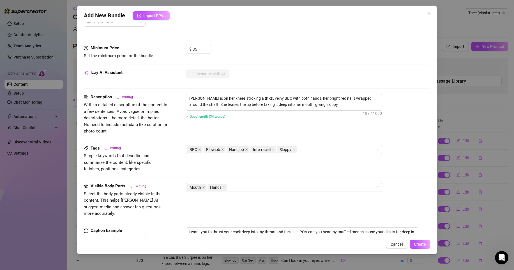
type textarea "Delilah is on her knees stroking a thick, veiny BBC with both hands, her bright…"
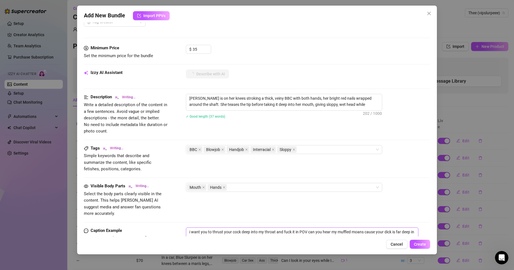
type textarea "Delilah is on her knees stroking a thick, veiny BBC with both hands, her bright…"
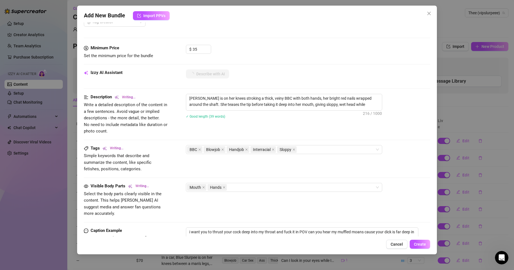
type textarea "Delilah is on her knees stroking a thick, veiny BBC with both hands, her bright…"
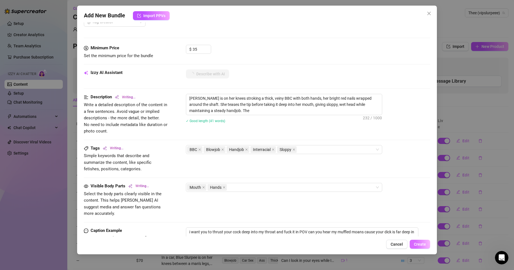
type textarea "Delilah is on her knees stroking a thick, veiny BBC with both hands, her bright…"
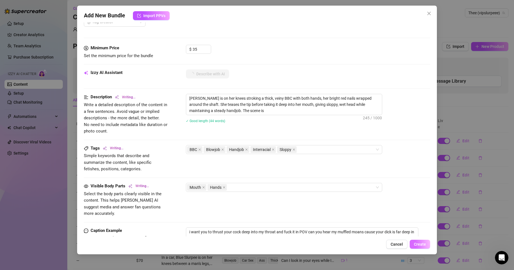
type textarea "Delilah is on her knees stroking a thick, veiny BBC with both hands, her bright…"
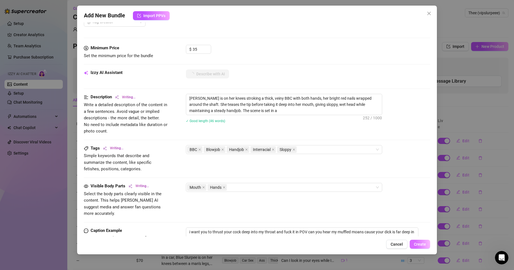
type textarea "Delilah is on her knees stroking a thick, veiny BBC with both hands, her bright…"
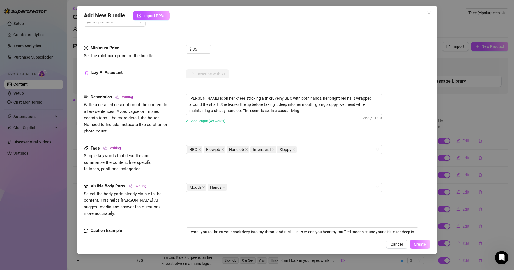
type textarea "Delilah is on her knees stroking a thick, veiny BBC with both hands, her bright…"
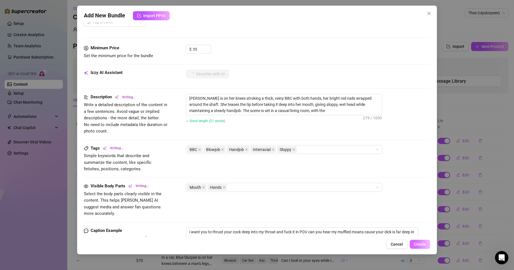
type textarea "Delilah is on her knees stroking a thick, veiny BBC with both hands, her bright…"
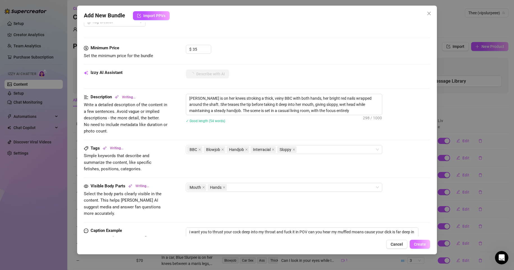
type textarea "Delilah is on her knees stroking a thick, veiny BBC with both hands, her bright…"
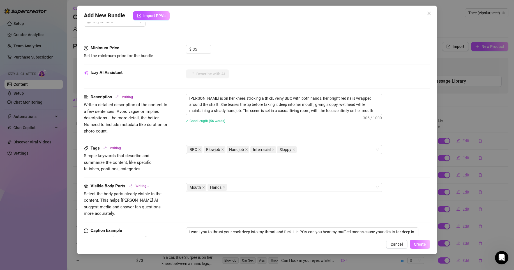
type textarea "Delilah is on her knees stroking a thick, veiny BBC with both hands, her bright…"
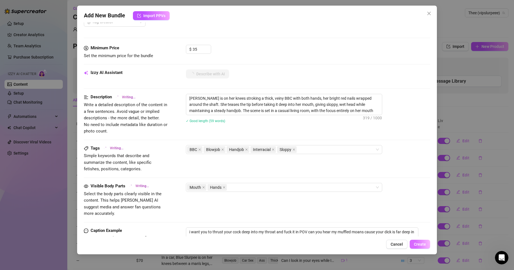
type textarea "Delilah is on her knees stroking a thick, veiny BBC with both hands, her bright…"
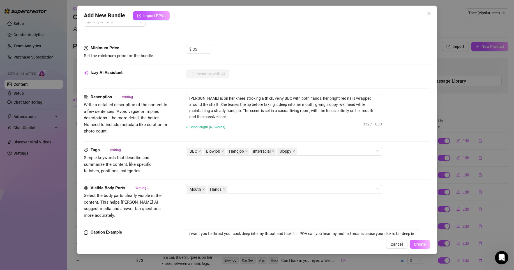
type textarea "Delilah is on her knees stroking a thick, veiny BBC with both hands, her bright…"
click at [418, 246] on span "Create" at bounding box center [420, 244] width 12 height 4
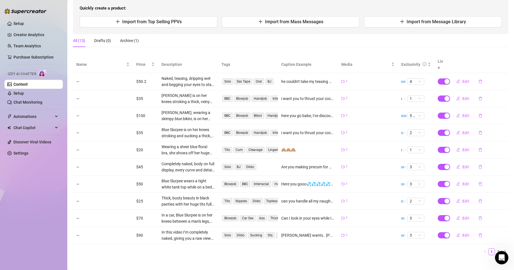
scroll to position [0, 0]
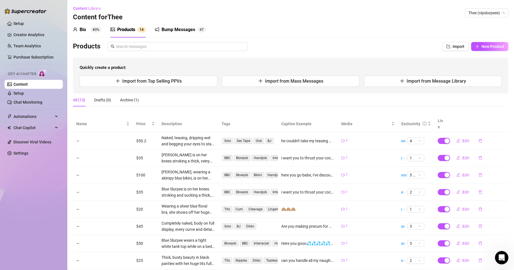
click at [96, 29] on sup "83%" at bounding box center [96, 30] width 11 height 6
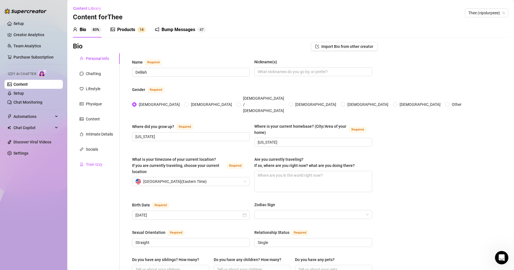
click at [89, 162] on div "Train Izzy" at bounding box center [94, 165] width 17 height 6
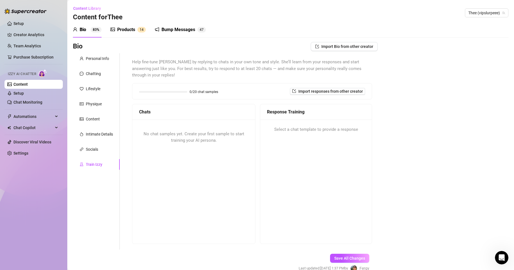
click at [189, 139] on div "No chat samples yet. Create your first sample to start training your AI persona." at bounding box center [193, 138] width 123 height 36
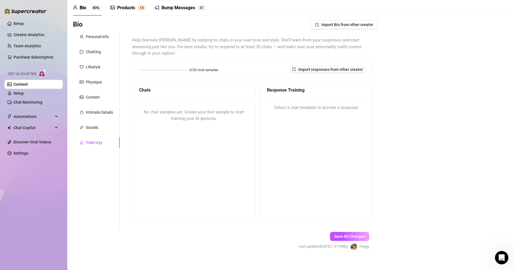
scroll to position [19, 0]
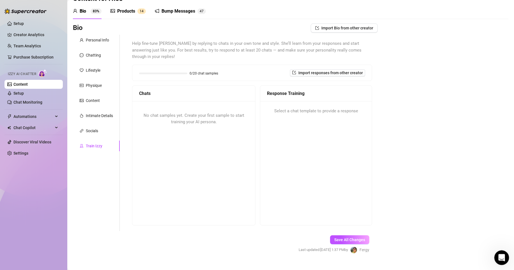
click at [505, 254] on div "Open Intercom Messenger" at bounding box center [501, 257] width 19 height 19
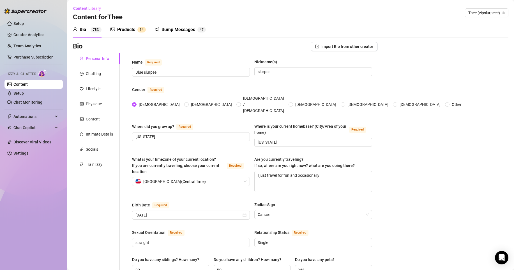
radio input "true"
type input "August 13th, 1996"
click at [130, 28] on div "Products" at bounding box center [126, 29] width 18 height 7
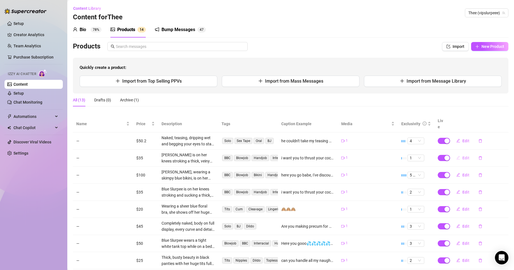
click at [463, 156] on span "Edit" at bounding box center [466, 158] width 7 height 4
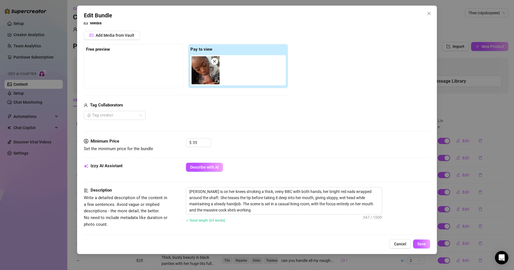
scroll to position [74, 0]
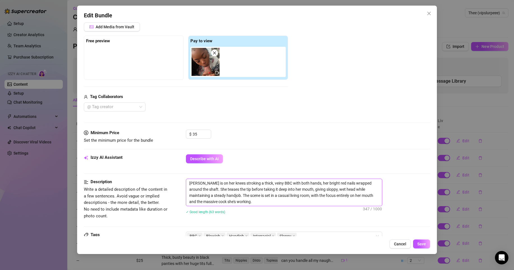
drag, startPoint x: 201, startPoint y: 184, endPoint x: 148, endPoint y: 182, distance: 53.3
click at [148, 183] on div "Description Write a detailed description of the content in a few sentences. Avo…" at bounding box center [257, 200] width 346 height 43
type textarea "S is on her knees stroking a thick, veiny BBC with both hands, her bright red n…"
type textarea "Sl is on her knees stroking a thick, veiny BBC with both hands, her bright red …"
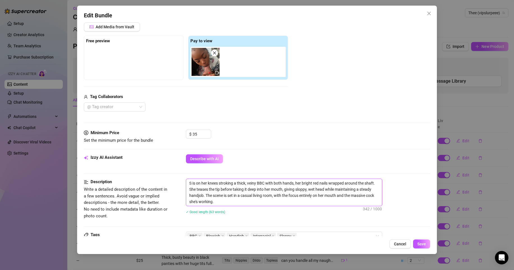
type textarea "Sl is on her knees stroking a thick, veiny BBC with both hands, her bright red …"
type textarea "Slu is on her knees stroking a thick, veiny BBC with both hands, her bright red…"
type textarea "Slur is on her knees stroking a thick, veiny BBC with both hands, her bright re…"
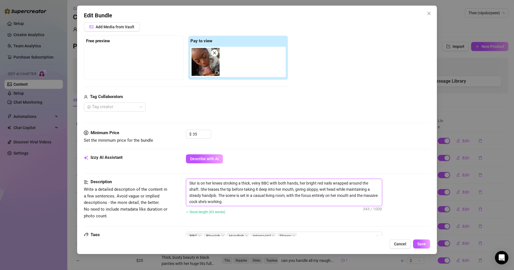
type textarea "Slurp is on her knees stroking a thick, veiny BBC with both hands, her bright r…"
type textarea "Slurpe is on her knees stroking a thick, veiny BBC with both hands, her bright …"
type textarea "Slurpee is on her knees stroking a thick, veiny BBC with both hands, her bright…"
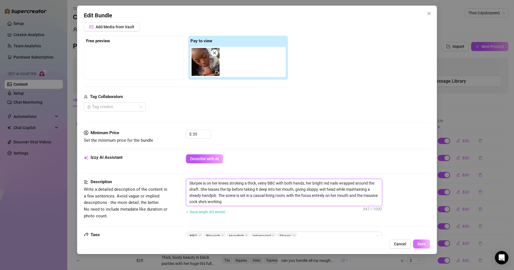
type textarea "Slurpee is on her knees stroking a thick, veiny BBC with both hands, her bright…"
click at [423, 242] on button "Save" at bounding box center [421, 244] width 17 height 9
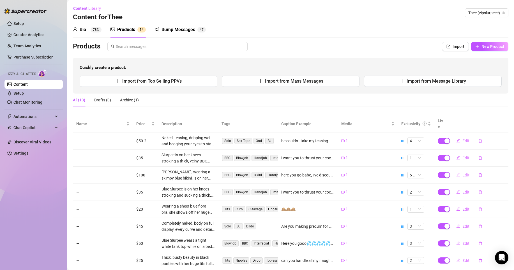
click at [463, 173] on span "Edit" at bounding box center [466, 175] width 7 height 4
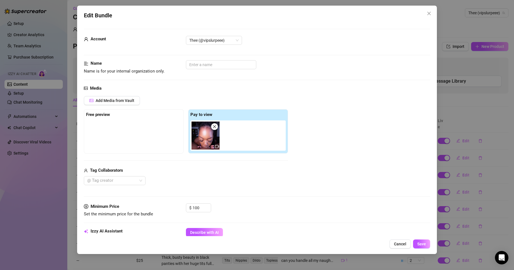
scroll to position [25, 0]
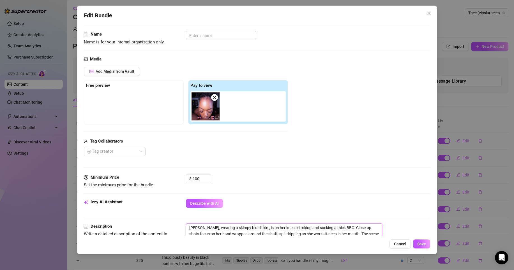
drag, startPoint x: 201, startPoint y: 231, endPoint x: 152, endPoint y: 229, distance: 48.6
click at [153, 229] on div "Description Write a detailed description of the content in a few sentences. Avo…" at bounding box center [257, 245] width 346 height 43
type textarea "S, wearing a skimpy blue bikini, is on her knees stroking and sucking a thick B…"
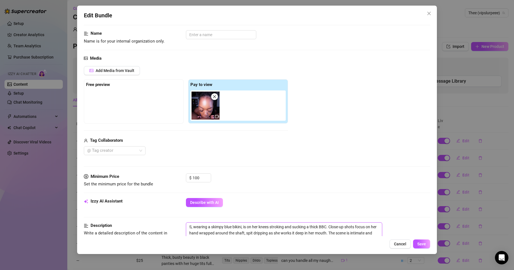
type textarea "Sl, wearing a skimpy blue bikini, is on her knees stroking and sucking a thick …"
type textarea "Slu, wearing a skimpy blue bikini, is on her knees stroking and sucking a thick…"
type textarea "Slur, wearing a skimpy blue bikini, is on her knees stroking and sucking a thic…"
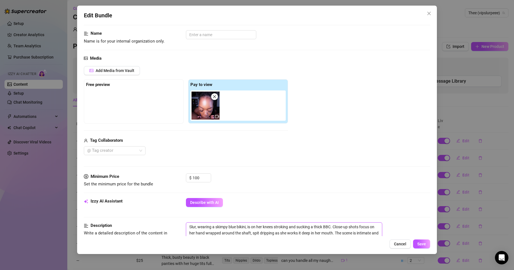
type textarea "Sluro, wearing a skimpy blue bikini, is on her knees stroking and sucking a thi…"
type textarea "Slurop, wearing a skimpy blue bikini, is on her knees stroking and sucking a th…"
type textarea "Slurope, wearing a skimpy blue bikini, is on her knees stroking and sucking a t…"
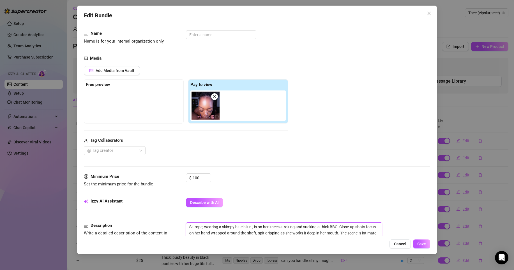
type textarea "Slurop, wearing a skimpy blue bikini, is on her knees stroking and sucking a th…"
type textarea "Sluro, wearing a skimpy blue bikini, is on her knees stroking and sucking a thi…"
type textarea "Slur, wearing a skimpy blue bikini, is on her knees stroking and sucking a thic…"
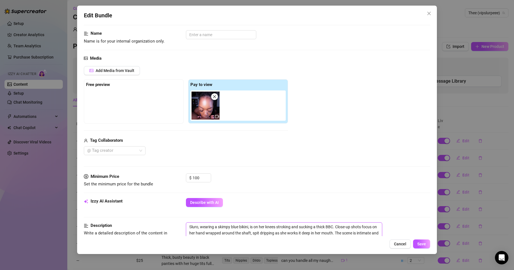
type textarea "Slur, wearing a skimpy blue bikini, is on her knees stroking and sucking a thic…"
type textarea "Sluro, wearing a skimpy blue bikini, is on her knees stroking and sucking a thi…"
type textarea "Sluroe, wearing a skimpy blue bikini, is on her knees stroking and sucking a th…"
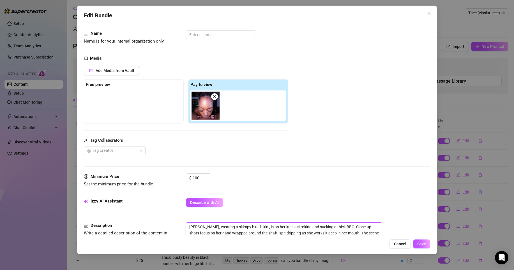
type textarea "Sluroee, wearing a skimpy blue bikini, is on her knees stroking and sucking a t…"
type textarea "Sluroe, wearing a skimpy blue bikini, is on her knees stroking and sucking a th…"
type textarea "Sluro, wearing a skimpy blue bikini, is on her knees stroking and sucking a thi…"
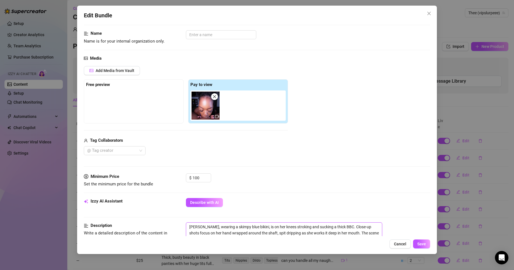
type textarea "Sluro, wearing a skimpy blue bikini, is on her knees stroking and sucking a thi…"
type textarea "Slur, wearing a skimpy blue bikini, is on her knees stroking and sucking a thic…"
type textarea "Slurp, wearing a skimpy blue bikini, is on her knees stroking and sucking a thi…"
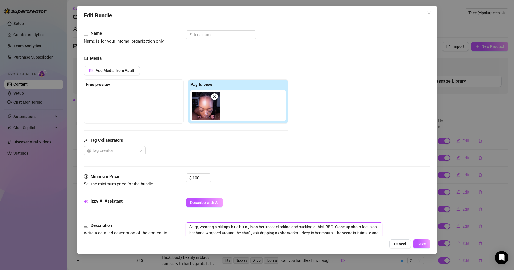
type textarea "Slurpe, wearing a skimpy blue bikini, is on her knees stroking and sucking a th…"
type textarea "Slurpee, wearing a skimpy blue bikini, is on her knees stroking and sucking a t…"
click at [423, 245] on span "Save" at bounding box center [421, 244] width 9 height 4
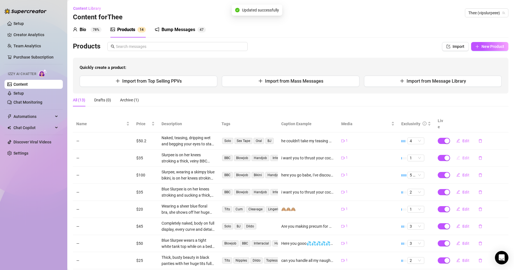
click at [457, 154] on button "Edit" at bounding box center [463, 158] width 22 height 9
type textarea "i want you to thrust your cock deep into my throat and fuck it in POV can you h…"
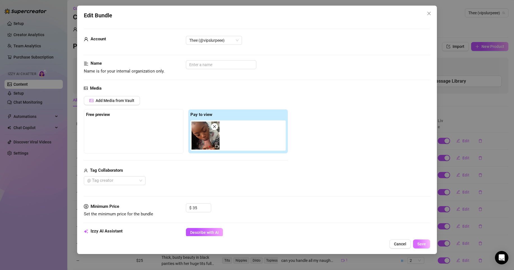
click at [423, 244] on span "Save" at bounding box center [421, 244] width 9 height 4
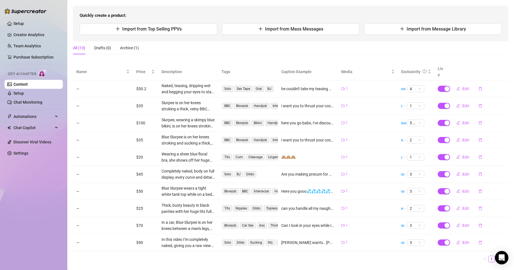
scroll to position [60, 0]
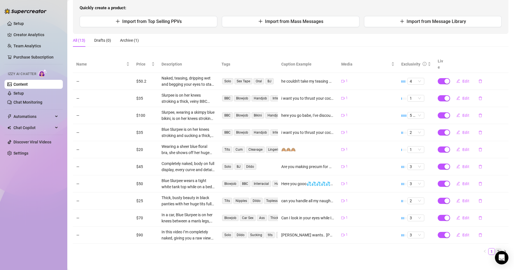
click at [495, 249] on link "2" at bounding box center [498, 252] width 6 height 6
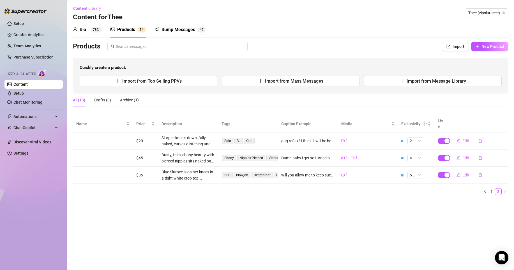
click at [87, 23] on div "Bio 78%" at bounding box center [87, 30] width 29 height 16
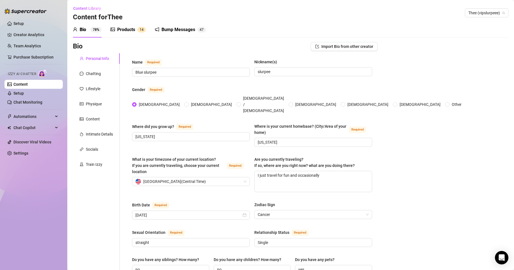
click at [85, 30] on div "Bio" at bounding box center [83, 29] width 6 height 7
click at [38, 103] on link "Chat Monitoring" at bounding box center [27, 102] width 29 height 4
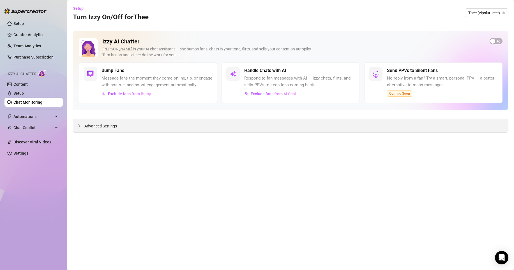
click at [286, 124] on div "Advanced Settings" at bounding box center [290, 125] width 435 height 13
click at [272, 128] on div "Advanced Settings" at bounding box center [290, 125] width 435 height 13
click at [104, 123] on span "Advanced Settings" at bounding box center [100, 126] width 33 height 6
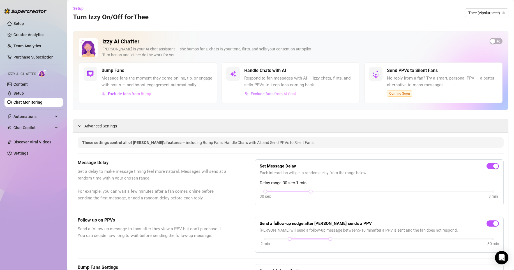
click at [255, 94] on span "Exclude fans from AI Chat" at bounding box center [274, 94] width 46 height 4
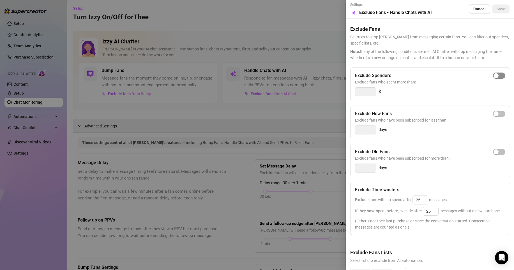
click at [494, 76] on div "button" at bounding box center [496, 75] width 5 height 5
drag, startPoint x: 370, startPoint y: 91, endPoint x: 324, endPoint y: 91, distance: 46.6
click at [324, 91] on div "Settings Preview Exclude Fans - Handle Chats with AI Cancel Save Exclude Fans S…" at bounding box center [257, 135] width 514 height 270
type input "1"
click at [495, 115] on button "button" at bounding box center [499, 114] width 12 height 6
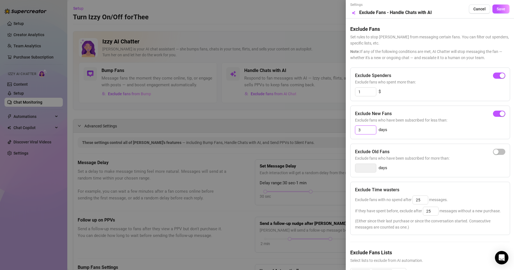
drag, startPoint x: 373, startPoint y: 132, endPoint x: 341, endPoint y: 134, distance: 31.4
click at [341, 134] on div "Settings Preview Exclude Fans - Handle Chats with AI Cancel Save Exclude Fans S…" at bounding box center [257, 135] width 514 height 270
type input "3"
click at [494, 153] on div "button" at bounding box center [496, 152] width 5 height 5
drag, startPoint x: 370, startPoint y: 168, endPoint x: 345, endPoint y: 168, distance: 25.0
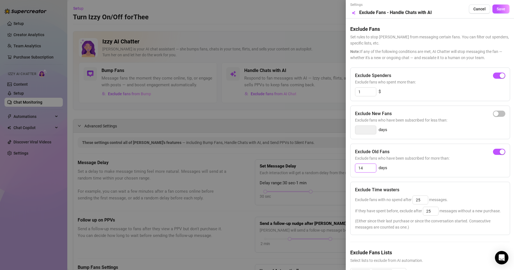
click at [345, 168] on div "Settings Preview Exclude Fans - Handle Chats with AI Cancel Save Exclude Fans S…" at bounding box center [257, 135] width 514 height 270
type input "1"
click at [496, 4] on button "Save" at bounding box center [501, 8] width 17 height 9
click at [499, 11] on span "Save" at bounding box center [501, 9] width 9 height 4
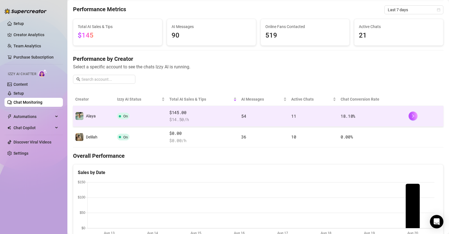
scroll to position [19, 0]
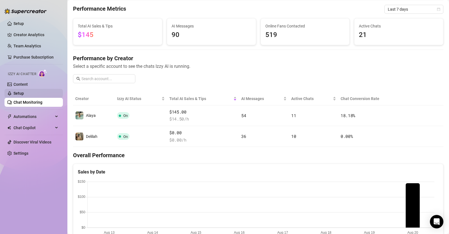
click at [24, 93] on link "Setup" at bounding box center [18, 93] width 10 height 4
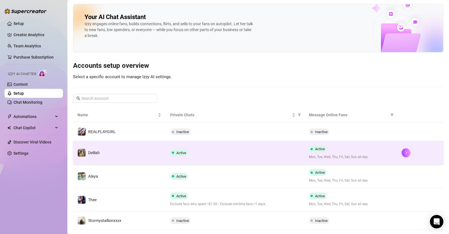
scroll to position [13, 0]
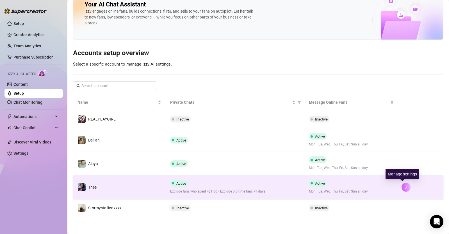
click at [401, 187] on button "button" at bounding box center [405, 187] width 9 height 9
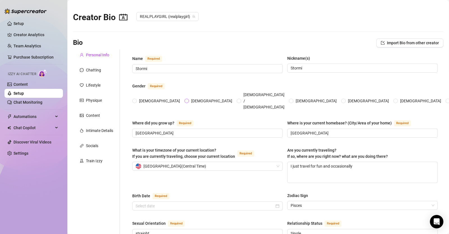
radio input "true"
type input "May 5th, 1995"
click at [28, 87] on link "Content" at bounding box center [20, 84] width 14 height 4
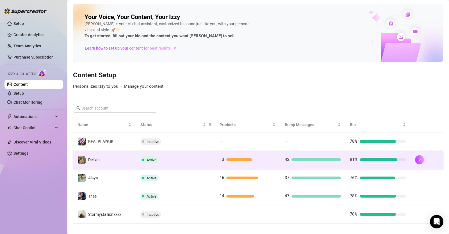
scroll to position [6, 0]
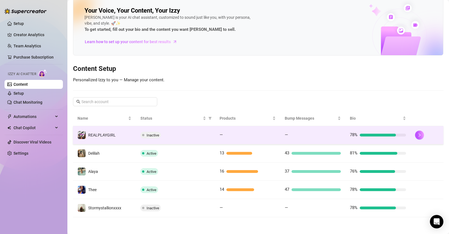
click at [242, 134] on div at bounding box center [250, 135] width 50 height 3
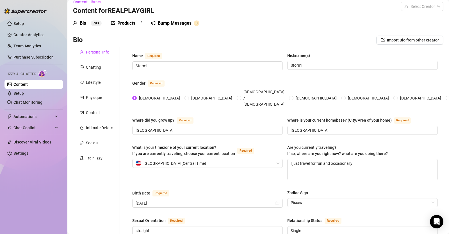
click at [134, 26] on div "Products" at bounding box center [126, 23] width 18 height 7
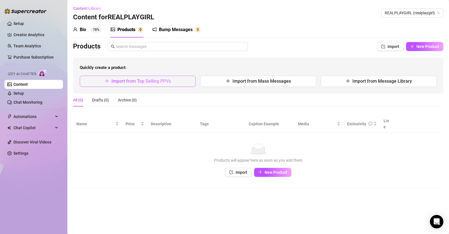
click at [186, 79] on button "Import from Top Selling PPVs" at bounding box center [138, 81] width 116 height 11
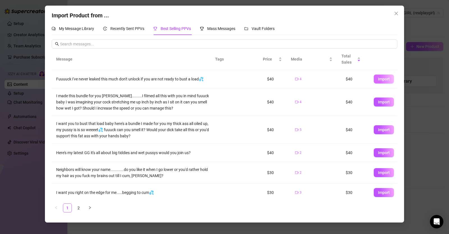
click at [373, 80] on button "Import" at bounding box center [383, 79] width 20 height 9
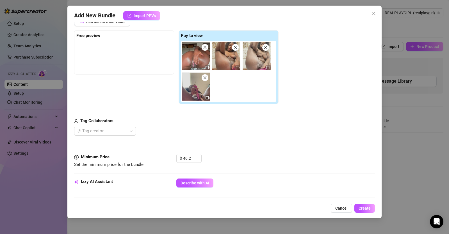
scroll to position [86, 0]
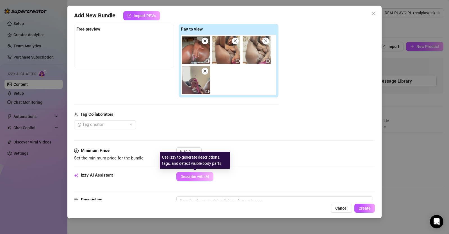
click at [196, 176] on span "Describe with AI" at bounding box center [194, 176] width 29 height 4
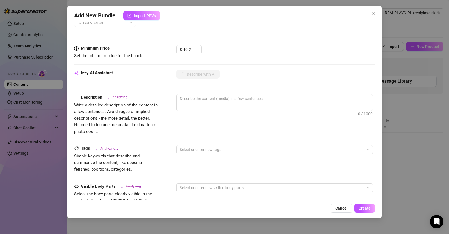
scroll to position [299, 0]
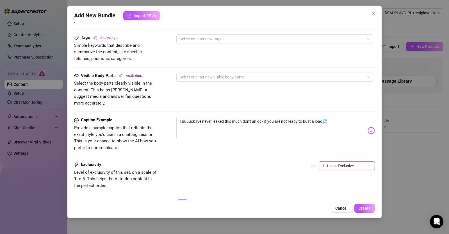
click at [329, 162] on span "1 - Least Exclusive" at bounding box center [346, 166] width 49 height 8
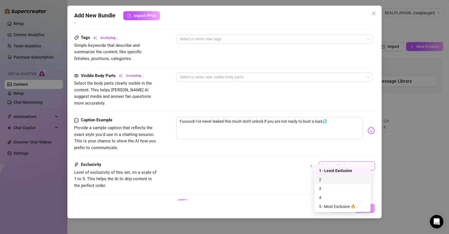
click at [329, 180] on div "2" at bounding box center [342, 180] width 47 height 6
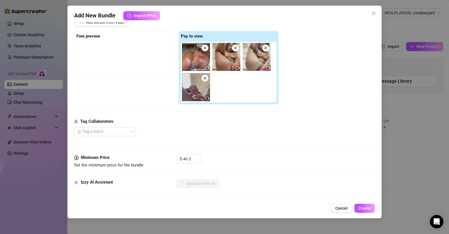
scroll to position [83, 0]
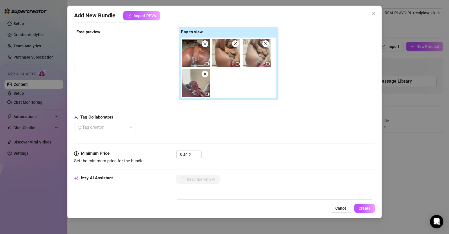
type textarea "Stormi"
type textarea "Stormi spreads"
type textarea "Stormi spreads her"
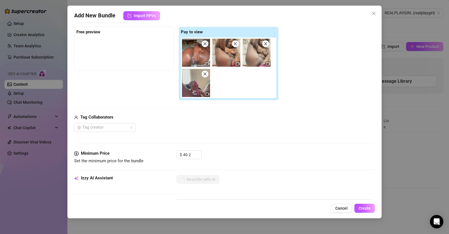
type textarea "Stormi spreads her"
type textarea "Stormi spreads her thick"
type textarea "Stormi spreads her thick thighs"
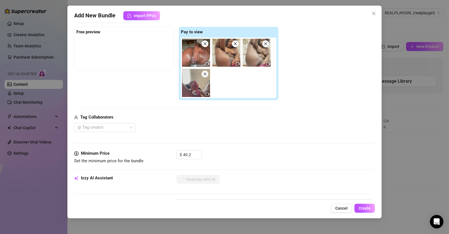
type textarea "Stormi spreads her thick thighs wide,"
type textarea "Stormi spreads her thick thighs wide, fully"
type textarea "Stormi spreads her thick thighs wide, fully exposing"
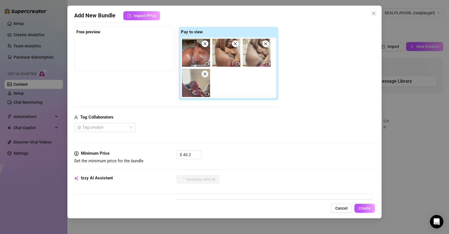
type textarea "Stormi spreads her thick thighs wide, fully exposing"
type textarea "Stormi spreads her thick thighs wide, fully exposing her"
type textarea "Stormi spreads her thick thighs wide, fully exposing her wet"
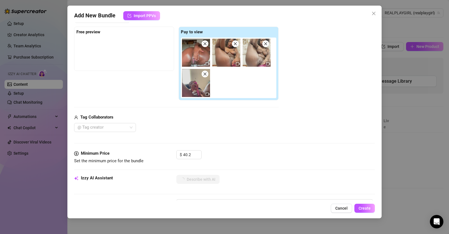
type textarea "Stormi spreads her thick thighs wide, fully exposing her wet pussy"
type textarea "Stormi spreads her thick thighs wide, fully exposing her wet pussy while"
type textarea "Stormi spreads her thick thighs wide, fully exposing her wet pussy while fucking"
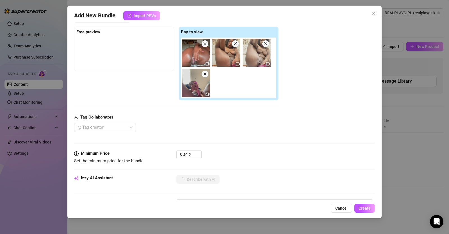
type textarea "Stormi spreads her thick thighs wide, fully exposing her wet pussy while fucking"
type textarea "Stormi spreads her thick thighs wide, fully exposing her wet pussy while fuckin…"
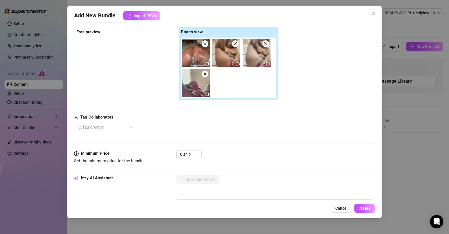
type textarea "Stormi spreads her thick thighs wide, fully exposing her wet pussy while fuckin…"
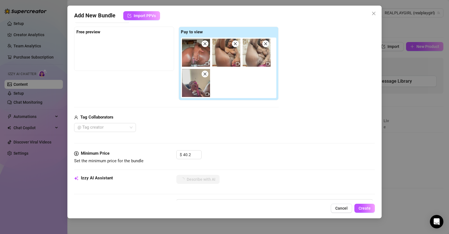
type textarea "Stormi spreads her thick thighs wide, fully exposing her wet pussy while fuckin…"
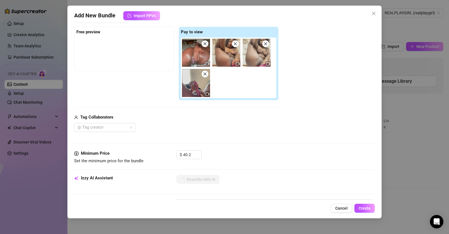
type textarea "Stormi spreads her thick thighs wide, fully exposing her wet pussy while fuckin…"
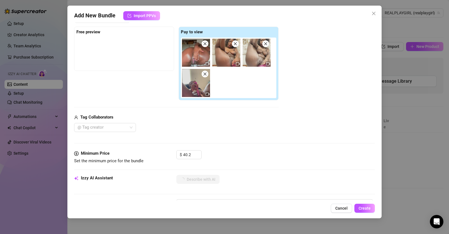
type textarea "Stormi spreads her thick thighs wide, fully exposing her wet pussy while fuckin…"
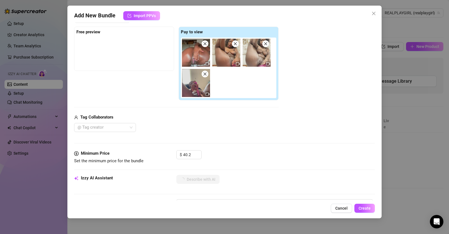
type textarea "Stormi spreads her thick thighs wide, fully exposing her wet pussy while fuckin…"
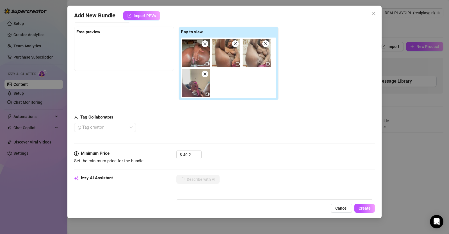
type textarea "Stormi spreads her thick thighs wide, fully exposing her wet pussy while fuckin…"
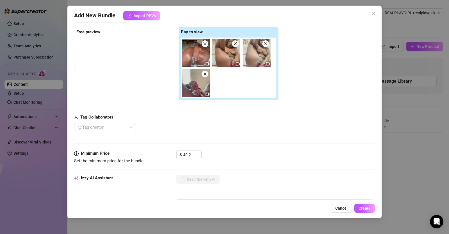
type textarea "Stormi spreads her thick thighs wide, fully exposing her wet pussy while fuckin…"
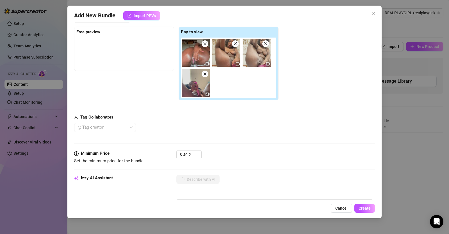
type textarea "Stormi spreads her thick thighs wide, fully exposing her wet pussy while fuckin…"
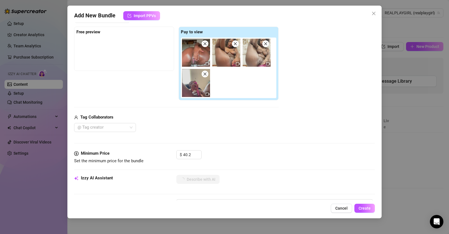
type textarea "Stormi spreads her thick thighs wide, fully exposing her wet pussy while fuckin…"
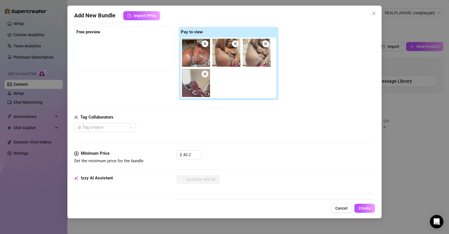
type textarea "Stormi spreads her thick thighs wide, fully exposing her wet pussy while fuckin…"
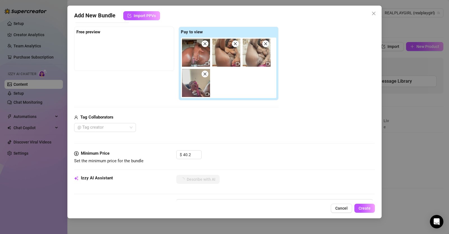
type textarea "Stormi spreads her thick thighs wide, fully exposing her wet pussy while fuckin…"
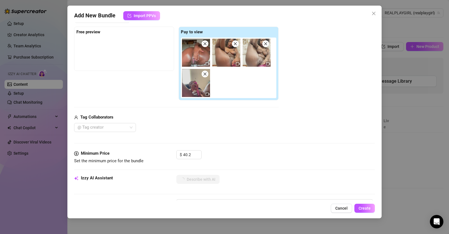
type textarea "Stormi spreads her thick thighs wide, fully exposing her wet pussy while fuckin…"
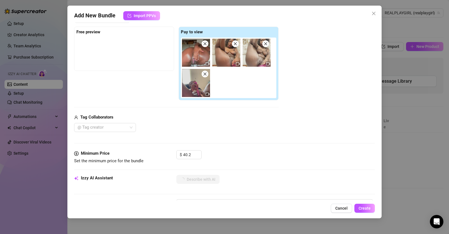
type textarea "Stormi spreads her thick thighs wide, fully exposing her wet pussy while fuckin…"
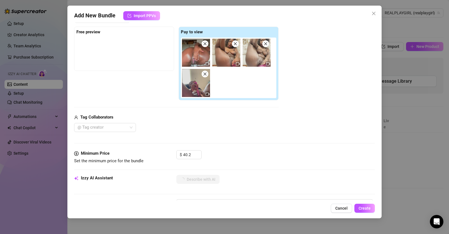
type textarea "Stormi spreads her thick thighs wide, fully exposing her wet pussy while fuckin…"
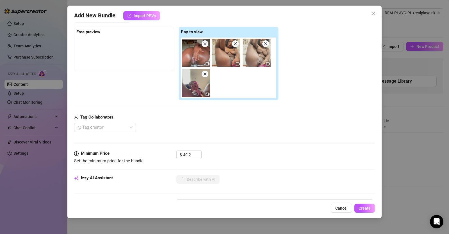
type textarea "Stormi spreads her thick thighs wide, fully exposing her wet pussy while fuckin…"
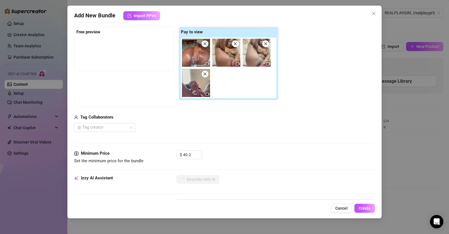
type textarea "Stormi spreads her thick thighs wide, fully exposing her wet pussy while fuckin…"
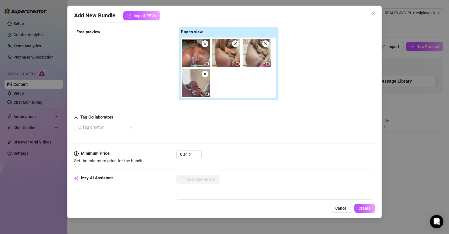
type textarea "Stormi spreads her thick thighs wide, fully exposing her wet pussy while fuckin…"
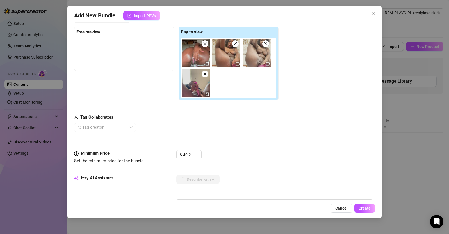
type textarea "Stormi spreads her thick thighs wide, fully exposing her wet pussy while fuckin…"
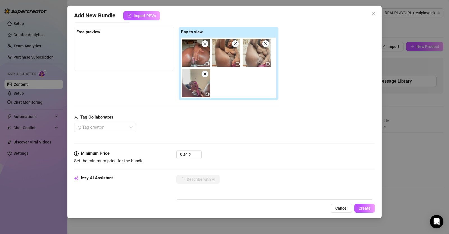
type textarea "Stormi spreads her thick thighs wide, fully exposing her wet pussy while fuckin…"
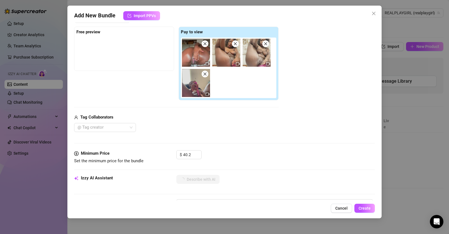
type textarea "Stormi spreads her thick thighs wide, fully exposing her wet pussy while fuckin…"
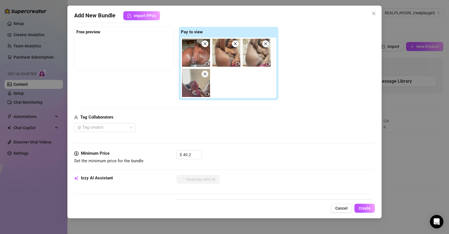
type textarea "Stormi spreads her thick thighs wide, fully exposing her wet pussy while fuckin…"
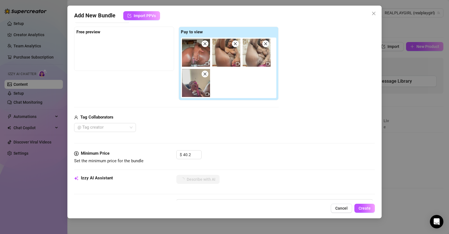
type textarea "Stormi spreads her thick thighs wide, fully exposing her wet pussy while fuckin…"
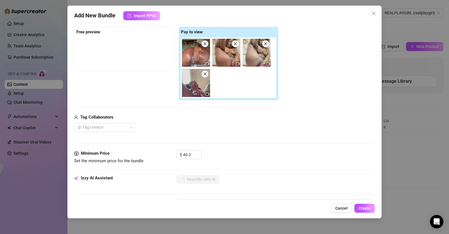
type textarea "Stormi spreads her thick thighs wide, fully exposing her wet pussy while fuckin…"
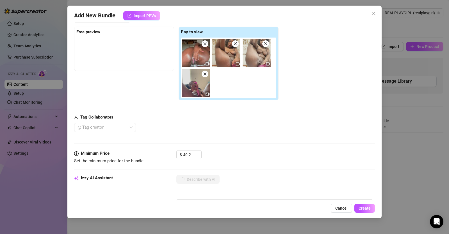
type textarea "Stormi spreads her thick thighs wide, fully exposing her wet pussy while fuckin…"
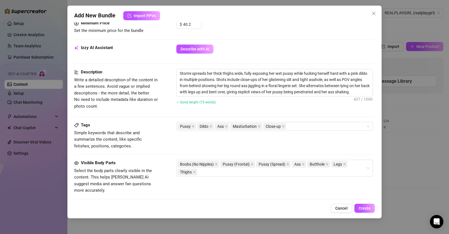
scroll to position [218, 0]
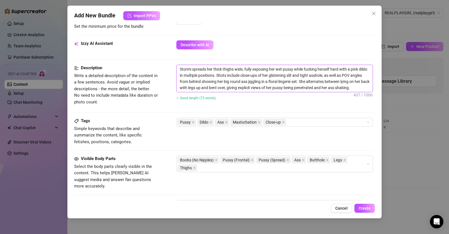
drag, startPoint x: 186, startPoint y: 69, endPoint x: 141, endPoint y: 69, distance: 45.4
click at [142, 69] on div "Description Write a detailed description of the content in a few sentences. Avo…" at bounding box center [224, 86] width 300 height 43
type textarea "R spreads her thick thighs wide, fully exposing her wet pussy while fucking her…"
type textarea "RP spreads her thick thighs wide, fully exposing her wet pussy while fucking he…"
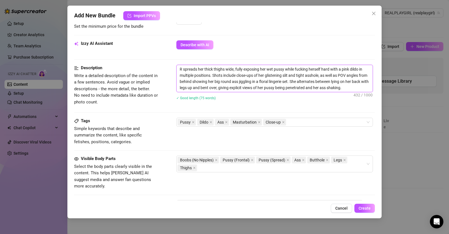
type textarea "RP spreads her thick thighs wide, fully exposing her wet pussy while fucking he…"
type textarea "RPG spreads her thick thighs wide, fully exposing her wet pussy while fucking h…"
click at [360, 206] on span "Create" at bounding box center [364, 208] width 12 height 4
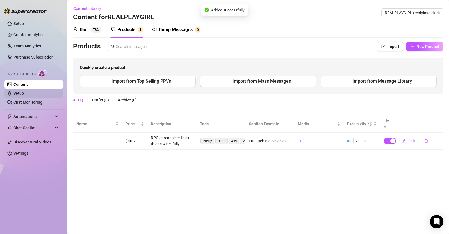
click at [22, 91] on link "Setup" at bounding box center [18, 93] width 10 height 4
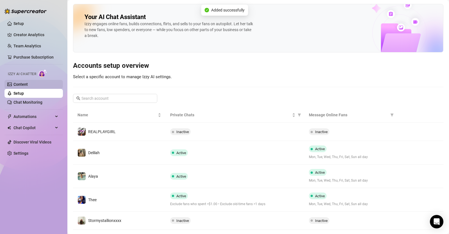
click at [25, 82] on link "Content" at bounding box center [20, 84] width 14 height 4
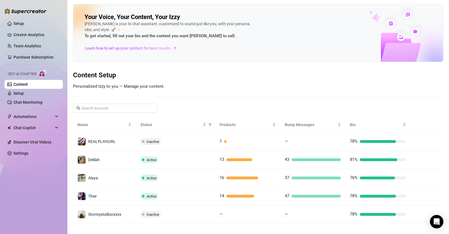
click at [28, 87] on link "Content" at bounding box center [20, 84] width 14 height 4
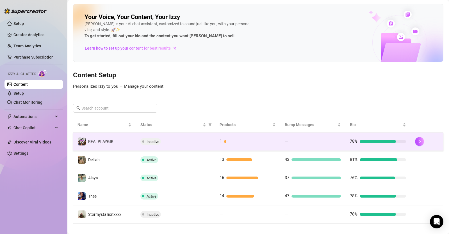
click at [224, 136] on td "1" at bounding box center [247, 142] width 65 height 18
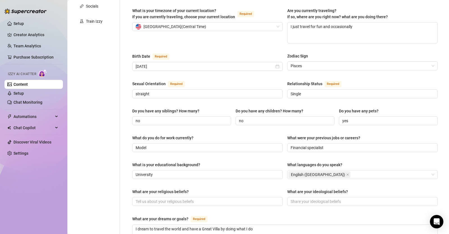
scroll to position [106, 0]
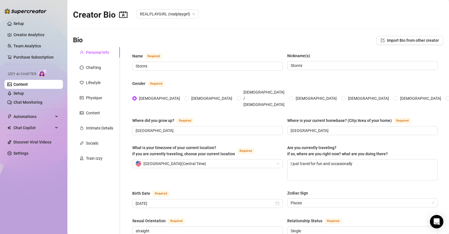
scroll to position [20, 0]
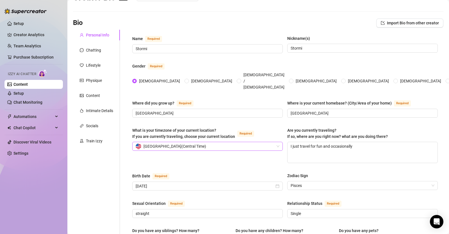
click at [181, 142] on span "United States of America ( Central Time )" at bounding box center [174, 146] width 63 height 8
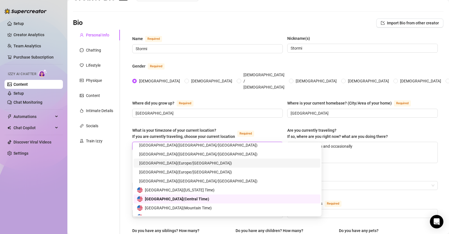
scroll to position [2734, 0]
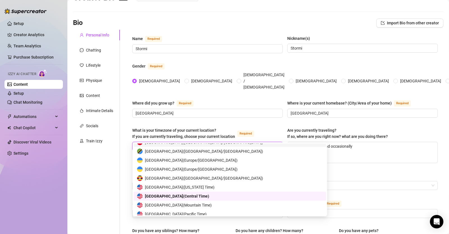
click at [191, 142] on span "United States of America ( Central Time )" at bounding box center [174, 146] width 63 height 8
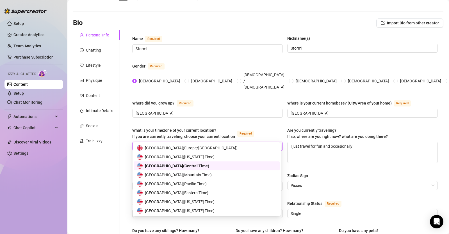
scroll to position [9, 0]
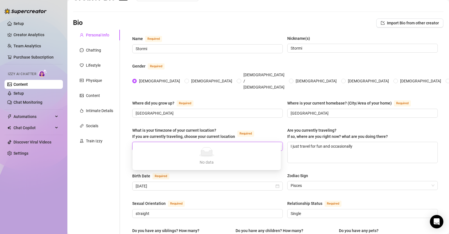
type input "united"
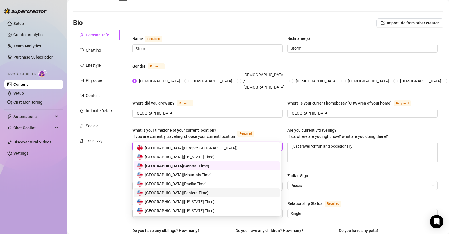
click at [223, 194] on div "United States of America ( Eastern Time )" at bounding box center [206, 193] width 139 height 6
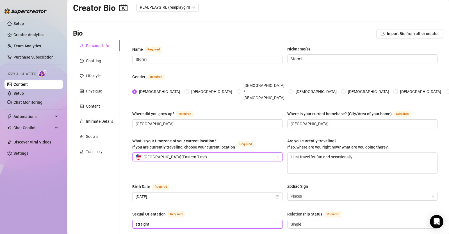
scroll to position [0, 0]
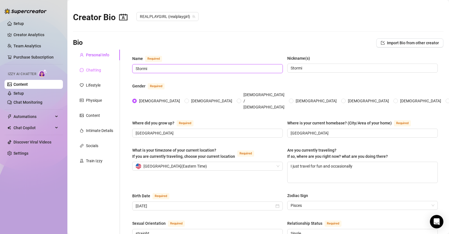
drag, startPoint x: 155, startPoint y: 69, endPoint x: 111, endPoint y: 69, distance: 44.0
type input "Realplaygirl"
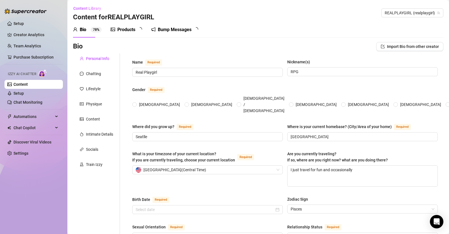
radio input "true"
type input "[DATE]"
click at [133, 29] on div "Products" at bounding box center [126, 29] width 18 height 7
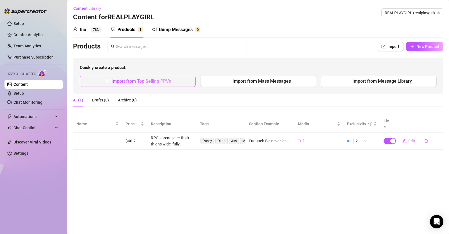
click at [184, 79] on button "Import from Top Selling PPVs" at bounding box center [138, 81] width 116 height 11
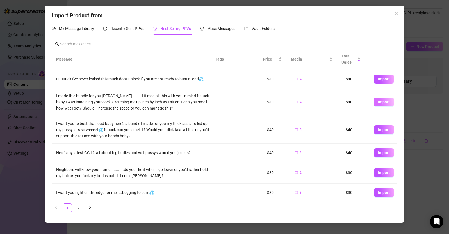
click at [378, 100] on span "Import" at bounding box center [384, 102] width 12 height 4
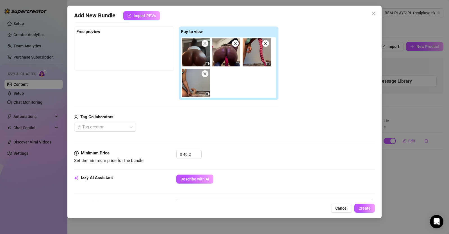
scroll to position [84, 0]
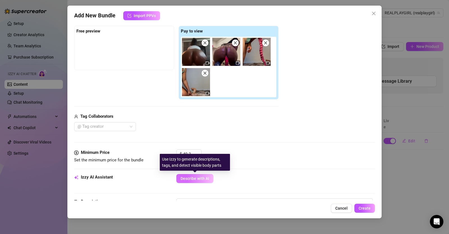
click at [201, 181] on button "Describe with AI" at bounding box center [194, 178] width 37 height 9
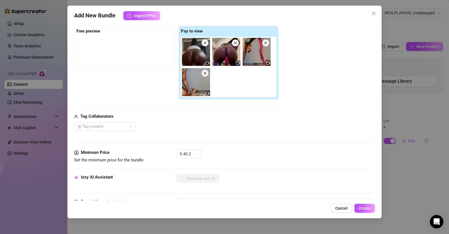
type textarea "Thick,"
type textarea "Thick, curvy"
type textarea "Thick, curvy beauty"
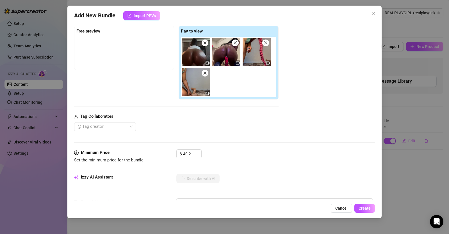
type textarea "Thick, curvy beauty"
type textarea "Thick, curvy beauty in"
type textarea "Thick, curvy beauty in tight"
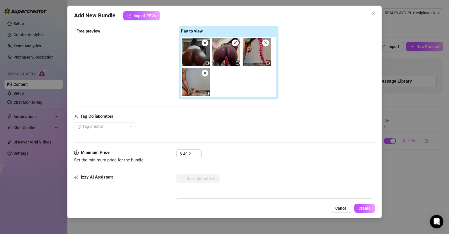
type textarea "Thick, curvy beauty in tight shorts"
type textarea "Thick, curvy beauty in tight shorts and"
type textarea "Thick, curvy beauty in tight shorts and thong,"
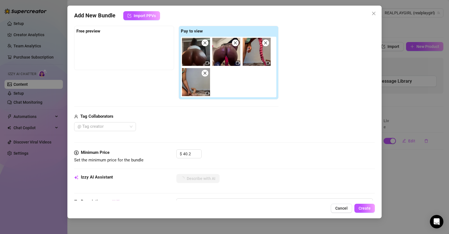
type textarea "Thick, curvy beauty in tight shorts and thong,"
type textarea "Thick, curvy beauty in tight shorts and thong, twerking"
type textarea "Thick, curvy beauty in tight shorts and thong, twerking and"
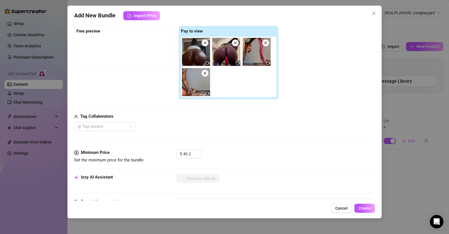
type textarea "Thick, curvy beauty in tight shorts and thong, twerking and grinding"
type textarea "Thick, curvy beauty in tight shorts and thong, twerking and grinding her"
type textarea "Thick, curvy beauty in tight shorts and thong, twerking and grinding her huge"
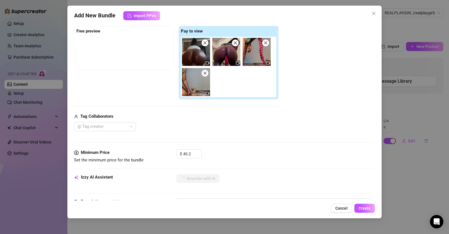
type textarea "Thick, curvy beauty in tight shorts and thong, twerking and grinding her huge"
type textarea "Thick, curvy beauty in tight shorts and thong, twerking and grinding her huge o…"
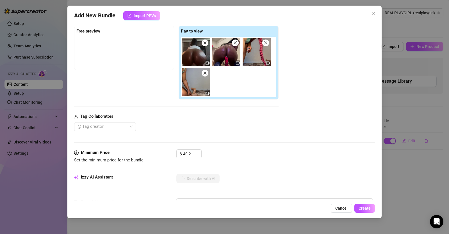
type textarea "Thick, curvy beauty in tight shorts and thong, twerking and grinding her huge o…"
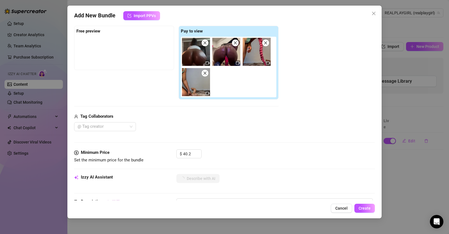
type textarea "Thick, curvy beauty in tight shorts and thong, twerking and grinding her huge o…"
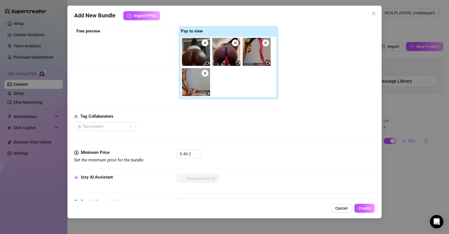
type textarea "Thick, curvy beauty in tight shorts and thong, twerking and grinding her huge o…"
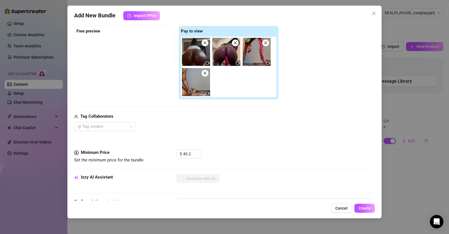
type textarea "Thick, curvy beauty in tight shorts and thong, twerking and grinding her huge o…"
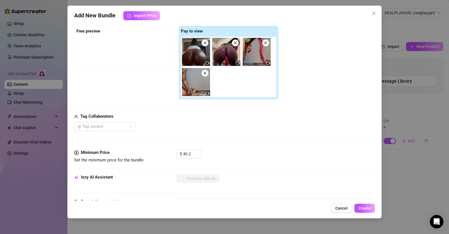
type textarea "Thick, curvy beauty in tight shorts and thong, twerking and grinding her huge o…"
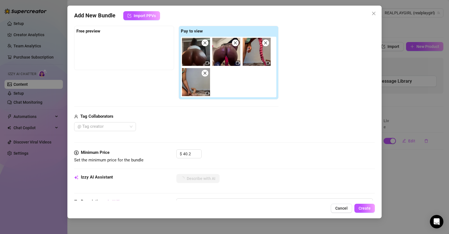
type textarea "Thick, curvy beauty in tight shorts and thong, twerking and grinding her huge o…"
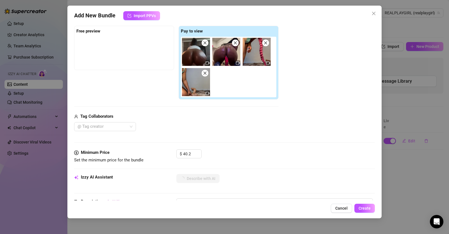
type textarea "Thick, curvy beauty in tight shorts and thong, twerking and grinding her huge o…"
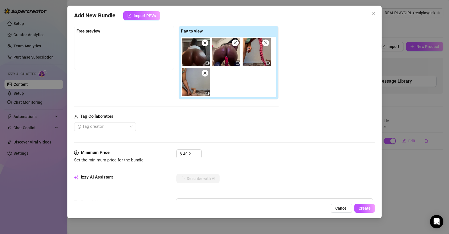
type textarea "Thick, curvy beauty in tight shorts and thong, twerking and grinding her huge o…"
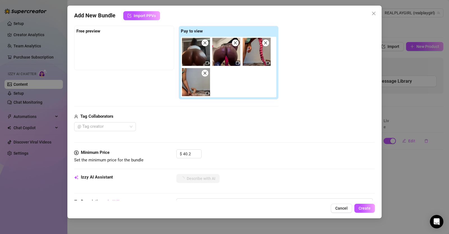
type textarea "Thick, curvy beauty in tight shorts and thong, twerking and grinding her huge o…"
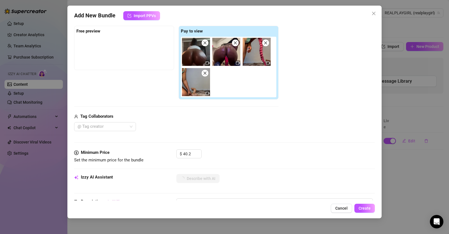
type textarea "Thick, curvy beauty in tight shorts and thong, twerking and grinding her huge o…"
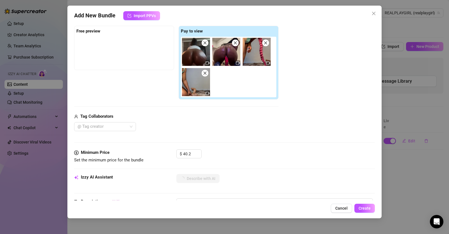
type textarea "Thick, curvy beauty in tight shorts and thong, twerking and grinding her huge o…"
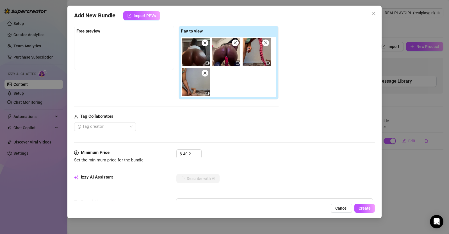
type textarea "Thick, curvy beauty in tight shorts and thong, twerking and grinding her huge o…"
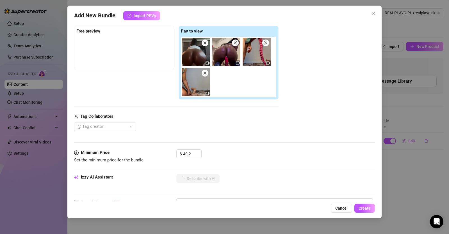
type textarea "Thick, curvy beauty in tight shorts and thong, twerking and grinding her huge o…"
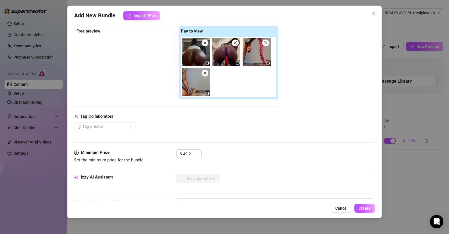
type textarea "Thick, curvy beauty in tight shorts and thong, twerking and grinding her huge o…"
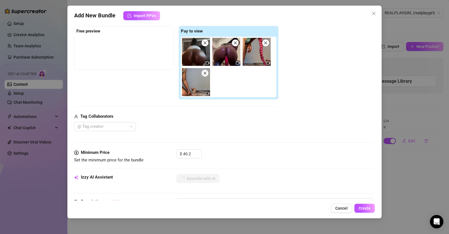
type textarea "Thick, curvy beauty in tight shorts and thong, twerking and grinding her huge o…"
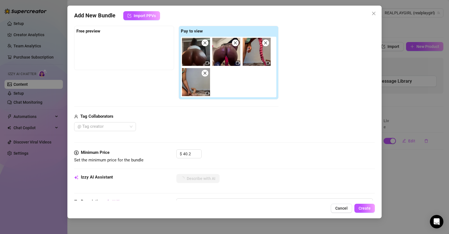
type textarea "Thick, curvy beauty in tight shorts and thong, twerking and grinding her huge o…"
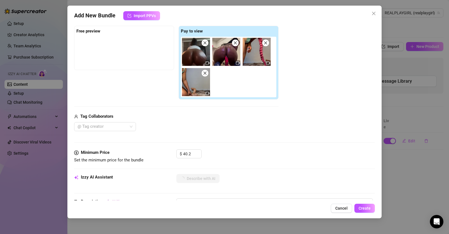
type textarea "Thick, curvy beauty in tight shorts and thong, twerking and grinding her huge o…"
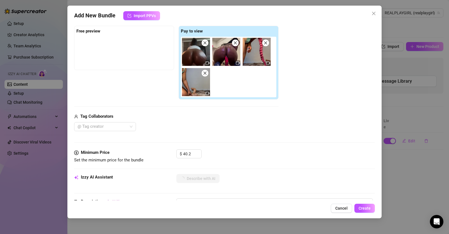
type textarea "Thick, curvy beauty in tight shorts and thong, twerking and grinding her huge o…"
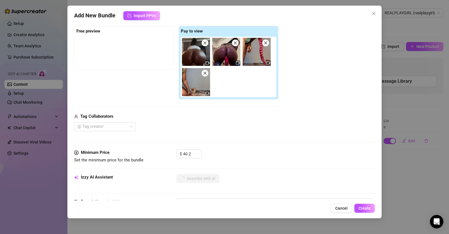
type textarea "Thick, curvy beauty in tight shorts and thong, twerking and grinding her huge o…"
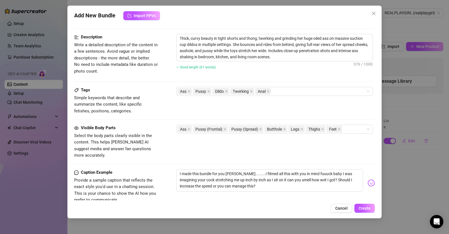
scroll to position [329, 0]
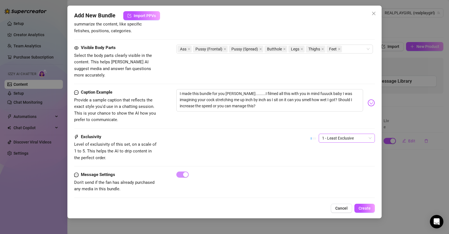
click at [334, 134] on span "1 - Least Exclusive" at bounding box center [346, 138] width 49 height 8
click at [330, 159] on div "3" at bounding box center [342, 161] width 47 height 6
click at [364, 208] on span "Create" at bounding box center [364, 208] width 12 height 4
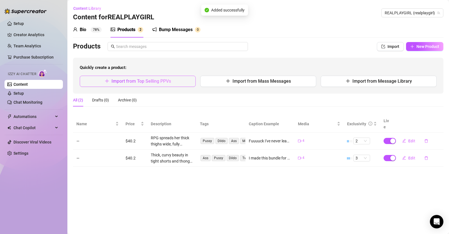
click at [181, 81] on button "Import from Top Selling PPVs" at bounding box center [138, 81] width 116 height 11
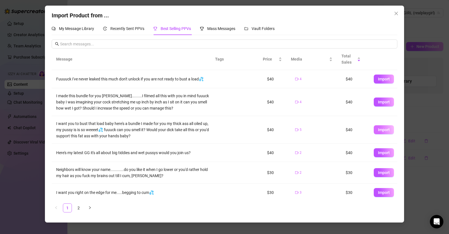
click at [378, 131] on span "Import" at bounding box center [384, 130] width 12 height 4
type textarea "I want you to bust that load baby here's a bundle I made for you my thick ass a…"
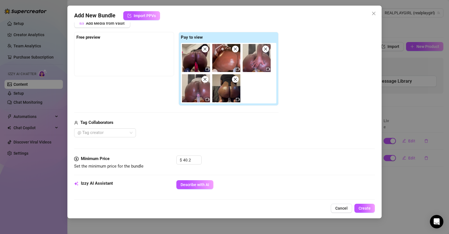
scroll to position [92, 0]
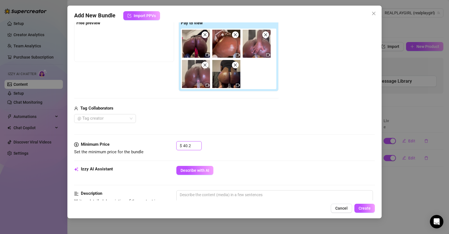
drag, startPoint x: 192, startPoint y: 145, endPoint x: 156, endPoint y: 145, distance: 36.5
click at [157, 145] on div "Minimum Price Set the minimum price for the bundle $ 40.2" at bounding box center [224, 148] width 300 height 14
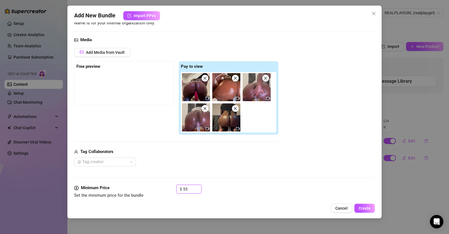
scroll to position [47, 0]
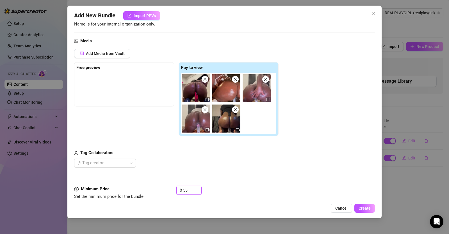
click at [201, 91] on img at bounding box center [196, 88] width 28 height 28
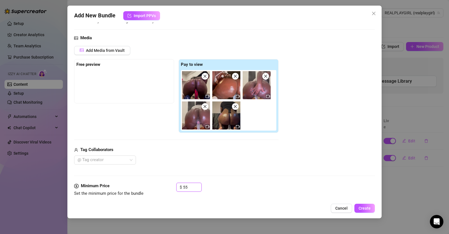
click at [235, 110] on span at bounding box center [235, 106] width 7 height 7
click at [235, 75] on icon "close" at bounding box center [235, 76] width 4 height 4
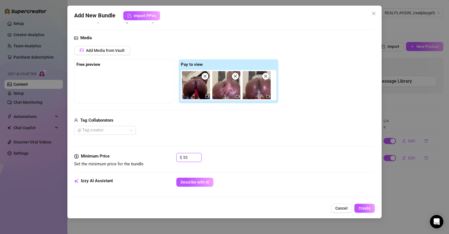
click at [206, 77] on icon "close" at bounding box center [205, 76] width 4 height 4
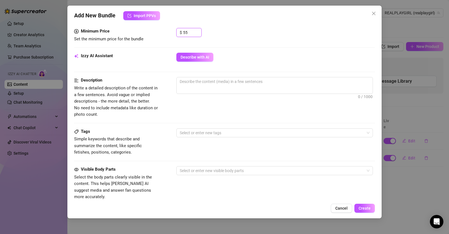
scroll to position [174, 2]
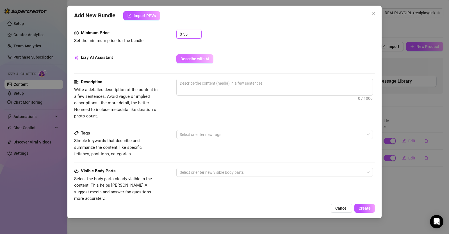
type input "55"
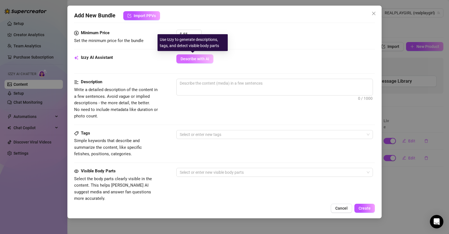
click at [206, 61] on span "Describe with AI" at bounding box center [194, 59] width 29 height 4
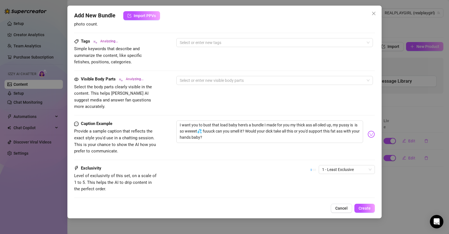
scroll to position [297, 2]
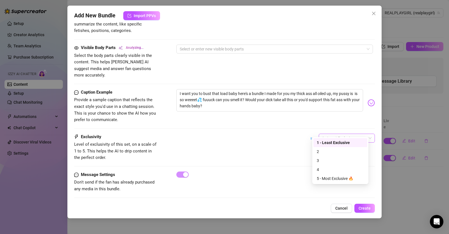
click at [322, 134] on span "1 - Least Exclusive" at bounding box center [346, 138] width 49 height 8
click at [330, 165] on div "4" at bounding box center [340, 169] width 54 height 9
type textarea "Real"
type textarea "Real Playgirl"
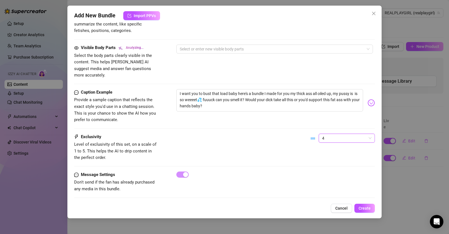
type textarea "Real Playgirl"
type textarea "Real Playgirl is"
type textarea "Real Playgirl is on"
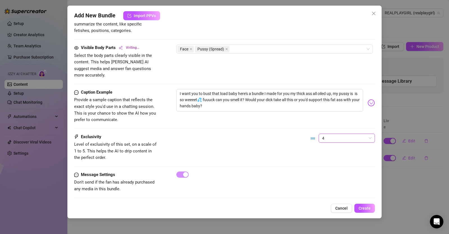
type textarea "Real Playgirl is on all"
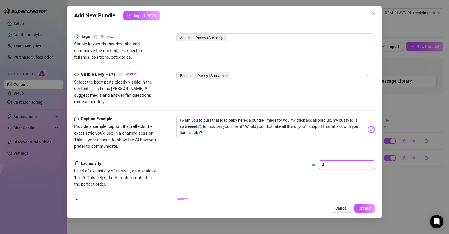
type textarea "Real Playgirl is on all fours"
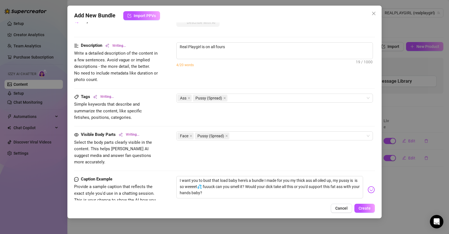
type textarea "Real Playgirl is on all fours in"
type textarea "Real Playgirl is on all fours in a"
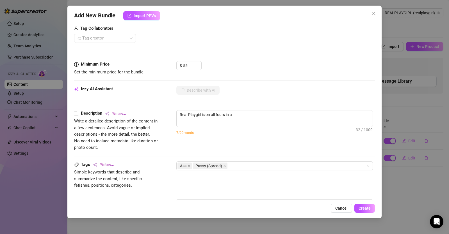
type textarea "Real Playgirl is on all fours in a white"
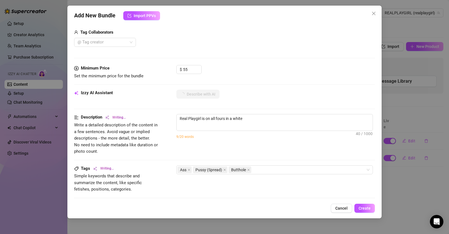
type textarea "Real Playgirl is on all fours in a white crop"
type textarea "Real Playgirl is on all fours in a white crop top,"
type textarea "Real Playgirl is on all fours in a white crop top, ass"
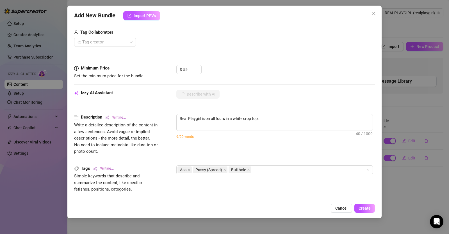
type textarea "Real Playgirl is on all fours in a white crop top, ass"
type textarea "Real Playgirl is on all fours in a white crop top, ass oiled"
type textarea "Real Playgirl is on all fours in a white crop top, ass oiled up"
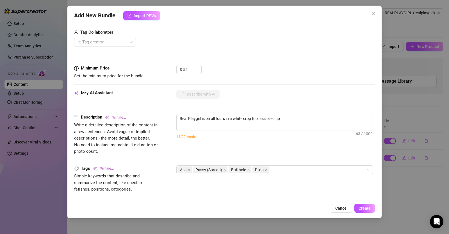
type textarea "Real Playgirl is on all fours in a white crop top, ass oiled up and"
type textarea "Real Playgirl is on all fours in a white crop top, ass oiled up and glistening"
type textarea "Real Playgirl is on all fours in a white crop top, ass oiled up and glistening …"
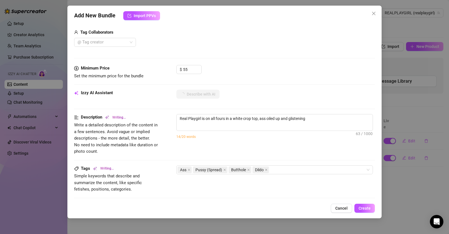
type textarea "Real Playgirl is on all fours in a white crop top, ass oiled up and glistening …"
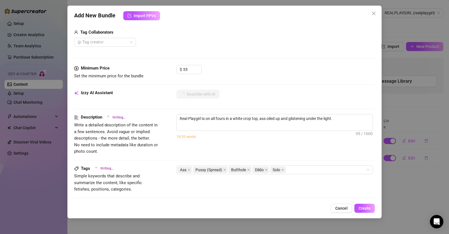
type textarea "Real Playgirl is on all fours in a white crop top, ass oiled up and glistening …"
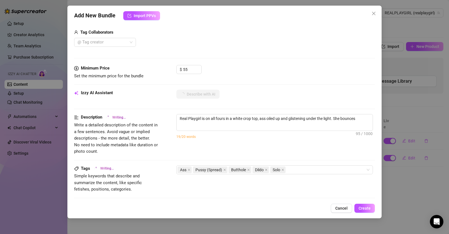
type textarea "Real Playgirl is on all fours in a white crop top, ass oiled up and glistening …"
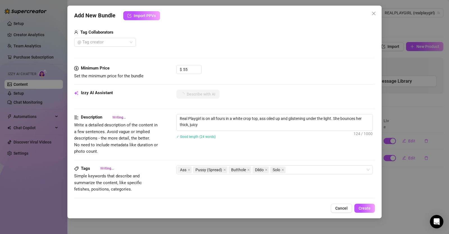
type textarea "Real Playgirl is on all fours in a white crop top, ass oiled up and glistening …"
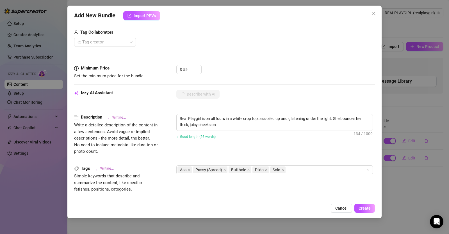
type textarea "Real Playgirl is on all fours in a white crop top, ass oiled up and glistening …"
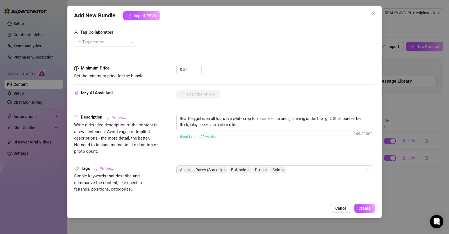
type textarea "Real Playgirl is on all fours in a white crop top, ass oiled up and glistening …"
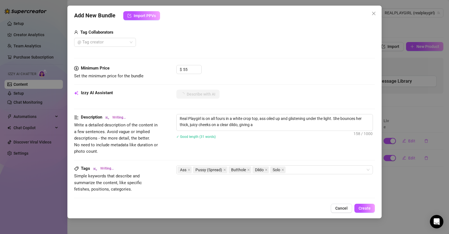
type textarea "Real Playgirl is on all fours in a white crop top, ass oiled up and glistening …"
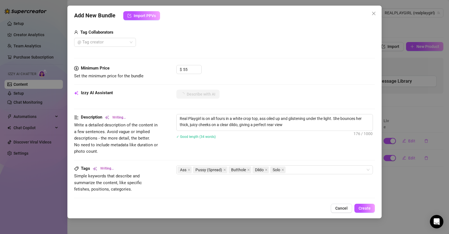
type textarea "Real Playgirl is on all fours in a white crop top, ass oiled up and glistening …"
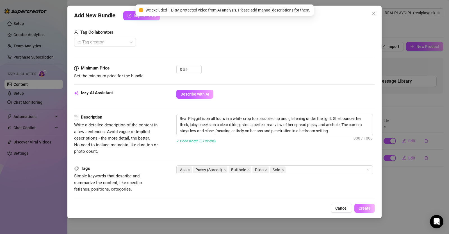
click at [367, 209] on span "Create" at bounding box center [364, 208] width 12 height 4
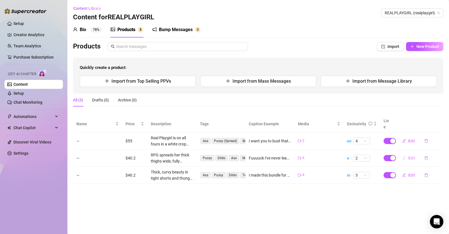
click at [411, 156] on span "Edit" at bounding box center [411, 158] width 7 height 4
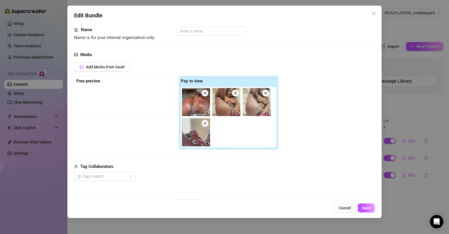
scroll to position [34, 0]
click at [205, 123] on icon "close" at bounding box center [205, 123] width 4 height 4
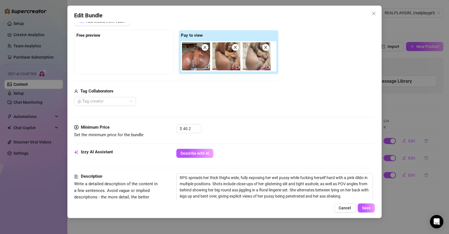
scroll to position [80, 0]
click at [367, 209] on span "Save" at bounding box center [366, 208] width 9 height 4
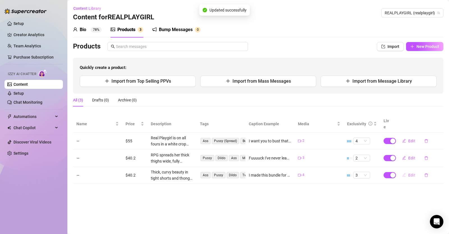
click at [407, 171] on button "Edit" at bounding box center [408, 175] width 22 height 9
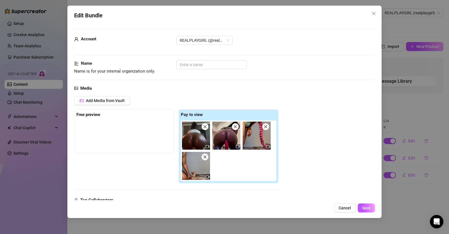
click at [265, 128] on icon "close" at bounding box center [265, 127] width 4 height 4
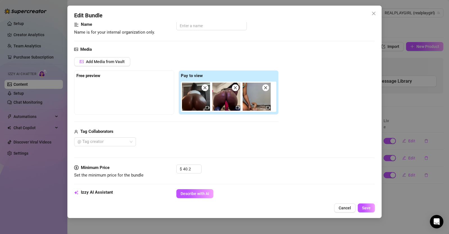
scroll to position [41, 0]
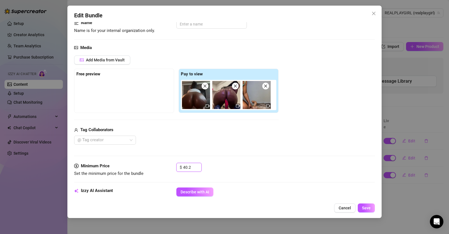
drag, startPoint x: 193, startPoint y: 167, endPoint x: 148, endPoint y: 167, distance: 44.6
click at [148, 167] on div "Minimum Price Set the minimum price for the bundle $ 40.2" at bounding box center [224, 170] width 300 height 14
click at [366, 206] on span "Save" at bounding box center [366, 208] width 9 height 4
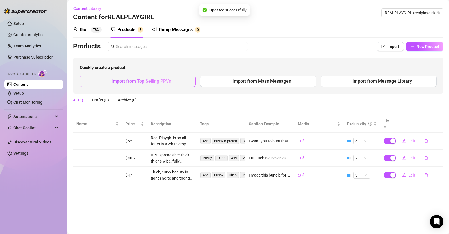
click at [162, 77] on button "Import from Top Selling PPVs" at bounding box center [138, 81] width 116 height 11
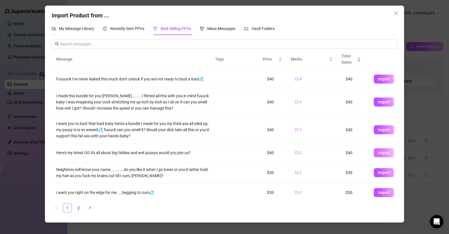
click at [378, 152] on span "Import" at bounding box center [384, 153] width 12 height 4
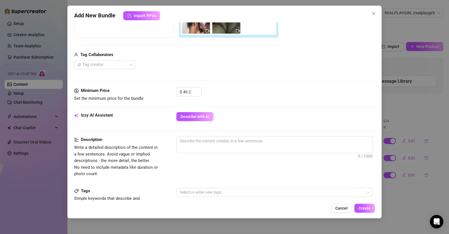
scroll to position [123, 0]
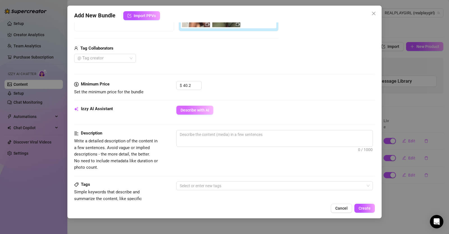
click at [208, 108] on span "Describe with AI" at bounding box center [194, 110] width 29 height 4
click at [127, 56] on div at bounding box center [102, 58] width 54 height 8
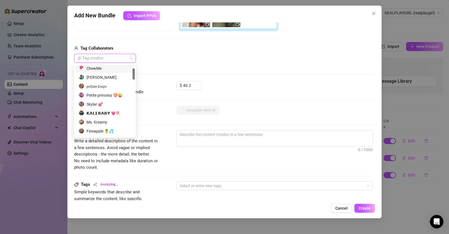
scroll to position [21, 0]
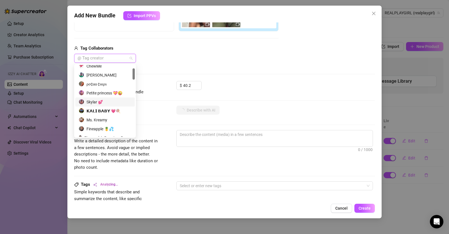
click at [106, 104] on div "Skylar 💕" at bounding box center [105, 102] width 53 height 6
click at [275, 72] on div "Media Add Media from Vault Free preview Pay to view Tag Collaborators Skylar 💕" at bounding box center [224, 22] width 300 height 118
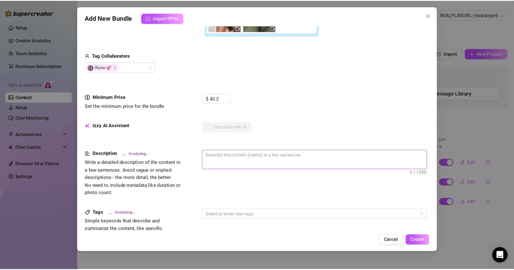
scroll to position [138, 0]
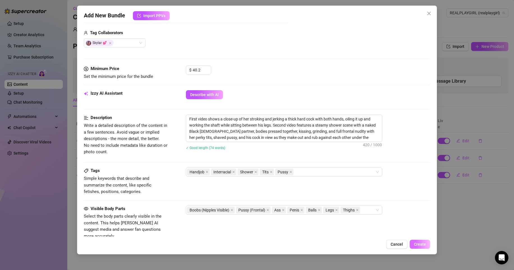
click at [417, 234] on button "Create" at bounding box center [420, 244] width 20 height 9
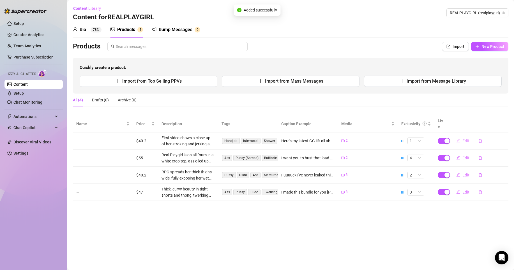
click at [448, 139] on span "Edit" at bounding box center [466, 141] width 7 height 4
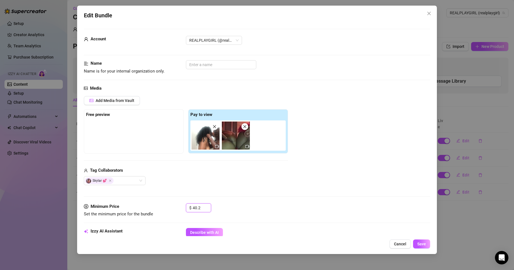
drag, startPoint x: 204, startPoint y: 209, endPoint x: 163, endPoint y: 211, distance: 40.7
click at [164, 210] on div "Minimum Price Set the minimum price for the bundle $ 40.2" at bounding box center [257, 211] width 346 height 14
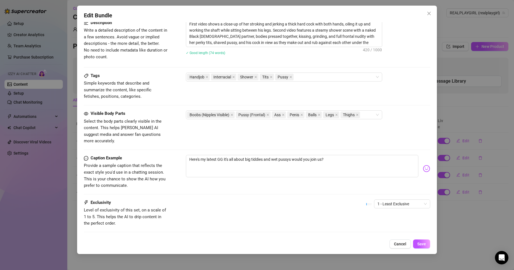
scroll to position [259, 0]
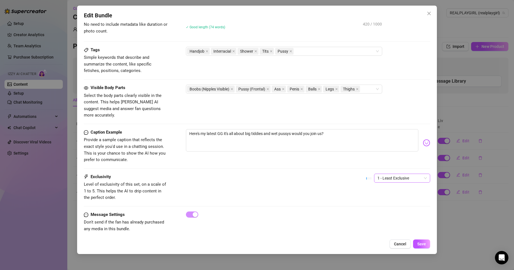
click at [402, 174] on span "1 - Least Exclusive" at bounding box center [402, 178] width 49 height 8
click at [383, 218] on div "5 - Most Exclusive 🔥" at bounding box center [397, 219] width 47 height 6
click at [420, 234] on span "Save" at bounding box center [421, 244] width 9 height 4
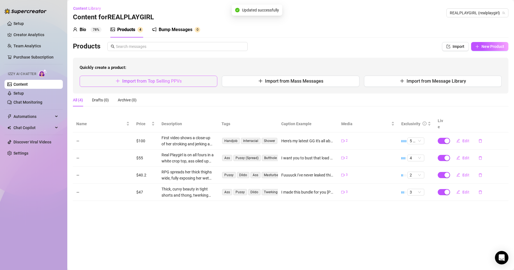
click at [192, 82] on button "Import from Top Selling PPVs" at bounding box center [149, 81] width 138 height 11
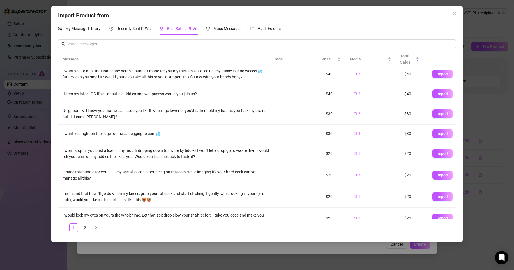
scroll to position [63, 0]
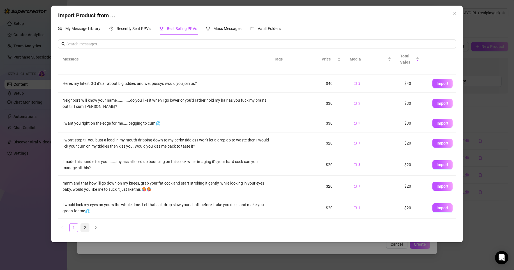
click at [85, 227] on link "2" at bounding box center [85, 228] width 8 height 8
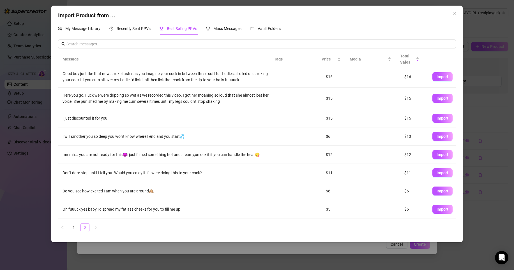
scroll to position [0, 0]
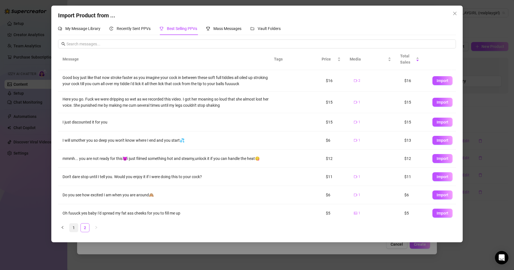
click at [72, 229] on link "1" at bounding box center [74, 228] width 8 height 8
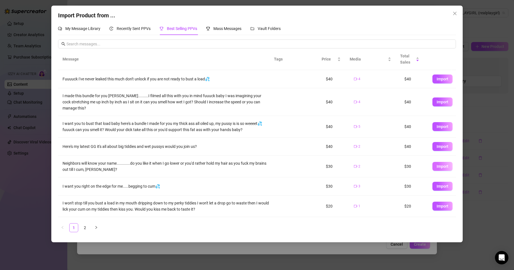
click at [437, 163] on button "Import" at bounding box center [443, 166] width 20 height 9
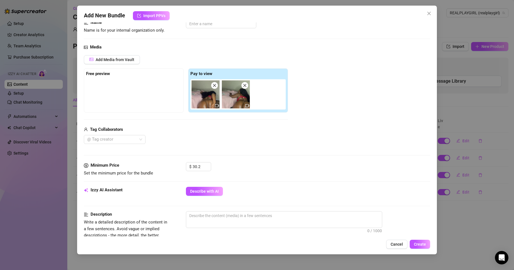
scroll to position [43, 0]
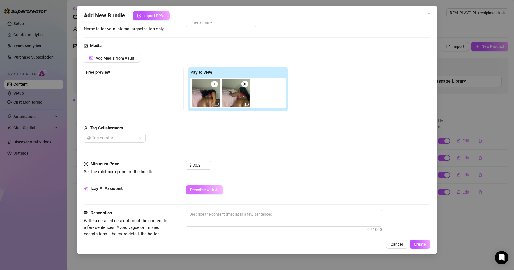
click at [208, 189] on span "Describe with AI" at bounding box center [204, 190] width 29 height 4
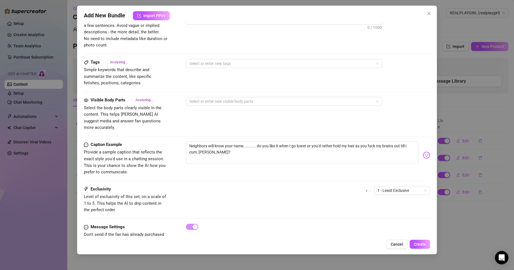
scroll to position [257, 0]
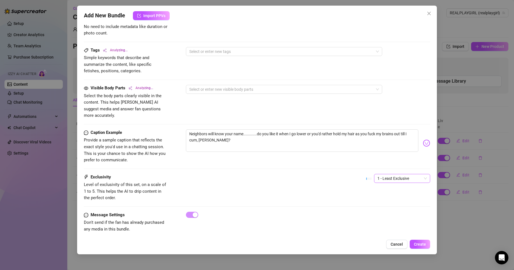
click at [389, 174] on span "1 - Least Exclusive" at bounding box center [402, 178] width 49 height 8
click at [385, 208] on div "4" at bounding box center [397, 210] width 47 height 6
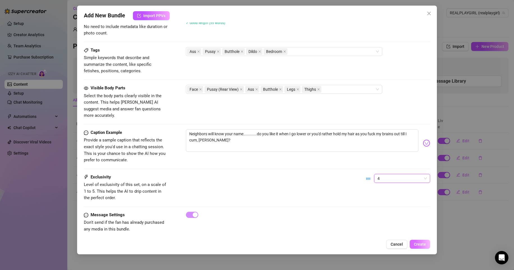
click at [417, 234] on span "Create" at bounding box center [420, 244] width 12 height 4
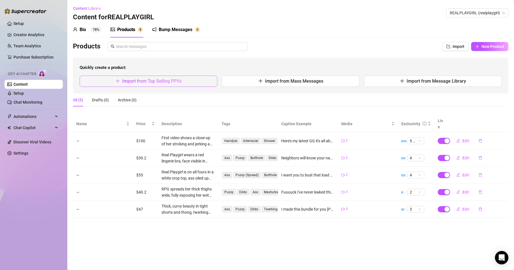
click at [201, 80] on button "Import from Top Selling PPVs" at bounding box center [149, 81] width 138 height 11
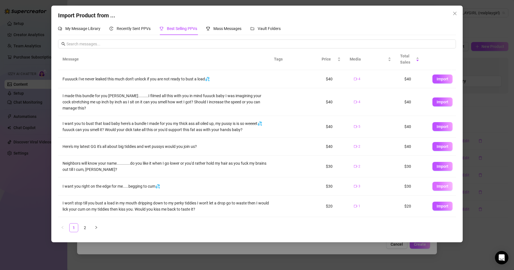
click at [438, 185] on span "Import" at bounding box center [443, 186] width 12 height 4
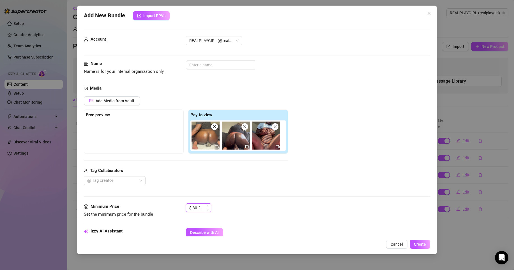
click at [196, 206] on input "30.2" at bounding box center [202, 208] width 18 height 8
click at [278, 128] on img at bounding box center [266, 136] width 28 height 28
click at [276, 128] on icon "close" at bounding box center [275, 127] width 4 height 4
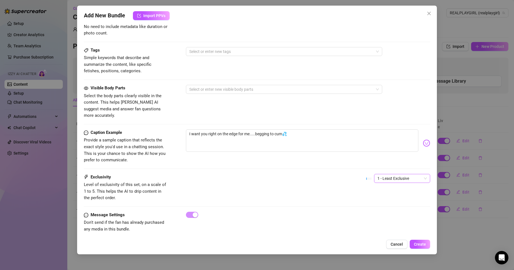
click at [380, 174] on span "1 - Least Exclusive" at bounding box center [402, 178] width 49 height 8
click at [376, 205] on div "3" at bounding box center [398, 201] width 54 height 9
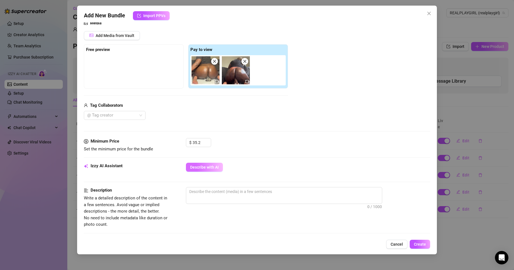
scroll to position [89, 0]
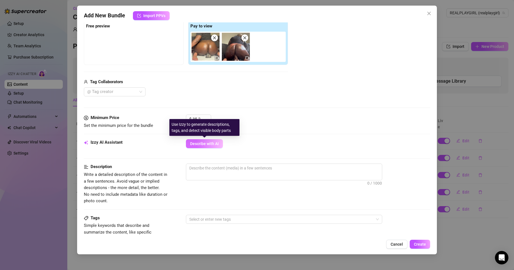
click at [214, 142] on span "Describe with AI" at bounding box center [204, 144] width 29 height 4
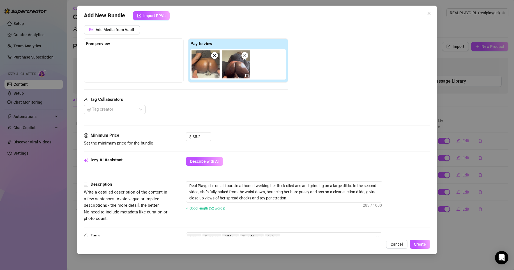
scroll to position [257, 0]
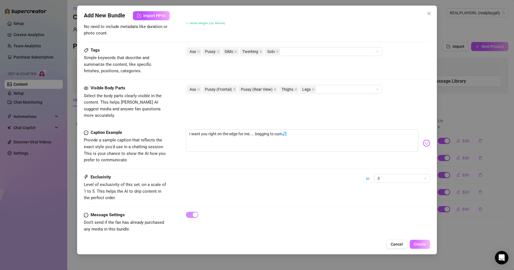
click at [418, 234] on span "Create" at bounding box center [420, 244] width 12 height 4
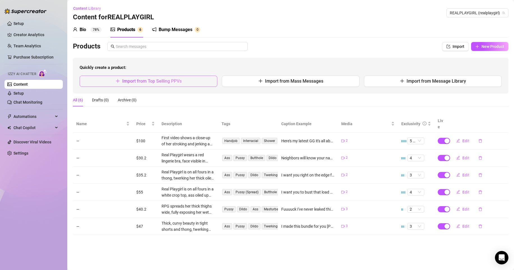
click at [190, 78] on button "Import from Top Selling PPVs" at bounding box center [149, 81] width 138 height 11
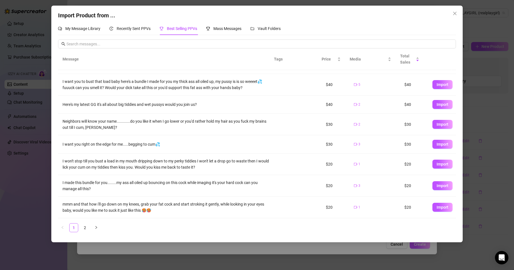
scroll to position [43, 0]
click at [443, 164] on span "Import" at bounding box center [443, 163] width 12 height 4
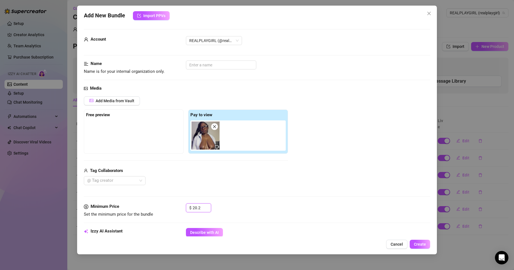
drag, startPoint x: 201, startPoint y: 209, endPoint x: 154, endPoint y: 209, distance: 46.8
click at [154, 209] on div "Minimum Price Set the minimum price for the bundle $ 20.2" at bounding box center [257, 211] width 346 height 14
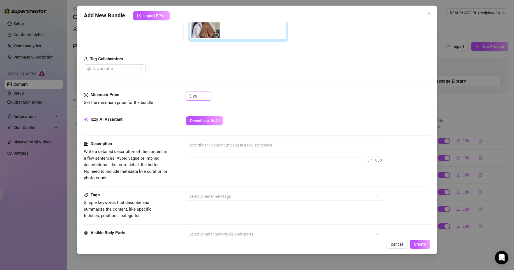
scroll to position [257, 0]
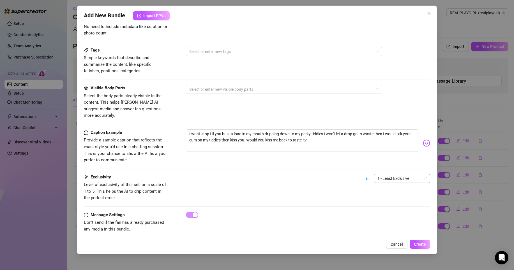
click at [389, 174] on span "1 - Least Exclusive" at bounding box center [402, 178] width 49 height 8
click at [383, 189] on div "2" at bounding box center [397, 192] width 47 height 6
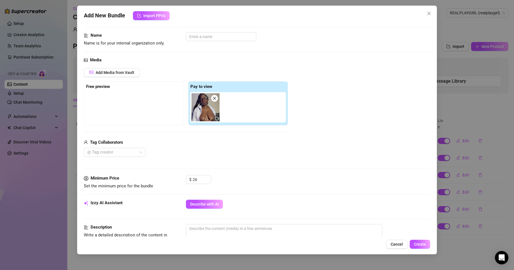
scroll to position [8, 0]
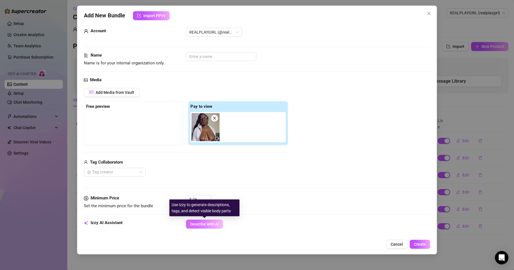
click at [206, 229] on div "Izzy AI Assistant Describe with AI" at bounding box center [257, 227] width 346 height 14
click at [206, 229] on button "Describe with AI" at bounding box center [204, 224] width 37 height 9
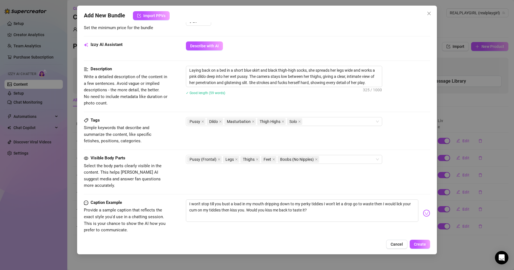
scroll to position [174, 0]
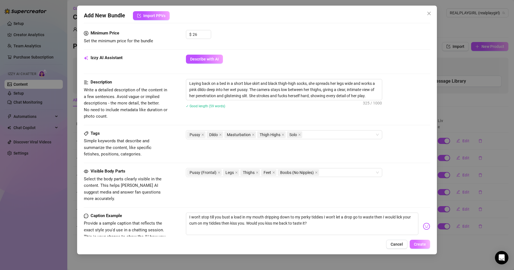
click at [417, 234] on span "Create" at bounding box center [420, 244] width 12 height 4
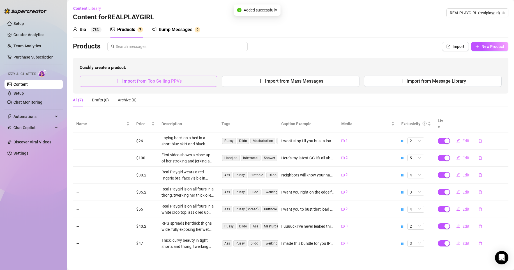
click at [151, 79] on span "Import from Top Selling PPVs" at bounding box center [151, 81] width 59 height 5
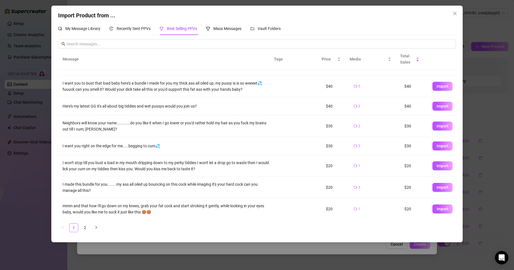
scroll to position [63, 0]
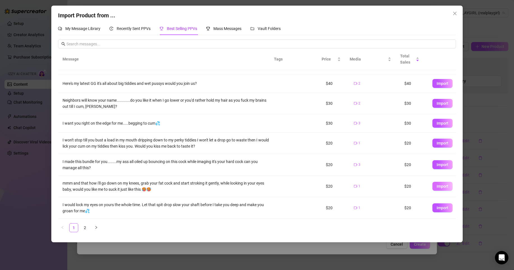
click at [433, 187] on button "Import" at bounding box center [443, 186] width 20 height 9
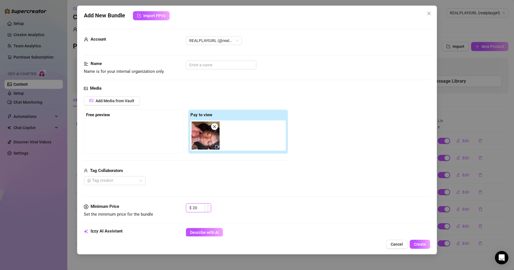
drag, startPoint x: 198, startPoint y: 206, endPoint x: 192, endPoint y: 206, distance: 6.2
click at [194, 206] on input "20" at bounding box center [202, 208] width 18 height 8
drag, startPoint x: 192, startPoint y: 206, endPoint x: 173, endPoint y: 205, distance: 19.1
click at [173, 205] on div "Minimum Price Set the minimum price for the bundle $ 20" at bounding box center [257, 211] width 346 height 14
drag, startPoint x: 198, startPoint y: 211, endPoint x: 183, endPoint y: 210, distance: 14.7
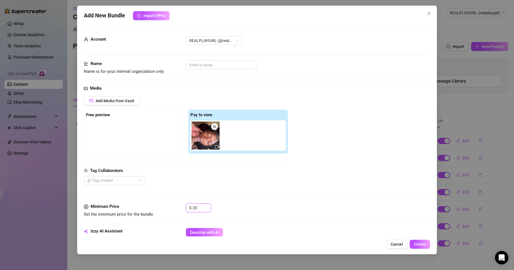
click at [190, 211] on div "$ 20" at bounding box center [198, 208] width 25 height 9
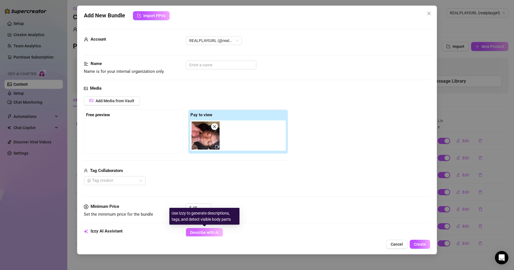
click at [221, 228] on button "Describe with AI" at bounding box center [204, 232] width 37 height 9
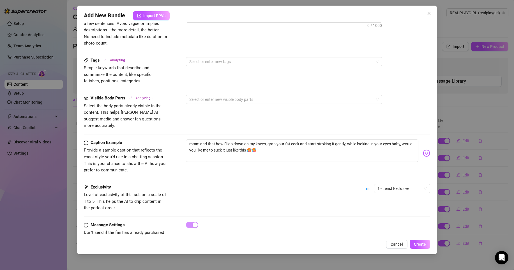
scroll to position [247, 0]
click at [398, 184] on span "1 - Least Exclusive" at bounding box center [402, 188] width 49 height 8
click at [384, 210] on div "3" at bounding box center [397, 211] width 47 height 6
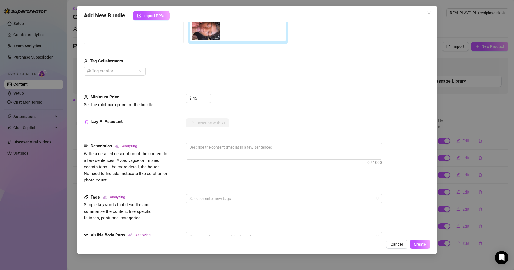
scroll to position [108, 0]
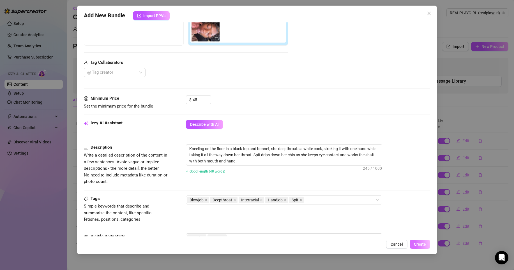
click at [423, 234] on span "Create" at bounding box center [420, 244] width 12 height 4
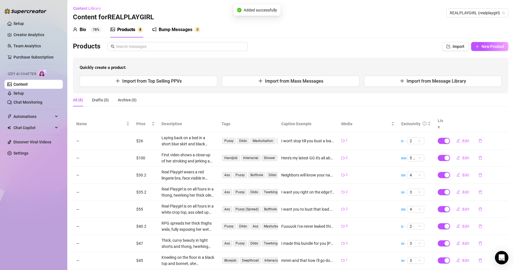
scroll to position [10, 0]
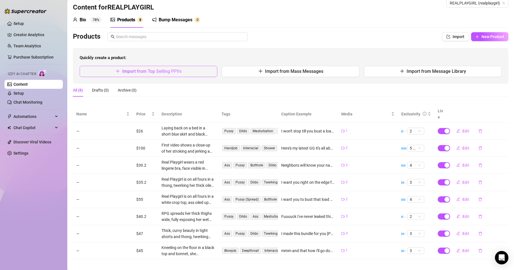
click at [174, 72] on span "Import from Top Selling PPVs" at bounding box center [151, 71] width 59 height 5
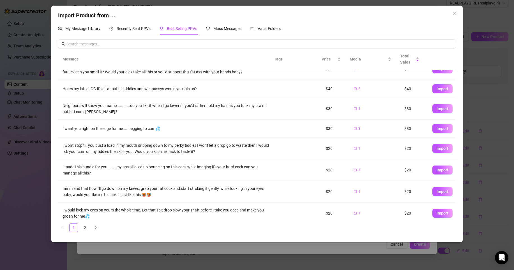
scroll to position [59, 0]
click at [443, 213] on span "Import" at bounding box center [443, 212] width 12 height 4
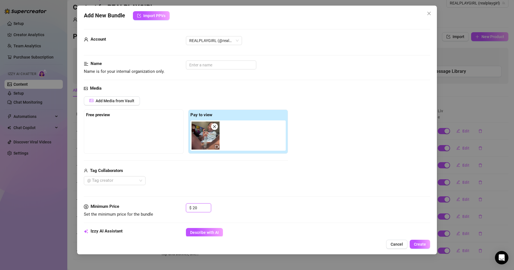
drag, startPoint x: 199, startPoint y: 209, endPoint x: 178, endPoint y: 209, distance: 20.8
click at [179, 209] on div "Minimum Price Set the minimum price for the bundle $ 20" at bounding box center [257, 211] width 346 height 14
click at [198, 206] on input "25" at bounding box center [202, 208] width 18 height 8
click at [197, 206] on input "25" at bounding box center [202, 208] width 18 height 8
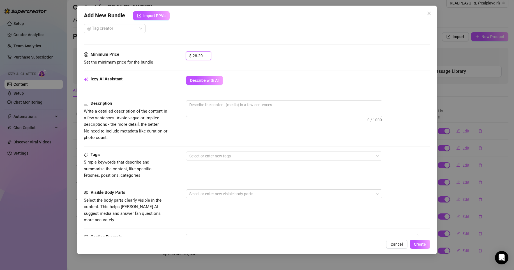
scroll to position [174, 0]
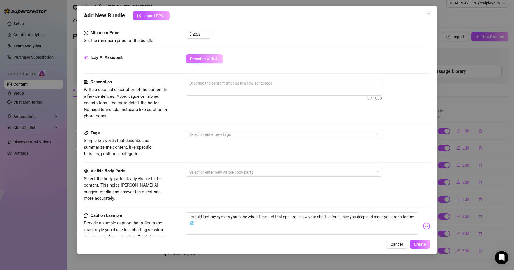
click at [210, 58] on span "Describe with AI" at bounding box center [204, 59] width 29 height 4
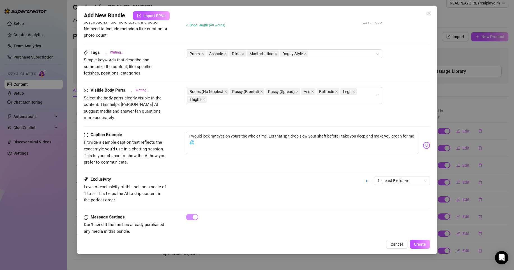
scroll to position [257, 0]
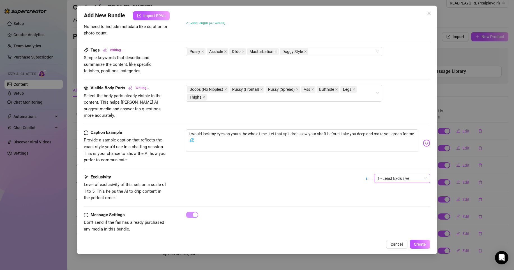
click at [408, 176] on span "1 - Least Exclusive" at bounding box center [402, 178] width 49 height 8
click at [384, 209] on div "4" at bounding box center [397, 210] width 47 height 6
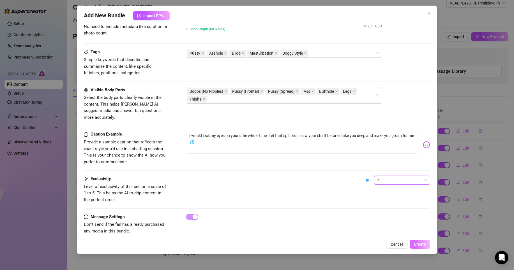
click at [416, 234] on button "Create" at bounding box center [420, 244] width 20 height 9
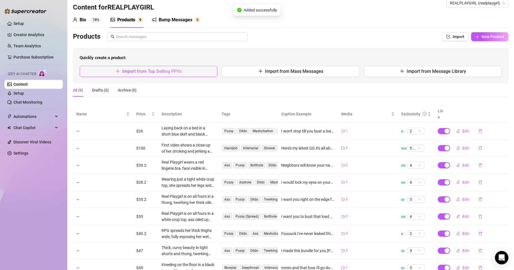
click at [173, 71] on span "Import from Top Selling PPVs" at bounding box center [151, 71] width 59 height 5
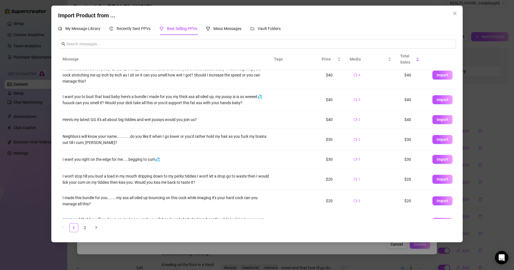
scroll to position [0, 0]
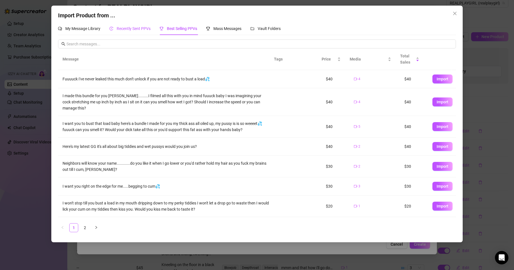
click at [138, 30] on span "Recently Sent PPVs" at bounding box center [134, 28] width 34 height 4
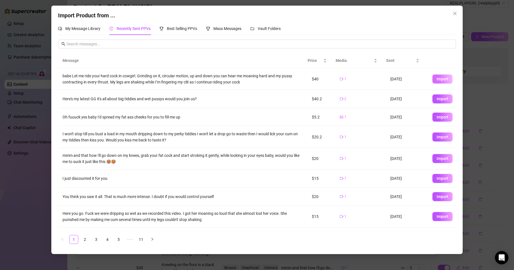
click at [433, 80] on button "Import" at bounding box center [443, 79] width 20 height 9
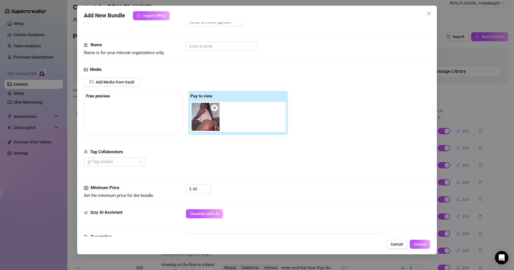
scroll to position [21, 0]
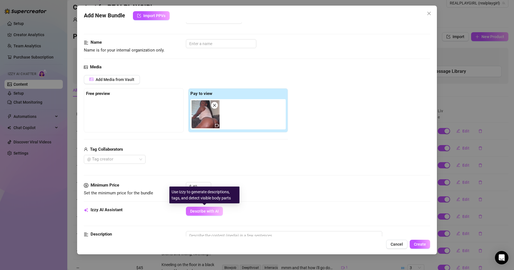
click at [202, 210] on span "Describe with AI" at bounding box center [204, 211] width 29 height 4
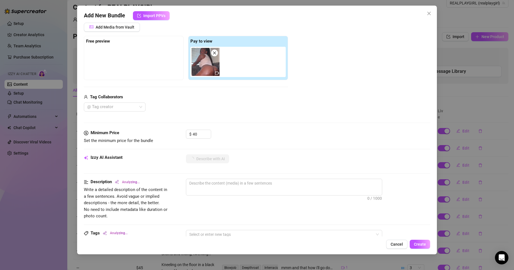
scroll to position [76, 0]
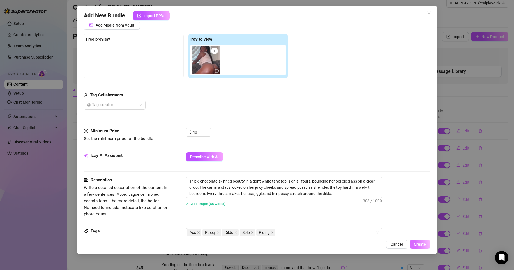
click at [420, 234] on span "Create" at bounding box center [420, 244] width 12 height 4
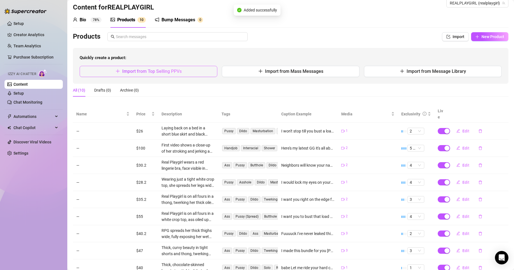
click at [130, 72] on span "Import from Top Selling PPVs" at bounding box center [151, 71] width 59 height 5
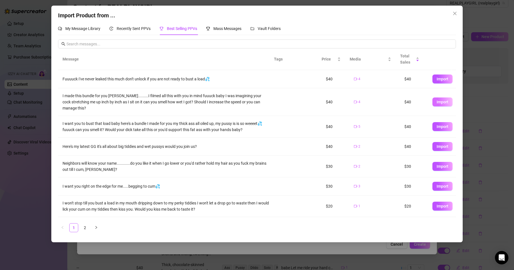
click at [437, 101] on span "Import" at bounding box center [443, 102] width 12 height 4
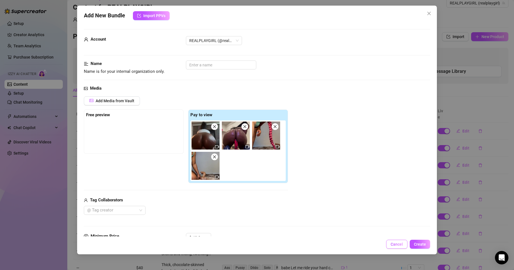
click at [396, 234] on span "Cancel" at bounding box center [397, 244] width 12 height 4
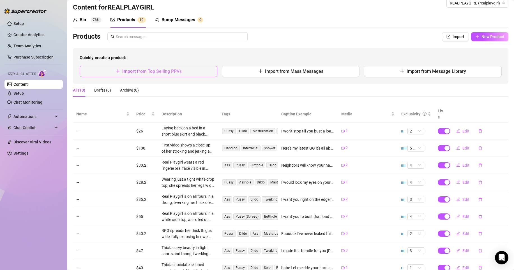
click at [141, 75] on button "Import from Top Selling PPVs" at bounding box center [149, 71] width 138 height 11
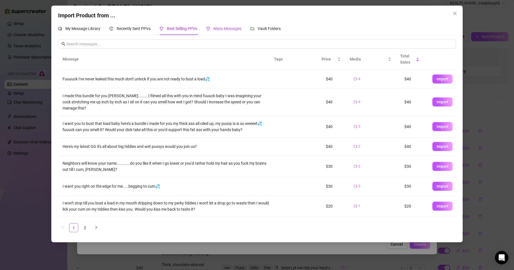
click at [226, 30] on span "Mass Messages" at bounding box center [227, 28] width 28 height 4
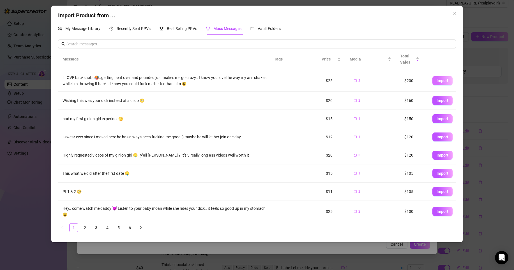
click at [437, 83] on span "Import" at bounding box center [443, 81] width 12 height 4
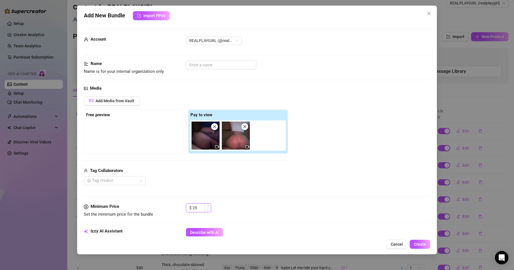
drag, startPoint x: 198, startPoint y: 207, endPoint x: 187, endPoint y: 207, distance: 11.5
click at [187, 207] on div "$ 25" at bounding box center [198, 208] width 25 height 9
click at [209, 231] on span "Describe with AI" at bounding box center [204, 233] width 29 height 4
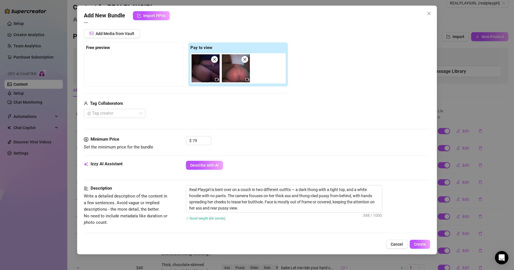
scroll to position [128, 0]
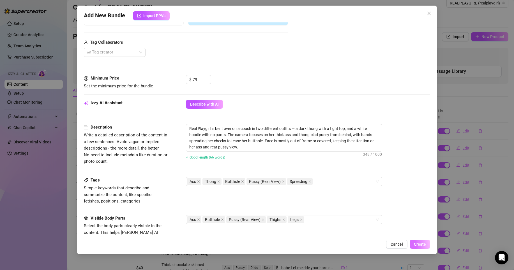
click at [417, 234] on span "Create" at bounding box center [420, 244] width 12 height 4
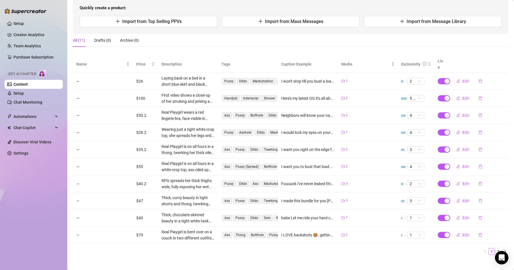
scroll to position [0, 0]
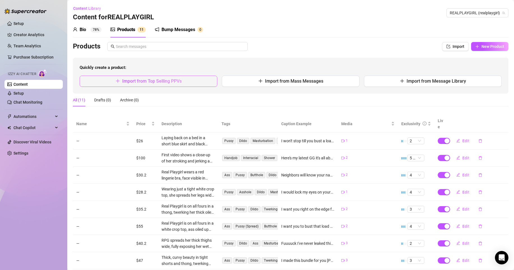
click at [122, 83] on span "Import from Top Selling PPVs" at bounding box center [151, 81] width 59 height 5
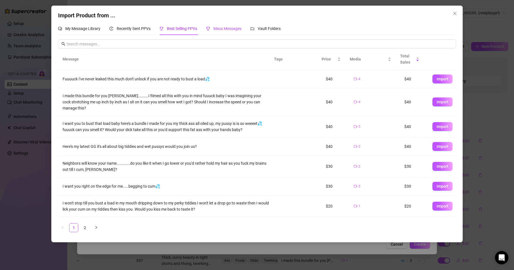
click at [240, 30] on span "Mass Messages" at bounding box center [227, 28] width 28 height 4
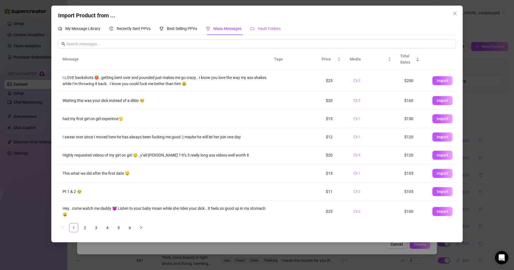
click at [262, 27] on span "Vault Folders" at bounding box center [269, 28] width 23 height 4
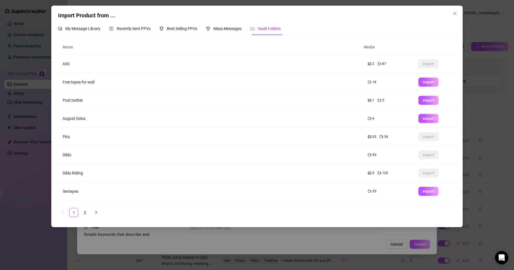
click at [237, 113] on td "August Solos" at bounding box center [210, 119] width 305 height 18
click at [423, 120] on span "Import" at bounding box center [429, 118] width 12 height 4
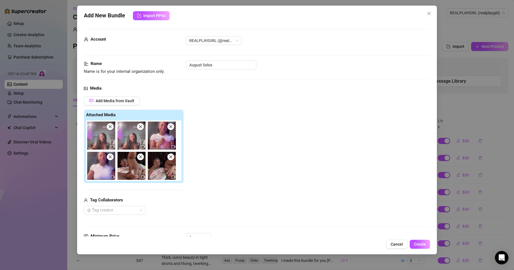
click at [110, 158] on icon "close" at bounding box center [110, 157] width 4 height 4
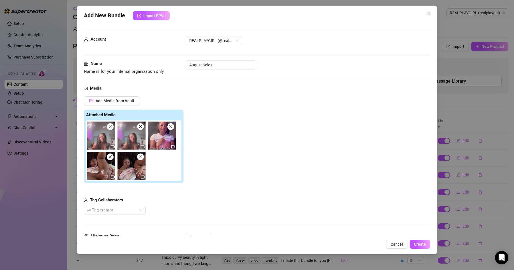
click at [171, 129] on span at bounding box center [170, 126] width 7 height 7
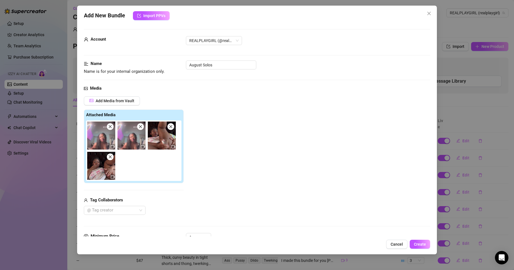
click at [141, 127] on icon "close" at bounding box center [141, 127] width 4 height 4
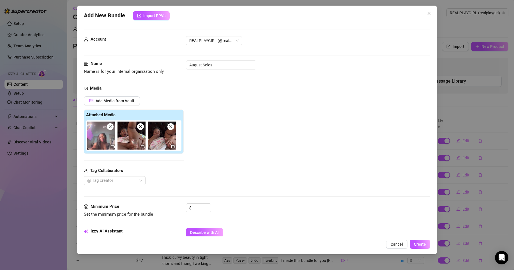
click at [109, 128] on icon "close" at bounding box center [110, 127] width 4 height 4
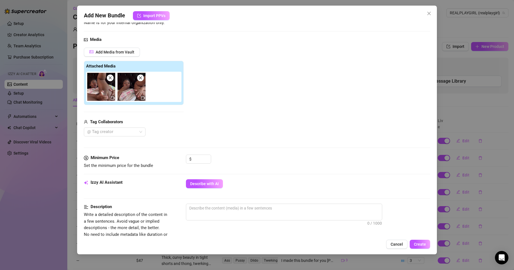
scroll to position [63, 0]
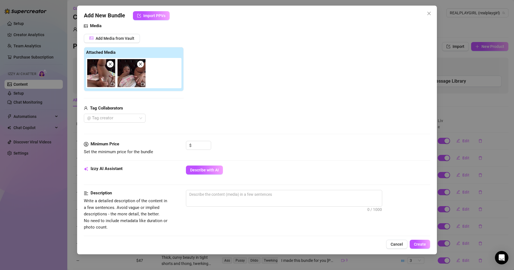
click at [200, 165] on div "Minimum Price Set the minimum price for the bundle $" at bounding box center [257, 153] width 346 height 25
click at [201, 174] on button "Describe with AI" at bounding box center [204, 170] width 37 height 9
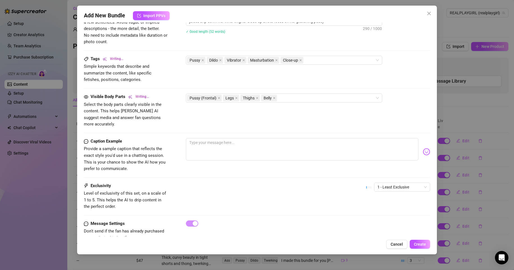
scroll to position [257, 0]
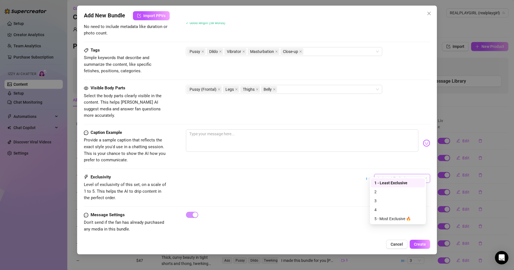
click at [380, 176] on span "1 - Least Exclusive" at bounding box center [402, 178] width 49 height 8
click at [381, 216] on div "5 - Most Exclusive 🔥" at bounding box center [397, 219] width 47 height 6
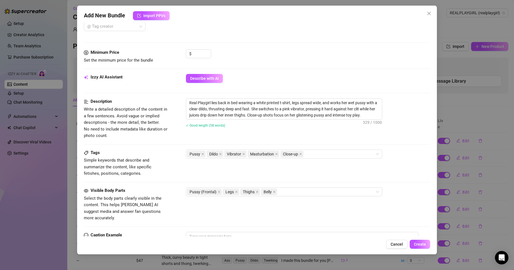
scroll to position [104, 0]
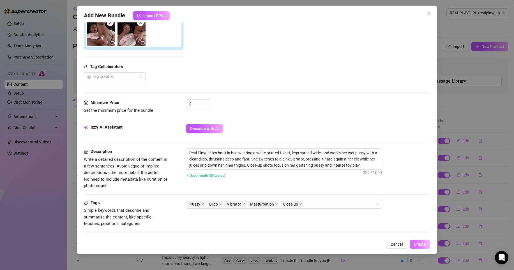
click at [422, 234] on span "Create" at bounding box center [420, 244] width 12 height 4
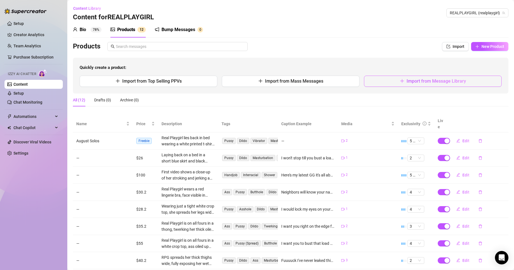
click at [375, 81] on button "Import from Message Library" at bounding box center [433, 81] width 138 height 11
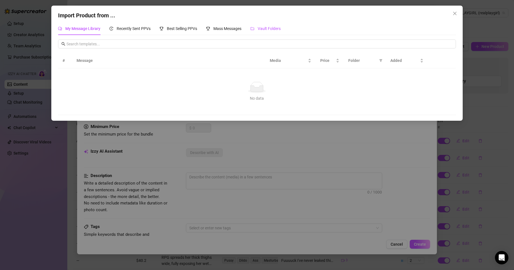
click at [269, 27] on span "Vault Folders" at bounding box center [269, 28] width 23 height 4
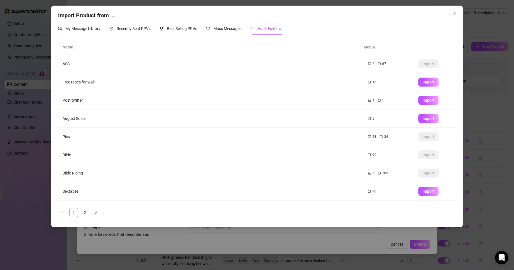
click at [134, 115] on td "August Solos" at bounding box center [210, 119] width 305 height 18
click at [429, 121] on button "Import" at bounding box center [429, 118] width 20 height 9
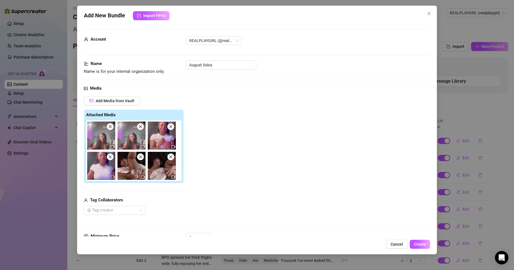
click at [171, 130] on img at bounding box center [162, 136] width 28 height 28
click at [111, 157] on icon "close" at bounding box center [110, 157] width 4 height 4
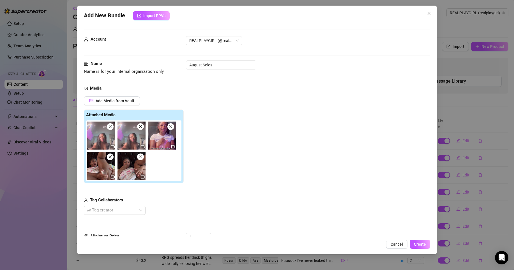
click at [139, 160] on span at bounding box center [140, 157] width 7 height 7
click at [110, 158] on icon "close" at bounding box center [110, 157] width 4 height 4
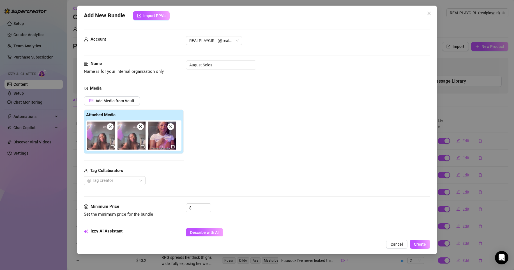
click at [172, 127] on icon "close" at bounding box center [171, 127] width 4 height 4
click at [206, 209] on span "Decrease Value" at bounding box center [208, 209] width 6 height 5
drag, startPoint x: 198, startPoint y: 206, endPoint x: 190, endPoint y: 206, distance: 8.1
click at [190, 206] on div "$ 0" at bounding box center [198, 208] width 25 height 9
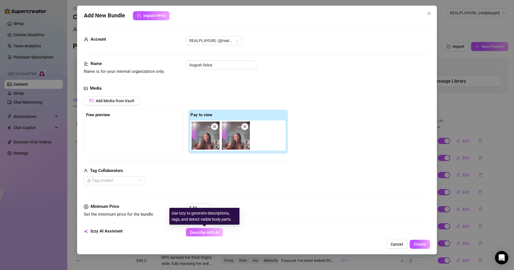
click at [209, 232] on span "Describe with AI" at bounding box center [204, 233] width 29 height 4
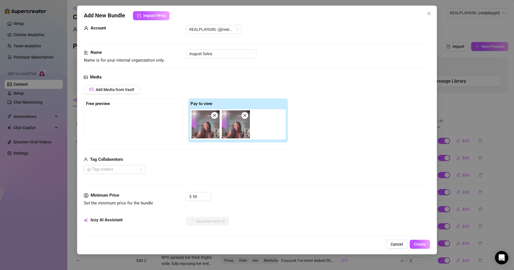
scroll to position [5, 0]
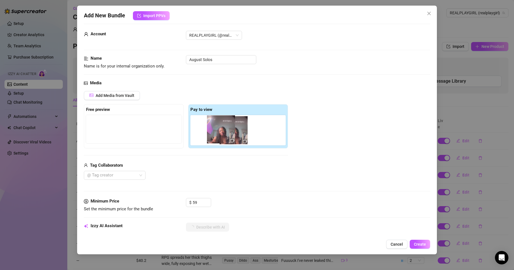
drag, startPoint x: 211, startPoint y: 138, endPoint x: 225, endPoint y: 137, distance: 14.1
click at [225, 137] on div at bounding box center [239, 130] width 98 height 30
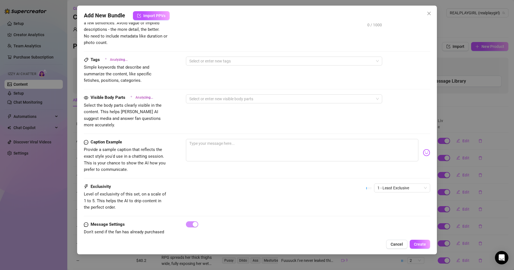
scroll to position [257, 0]
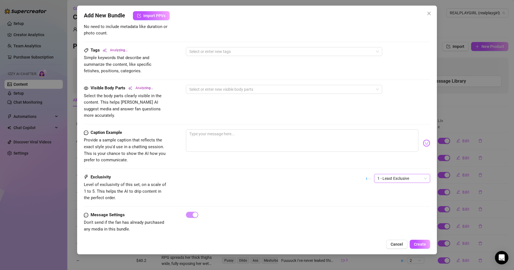
click at [382, 174] on span "1 - Least Exclusive" at bounding box center [402, 178] width 49 height 8
click at [381, 220] on div "5 - Most Exclusive 🔥" at bounding box center [397, 219] width 47 height 6
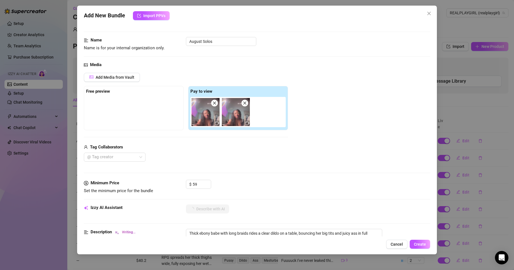
scroll to position [82, 0]
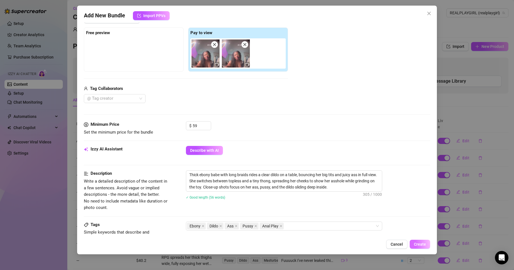
click at [418, 234] on button "Create" at bounding box center [420, 244] width 20 height 9
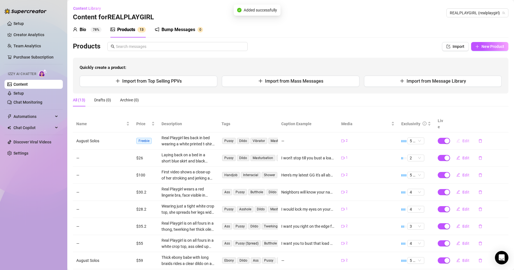
click at [448, 139] on span "Edit" at bounding box center [466, 141] width 7 height 4
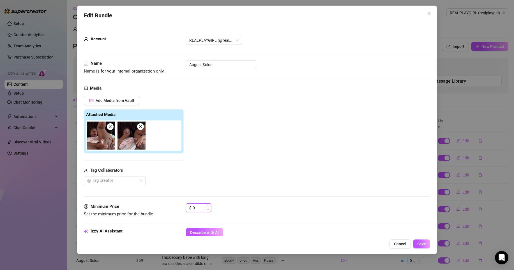
drag, startPoint x: 203, startPoint y: 208, endPoint x: 193, endPoint y: 208, distance: 10.1
click at [193, 208] on input "0" at bounding box center [202, 208] width 18 height 8
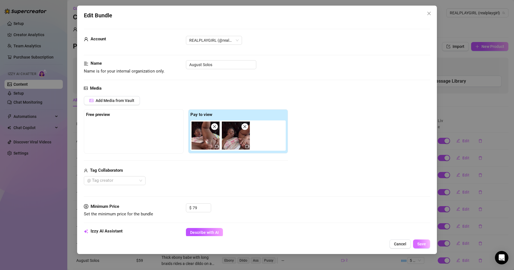
click at [417, 234] on button "Save" at bounding box center [421, 244] width 17 height 9
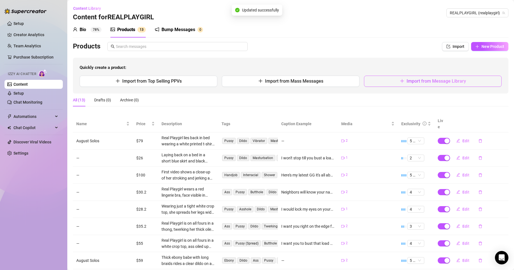
click at [407, 82] on span "Import from Message Library" at bounding box center [436, 81] width 59 height 5
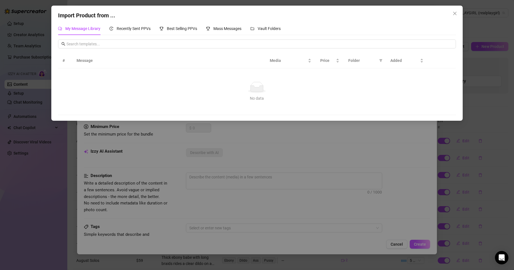
click at [267, 20] on div "Import Product from ... My Message Library Recently Sent PPVs Best Selling PPVs…" at bounding box center [256, 63] width 411 height 115
click at [265, 28] on span "Vault Folders" at bounding box center [269, 28] width 23 height 4
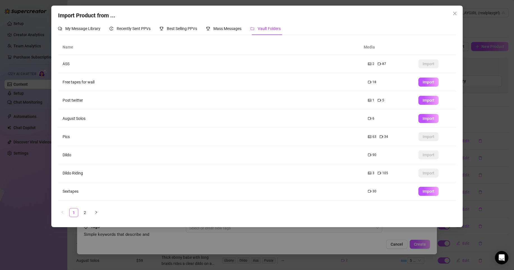
click at [162, 118] on td "August Solos" at bounding box center [210, 119] width 305 height 18
click at [423, 119] on span "Import" at bounding box center [429, 118] width 12 height 4
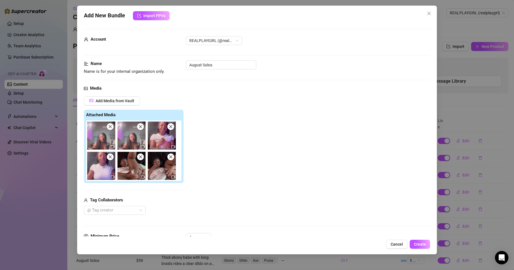
click at [169, 157] on icon "close" at bounding box center [171, 157] width 4 height 4
click at [141, 156] on icon "close" at bounding box center [141, 157] width 4 height 4
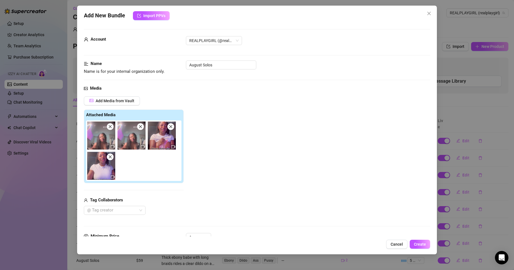
click at [142, 127] on icon "close" at bounding box center [141, 127] width 4 height 4
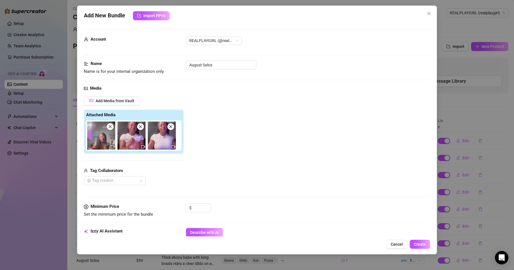
click at [110, 127] on icon "close" at bounding box center [110, 127] width 4 height 4
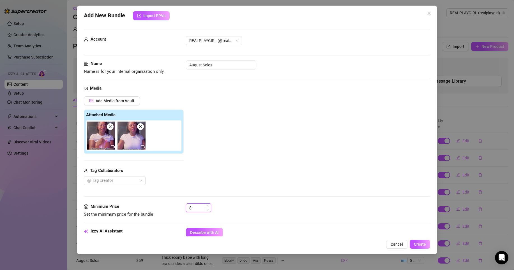
click at [198, 211] on input at bounding box center [202, 208] width 18 height 8
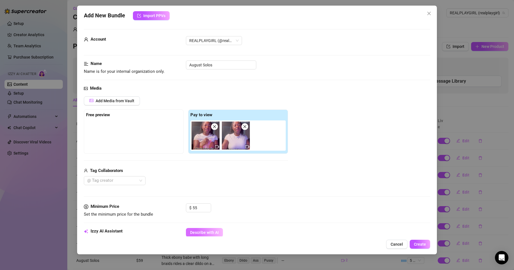
click at [208, 234] on span "Describe with AI" at bounding box center [204, 233] width 29 height 4
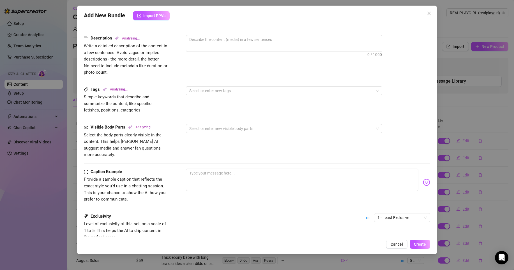
scroll to position [257, 0]
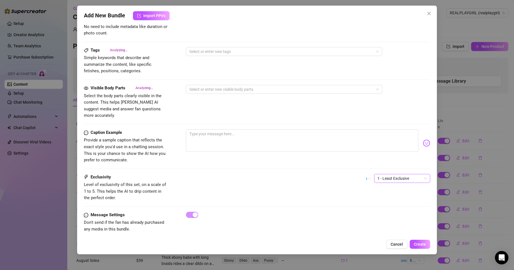
click at [378, 174] on span "1 - Least Exclusive" at bounding box center [402, 178] width 49 height 8
click at [379, 204] on div "3" at bounding box center [397, 201] width 47 height 6
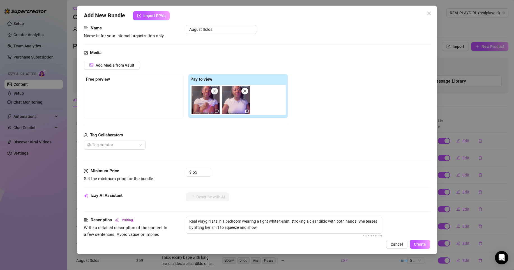
scroll to position [33, 0]
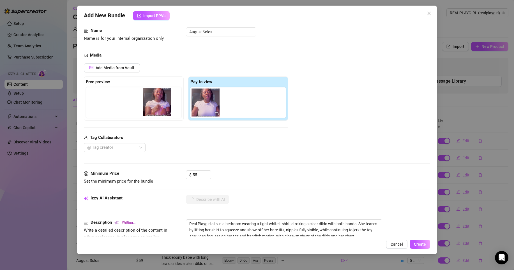
drag, startPoint x: 211, startPoint y: 105, endPoint x: 157, endPoint y: 106, distance: 55.0
click at [157, 105] on div "Free preview Pay to view" at bounding box center [186, 99] width 204 height 44
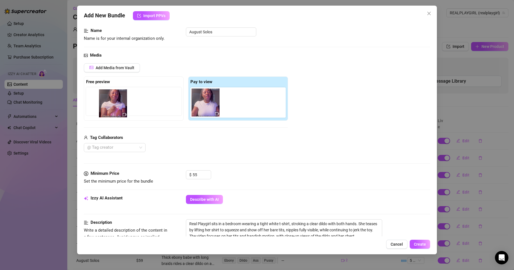
drag, startPoint x: 196, startPoint y: 103, endPoint x: 102, endPoint y: 103, distance: 94.5
click at [102, 103] on div "Free preview Pay to view" at bounding box center [186, 99] width 204 height 44
drag, startPoint x: 214, startPoint y: 112, endPoint x: 108, endPoint y: 105, distance: 106.8
click at [108, 105] on div "Free preview Pay to view" at bounding box center [186, 99] width 204 height 44
click at [426, 234] on button "Create" at bounding box center [420, 244] width 20 height 9
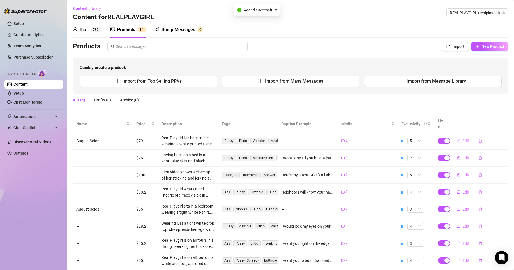
click at [448, 139] on span "Edit" at bounding box center [466, 141] width 7 height 4
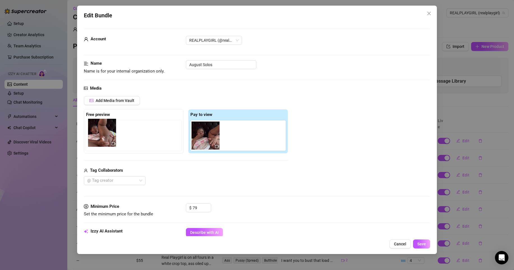
drag, startPoint x: 214, startPoint y: 139, endPoint x: 108, endPoint y: 138, distance: 106.0
click at [108, 138] on div "Free preview Pay to view" at bounding box center [186, 131] width 204 height 44
click at [423, 234] on span "Save" at bounding box center [421, 244] width 9 height 4
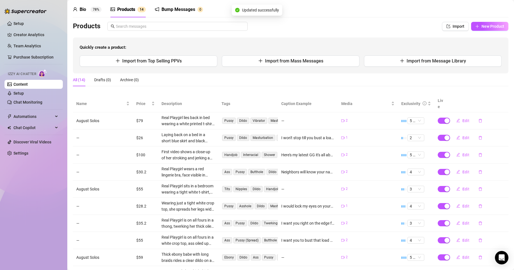
scroll to position [22, 0]
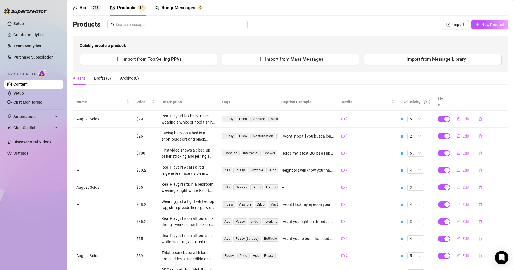
click at [448, 185] on span "Edit" at bounding box center [466, 187] width 7 height 4
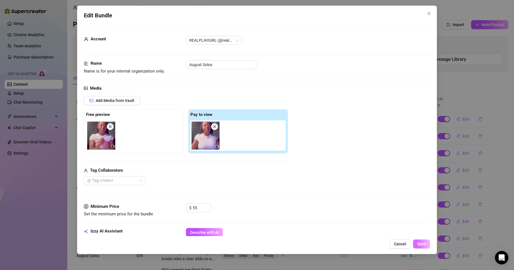
click at [422, 234] on span "Save" at bounding box center [421, 244] width 9 height 4
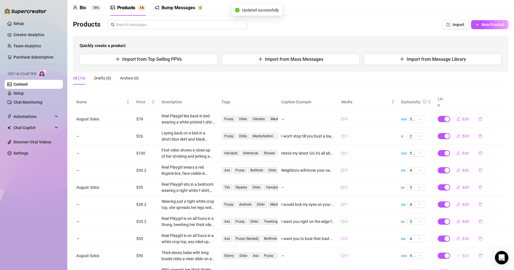
click at [448, 234] on span "Edit" at bounding box center [466, 256] width 7 height 4
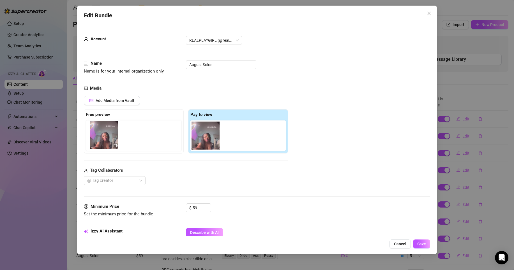
drag, startPoint x: 213, startPoint y: 140, endPoint x: 111, endPoint y: 140, distance: 102.7
click at [110, 139] on div "Free preview Pay to view" at bounding box center [186, 131] width 204 height 44
click at [420, 234] on span "Save" at bounding box center [421, 244] width 9 height 4
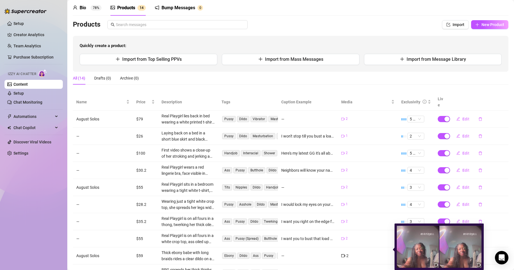
click at [435, 234] on icon "video-camera" at bounding box center [437, 265] width 4 height 4
click at [427, 234] on img at bounding box center [418, 247] width 42 height 42
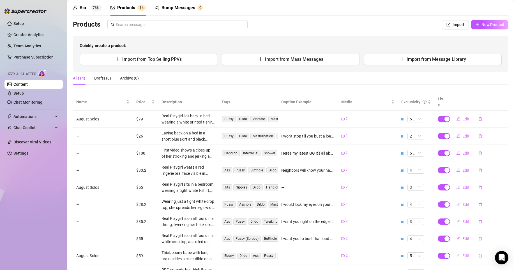
click at [448, 234] on span "Edit" at bounding box center [466, 256] width 7 height 4
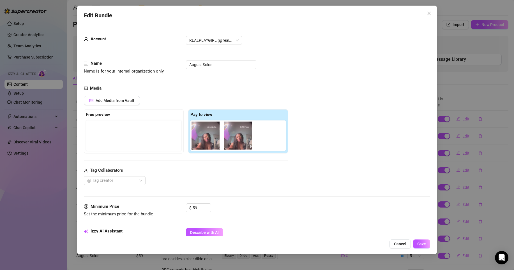
drag, startPoint x: 105, startPoint y: 140, endPoint x: 244, endPoint y: 140, distance: 139.1
click at [244, 139] on div "Free preview Pay to view" at bounding box center [186, 131] width 204 height 44
click at [422, 234] on span "Save" at bounding box center [421, 244] width 9 height 4
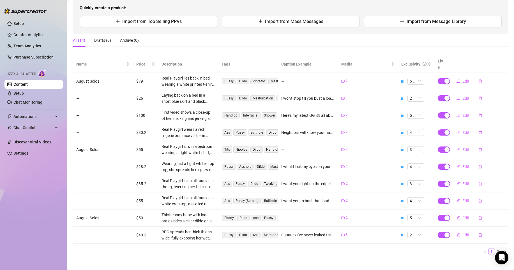
scroll to position [0, 0]
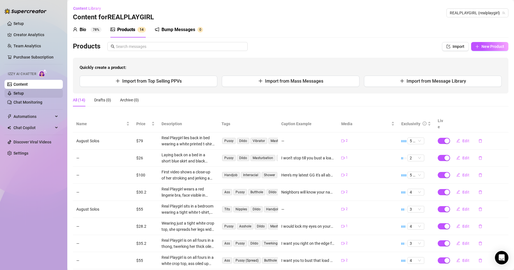
click at [23, 95] on link "Setup" at bounding box center [18, 93] width 10 height 4
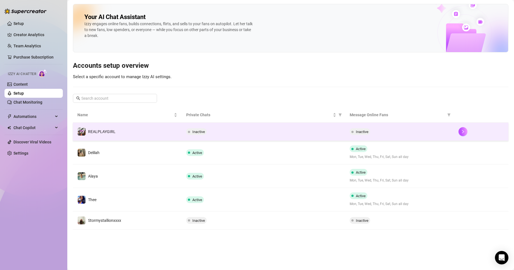
click at [403, 132] on div "Inactive" at bounding box center [400, 131] width 100 height 7
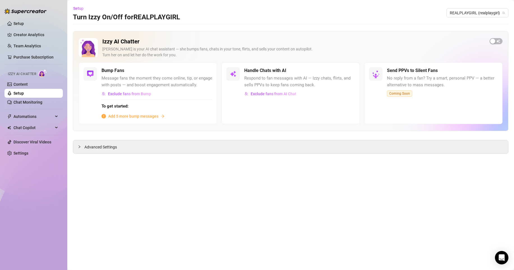
click at [158, 116] on span "Add 5 more bump messages" at bounding box center [133, 116] width 50 height 6
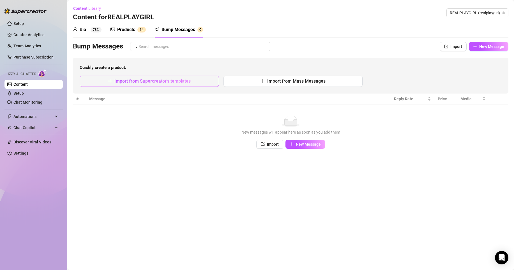
click at [185, 81] on span "Import from Supercreator's templates" at bounding box center [152, 81] width 76 height 5
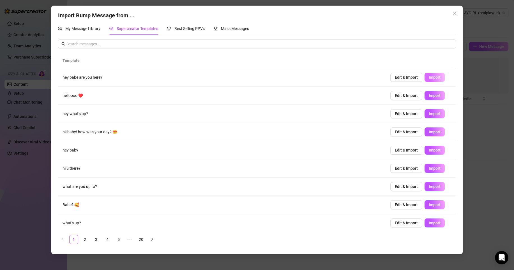
click at [432, 79] on span "Import" at bounding box center [435, 77] width 12 height 4
click at [431, 94] on span "Import" at bounding box center [435, 95] width 12 height 4
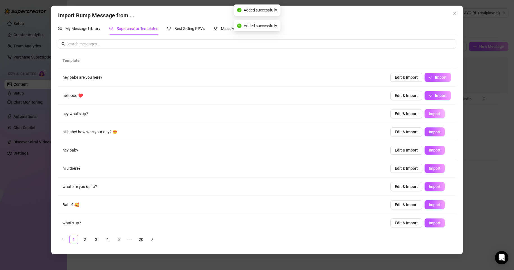
click at [431, 112] on span "Import" at bounding box center [435, 114] width 12 height 4
click at [428, 129] on button "Import" at bounding box center [435, 132] width 20 height 9
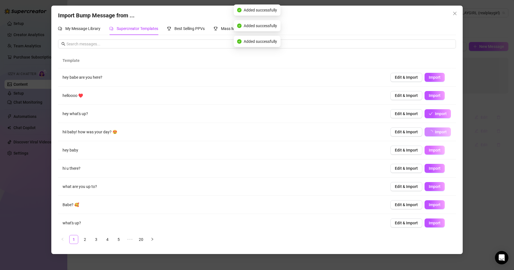
click at [429, 148] on button "Import" at bounding box center [435, 150] width 20 height 9
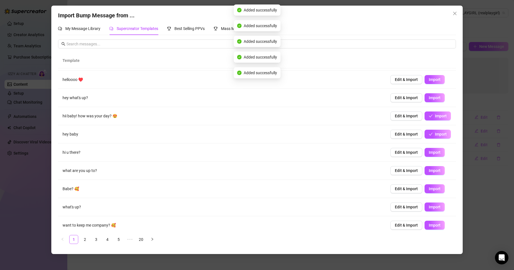
scroll to position [16, 0]
click at [429, 151] on span "Import" at bounding box center [435, 153] width 12 height 4
click at [429, 170] on span "Import" at bounding box center [435, 171] width 12 height 4
click at [431, 186] on button "Import" at bounding box center [435, 189] width 20 height 9
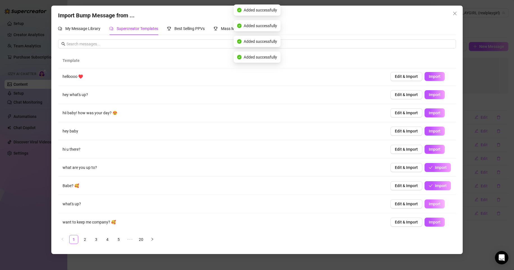
click at [429, 203] on span "Import" at bounding box center [435, 204] width 12 height 4
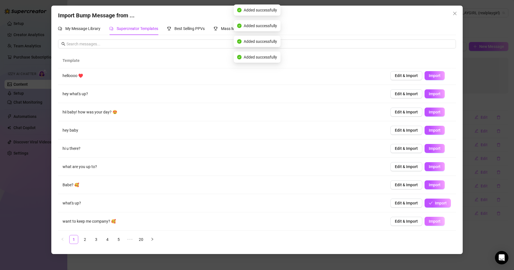
click at [431, 221] on span "Import" at bounding box center [435, 221] width 12 height 4
click at [86, 234] on link "2" at bounding box center [85, 240] width 8 height 8
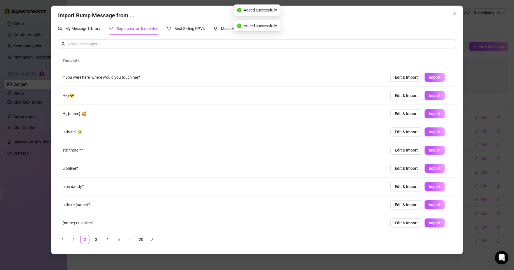
scroll to position [0, 0]
click at [430, 78] on span "Import" at bounding box center [435, 77] width 12 height 4
click at [430, 98] on span "Import" at bounding box center [435, 95] width 12 height 4
click at [431, 112] on span "Import" at bounding box center [435, 114] width 12 height 4
click at [433, 135] on button "Import" at bounding box center [435, 132] width 20 height 9
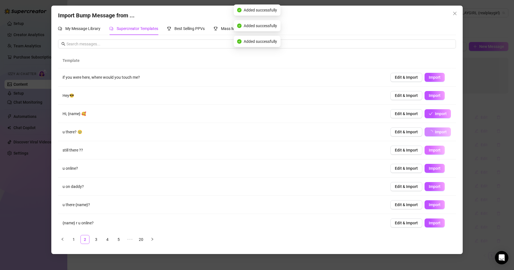
click at [432, 151] on span "Import" at bounding box center [435, 150] width 12 height 4
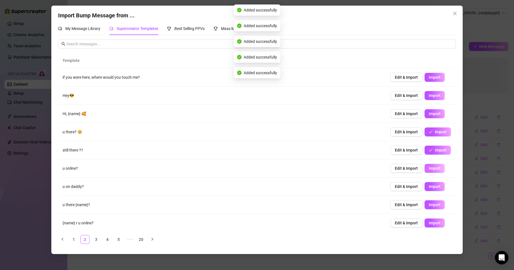
click at [431, 166] on span "Import" at bounding box center [435, 168] width 12 height 4
click at [430, 189] on button "Import" at bounding box center [435, 186] width 20 height 9
click at [431, 204] on span "Import" at bounding box center [435, 205] width 12 height 4
click at [432, 220] on button "Import" at bounding box center [435, 223] width 20 height 9
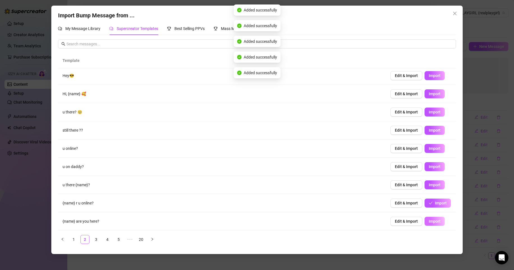
click at [431, 223] on span "Import" at bounding box center [435, 221] width 12 height 4
click at [93, 234] on link "3" at bounding box center [96, 240] width 8 height 8
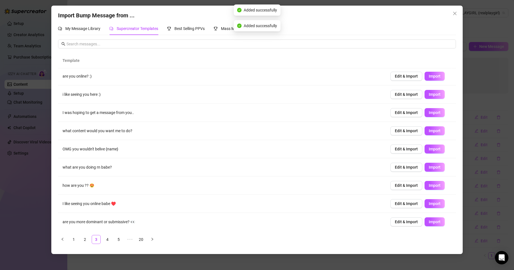
scroll to position [0, 0]
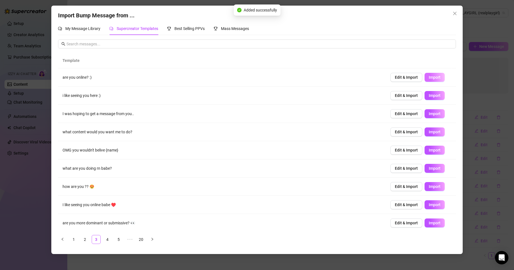
click at [434, 79] on span "Import" at bounding box center [435, 77] width 12 height 4
click at [432, 98] on button "Import" at bounding box center [435, 95] width 20 height 9
click at [431, 114] on span "Import" at bounding box center [435, 114] width 12 height 4
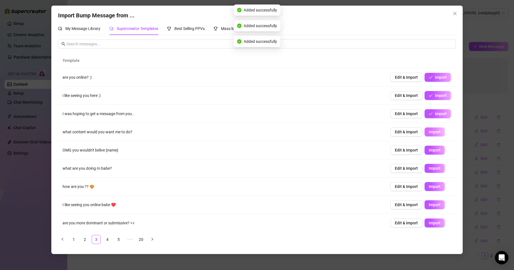
click at [431, 133] on span "Import" at bounding box center [435, 132] width 12 height 4
click at [431, 149] on span "Import" at bounding box center [435, 150] width 12 height 4
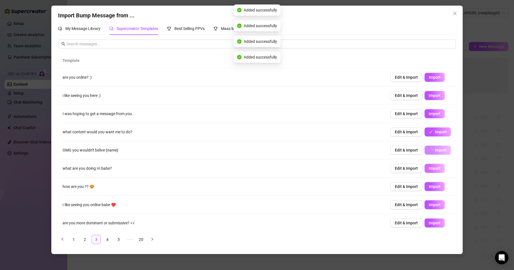
click at [434, 169] on span "Import" at bounding box center [435, 168] width 12 height 4
click at [430, 187] on span "Import" at bounding box center [435, 187] width 12 height 4
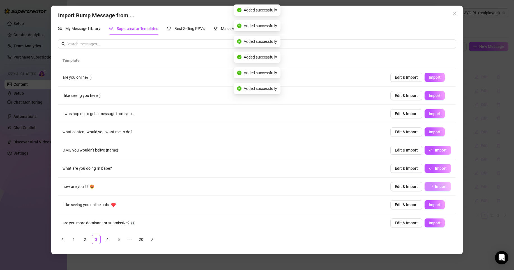
click at [432, 211] on td "Edit & Import Import" at bounding box center [421, 205] width 70 height 18
click at [433, 204] on span "Import" at bounding box center [435, 205] width 12 height 4
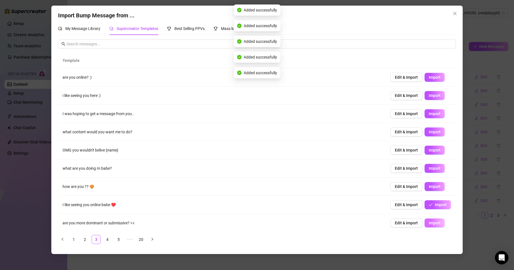
click at [433, 220] on button "Import" at bounding box center [435, 223] width 20 height 9
click at [109, 234] on link "4" at bounding box center [107, 240] width 8 height 8
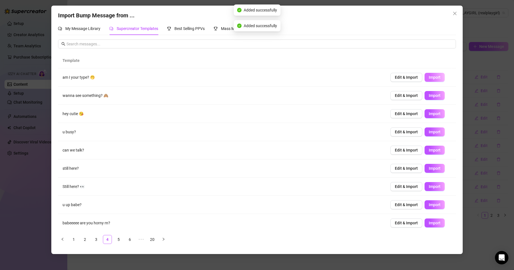
click at [432, 81] on button "Import" at bounding box center [435, 77] width 20 height 9
click at [430, 95] on span "Import" at bounding box center [435, 95] width 12 height 4
click at [429, 113] on span "Import" at bounding box center [435, 114] width 12 height 4
click at [431, 130] on span "Import" at bounding box center [435, 132] width 12 height 4
click at [430, 152] on span "Import" at bounding box center [435, 150] width 12 height 4
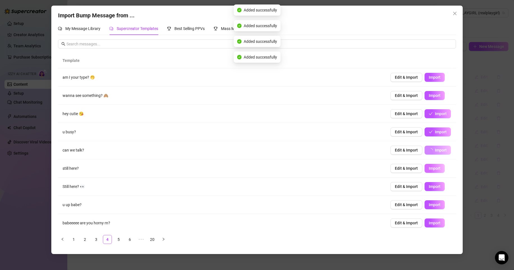
click at [429, 173] on button "Import" at bounding box center [435, 168] width 20 height 9
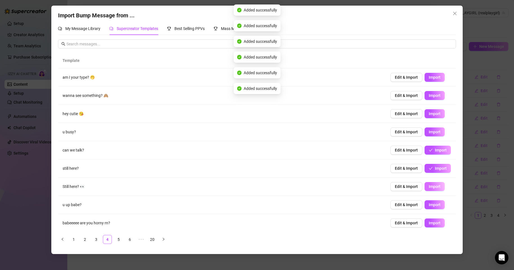
click at [430, 189] on button "Import" at bounding box center [435, 186] width 20 height 9
click at [430, 204] on span "Import" at bounding box center [435, 205] width 12 height 4
click at [430, 224] on span "Import" at bounding box center [435, 223] width 12 height 4
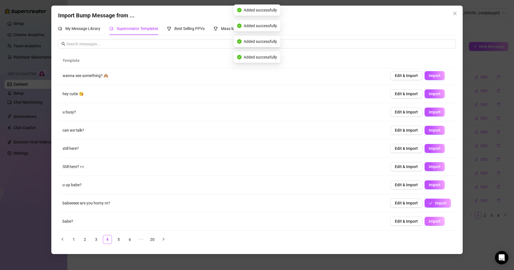
click at [433, 220] on span "Import" at bounding box center [435, 221] width 12 height 4
click at [122, 234] on link "5" at bounding box center [118, 240] width 8 height 8
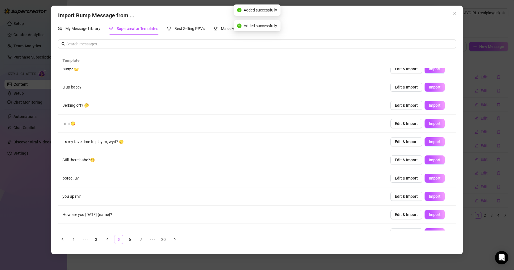
scroll to position [0, 0]
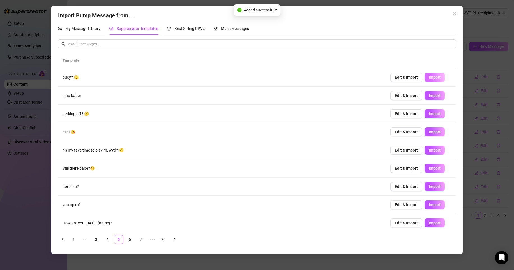
click at [433, 79] on span "Import" at bounding box center [435, 77] width 12 height 4
click at [429, 96] on span "Import" at bounding box center [435, 95] width 12 height 4
click at [429, 113] on span "Import" at bounding box center [435, 114] width 12 height 4
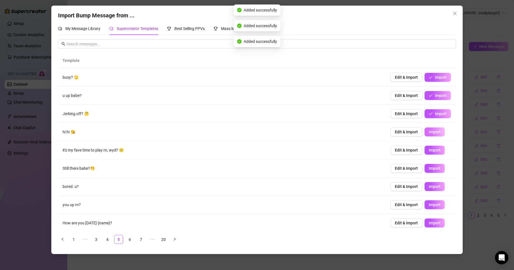
click at [433, 132] on span "Import" at bounding box center [435, 132] width 12 height 4
click at [432, 146] on button "Import" at bounding box center [435, 150] width 20 height 9
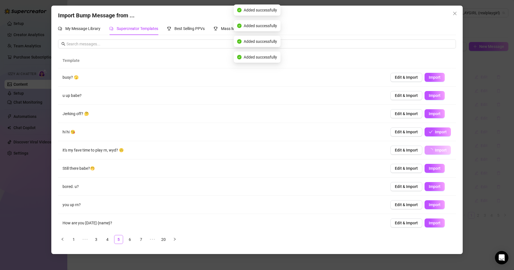
scroll to position [20, 0]
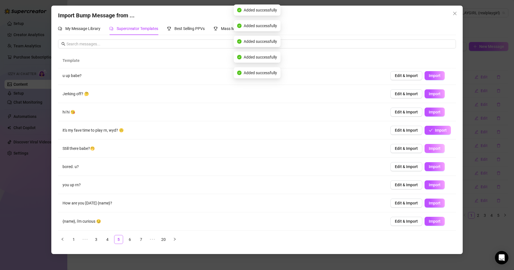
click at [432, 146] on span "Import" at bounding box center [435, 148] width 12 height 4
click at [432, 163] on button "Import" at bounding box center [435, 166] width 20 height 9
click at [432, 185] on span "Import" at bounding box center [435, 185] width 12 height 4
click at [431, 203] on span "Import" at bounding box center [435, 203] width 12 height 4
click at [432, 224] on span "Import" at bounding box center [435, 221] width 12 height 4
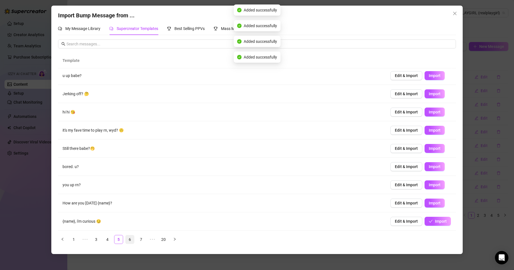
click at [129, 234] on link "6" at bounding box center [130, 240] width 8 height 8
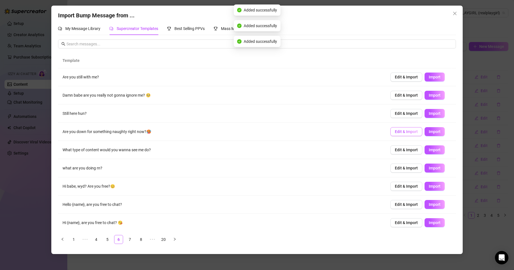
scroll to position [0, 0]
click at [434, 80] on button "Import" at bounding box center [435, 77] width 20 height 9
click at [434, 96] on span "Import" at bounding box center [435, 95] width 12 height 4
click at [434, 111] on button "Import" at bounding box center [435, 113] width 20 height 9
click at [431, 133] on span "Import" at bounding box center [435, 132] width 12 height 4
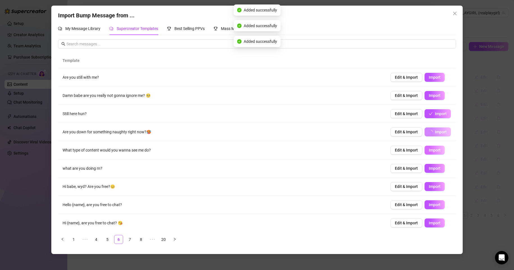
click at [433, 151] on span "Import" at bounding box center [435, 150] width 12 height 4
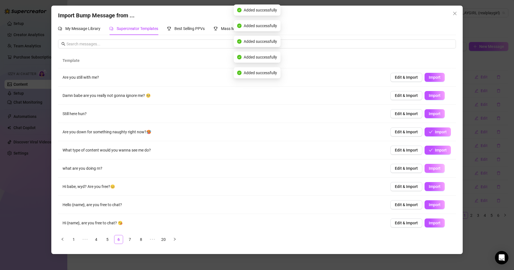
click at [436, 168] on span "Import" at bounding box center [435, 168] width 12 height 4
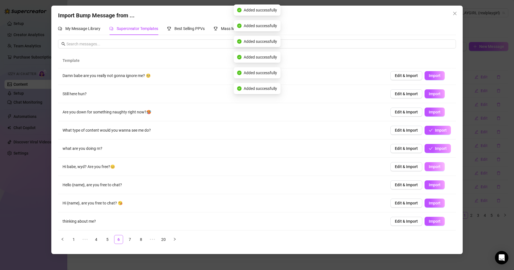
click at [436, 169] on span "Import" at bounding box center [435, 167] width 12 height 4
click at [436, 188] on button "Import" at bounding box center [435, 185] width 20 height 9
click at [433, 203] on span "Import" at bounding box center [435, 203] width 12 height 4
click at [433, 220] on span "Import" at bounding box center [435, 221] width 12 height 4
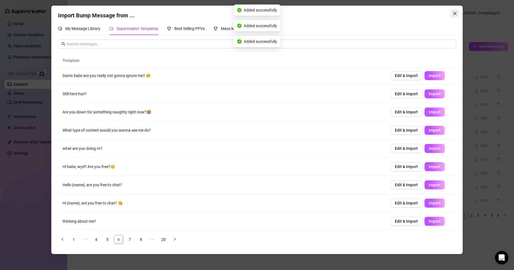
click at [448, 15] on icon "close" at bounding box center [455, 13] width 4 height 4
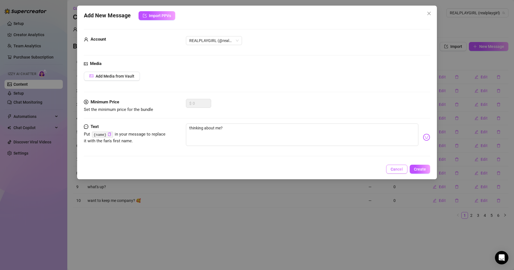
click at [398, 171] on span "Cancel" at bounding box center [397, 169] width 12 height 4
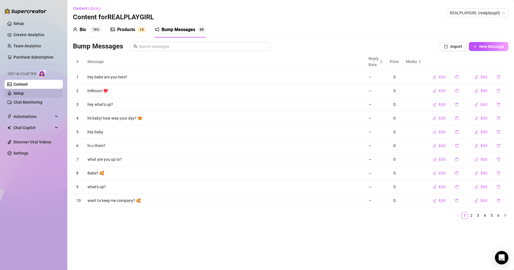
click at [24, 91] on link "Setup" at bounding box center [18, 93] width 10 height 4
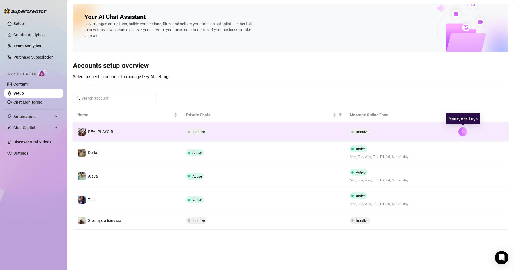
click at [448, 133] on icon "right" at bounding box center [463, 132] width 4 height 4
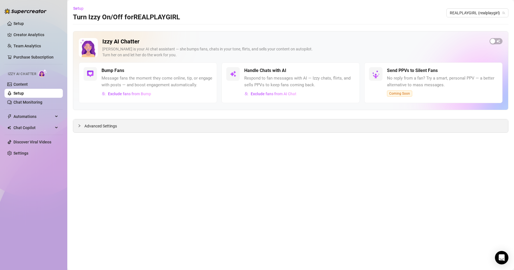
click at [291, 124] on div "Advanced Settings" at bounding box center [290, 125] width 435 height 13
click at [289, 95] on span "Exclude fans from AI Chat" at bounding box center [274, 94] width 46 height 4
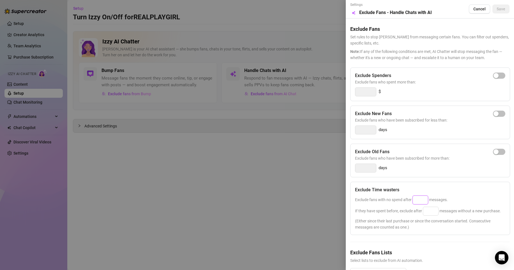
click at [421, 198] on input at bounding box center [420, 200] width 15 height 8
click at [431, 209] on input at bounding box center [430, 211] width 15 height 8
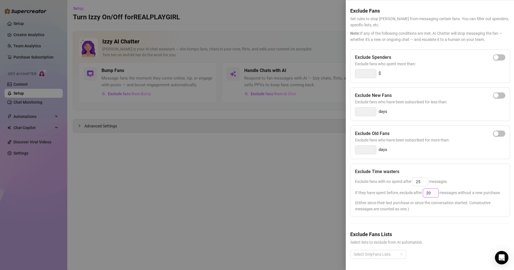
scroll to position [29, 0]
click at [404, 234] on div "Exclude Fans Lists Select lists to exclude from AI automation. Select OnlyFans …" at bounding box center [429, 249] width 159 height 37
click at [399, 234] on div at bounding box center [375, 255] width 48 height 8
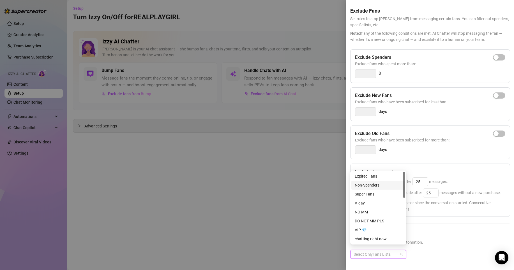
click at [379, 185] on div "Non-Spenders" at bounding box center [378, 185] width 47 height 6
click at [374, 222] on div "Renew Off" at bounding box center [378, 222] width 47 height 6
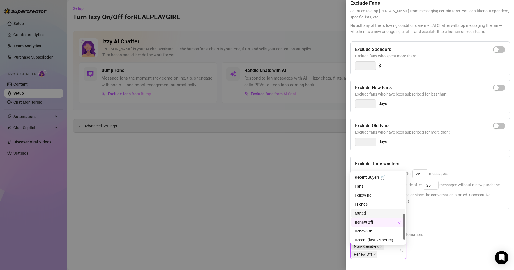
click at [374, 215] on div "Muted" at bounding box center [378, 213] width 47 height 6
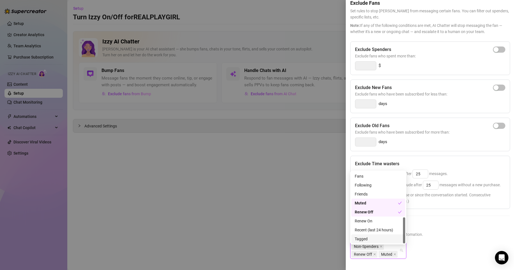
click at [369, 234] on div "Tagged" at bounding box center [378, 239] width 54 height 9
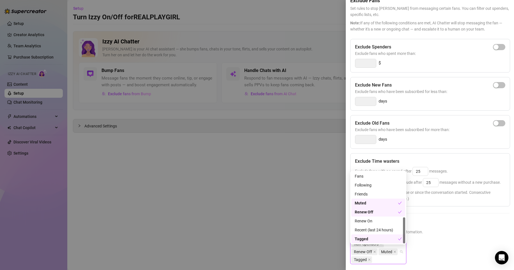
click at [448, 227] on h5 "Exclude Fans Lists" at bounding box center [429, 224] width 159 height 8
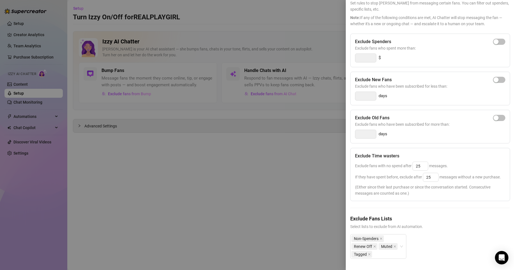
scroll to position [0, 0]
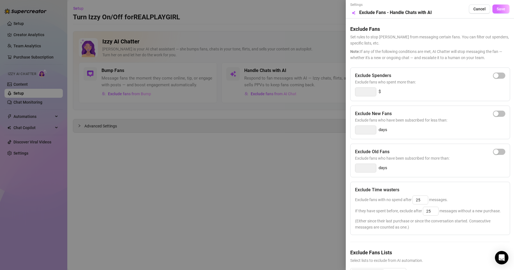
click at [448, 11] on button "Save" at bounding box center [501, 8] width 17 height 9
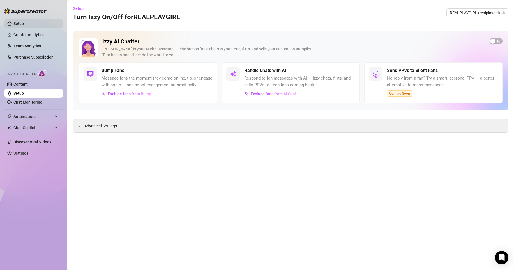
click at [24, 21] on link "Setup" at bounding box center [18, 23] width 10 height 4
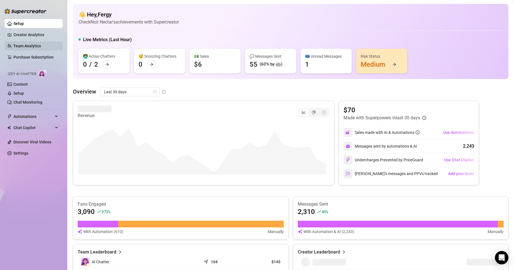
click at [30, 48] on link "Team Analytics" at bounding box center [26, 46] width 27 height 4
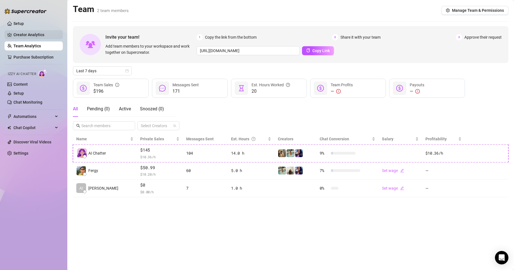
click at [39, 35] on link "Creator Analytics" at bounding box center [35, 34] width 45 height 9
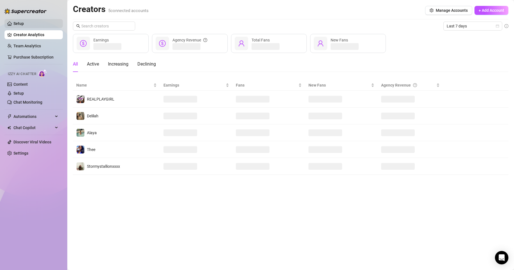
click at [24, 25] on link "Setup" at bounding box center [18, 23] width 10 height 4
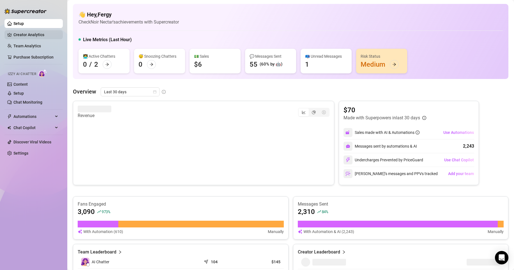
click at [36, 34] on link "Creator Analytics" at bounding box center [35, 34] width 45 height 9
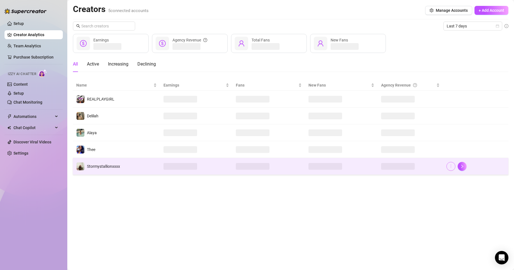
click at [448, 167] on icon "more" at bounding box center [451, 166] width 4 height 4
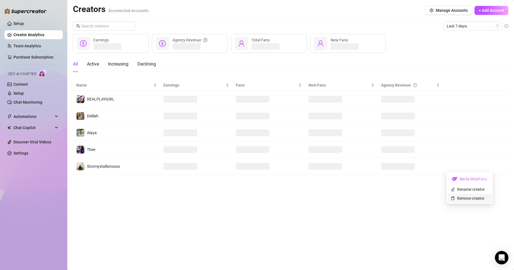
click at [448, 197] on link "Remove creator" at bounding box center [468, 198] width 34 height 4
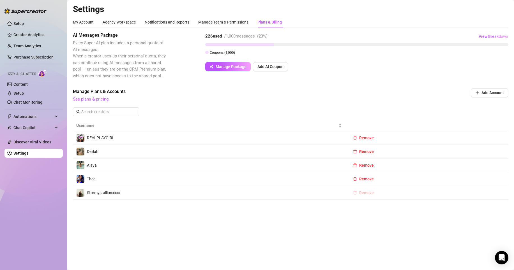
click at [366, 195] on span "Remove" at bounding box center [366, 193] width 15 height 4
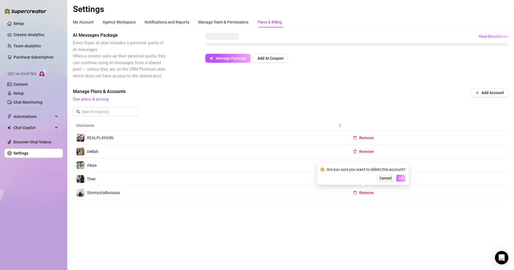
click at [401, 177] on span "OK" at bounding box center [400, 178] width 5 height 4
